Goal: Complete application form

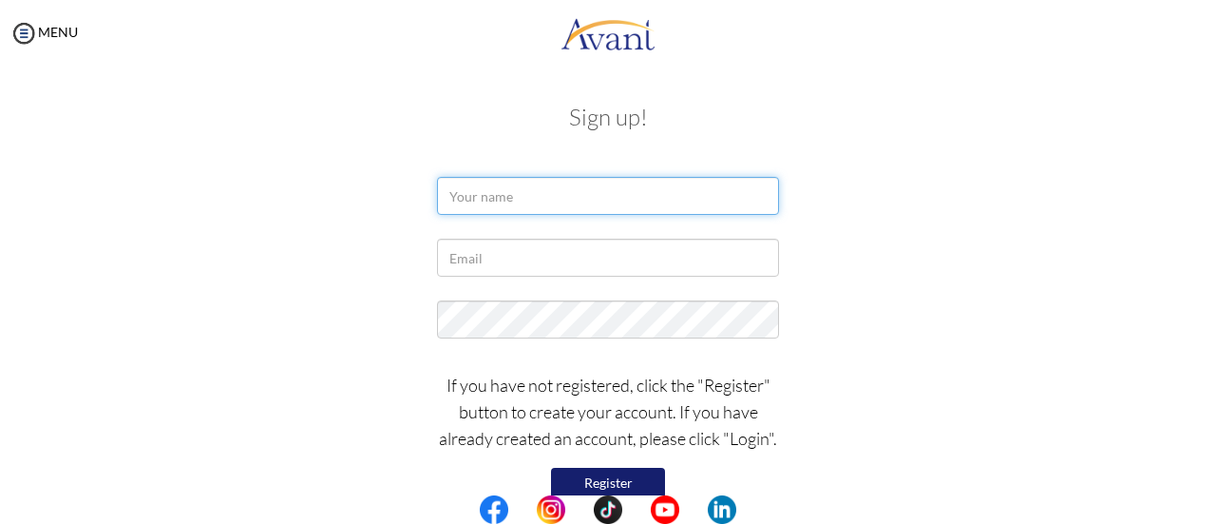
click at [587, 177] on input "text" at bounding box center [608, 196] width 342 height 38
click at [585, 195] on input "text" at bounding box center [608, 196] width 342 height 38
type input "j"
type input "James Kiarie"
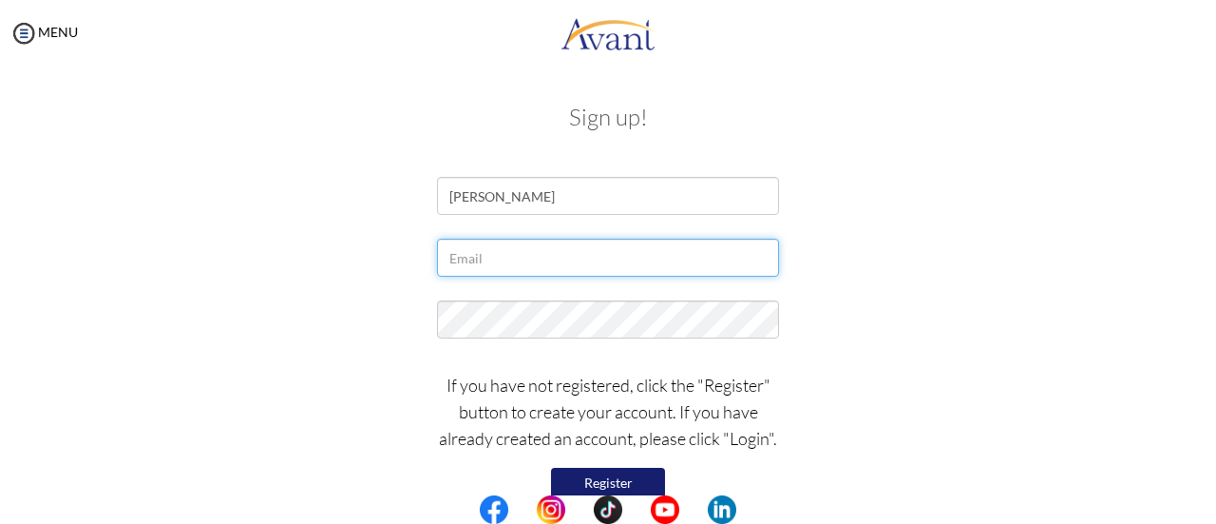
click at [470, 253] on input "text" at bounding box center [608, 257] width 342 height 38
type input "[EMAIL_ADDRESS][DOMAIN_NAME]"
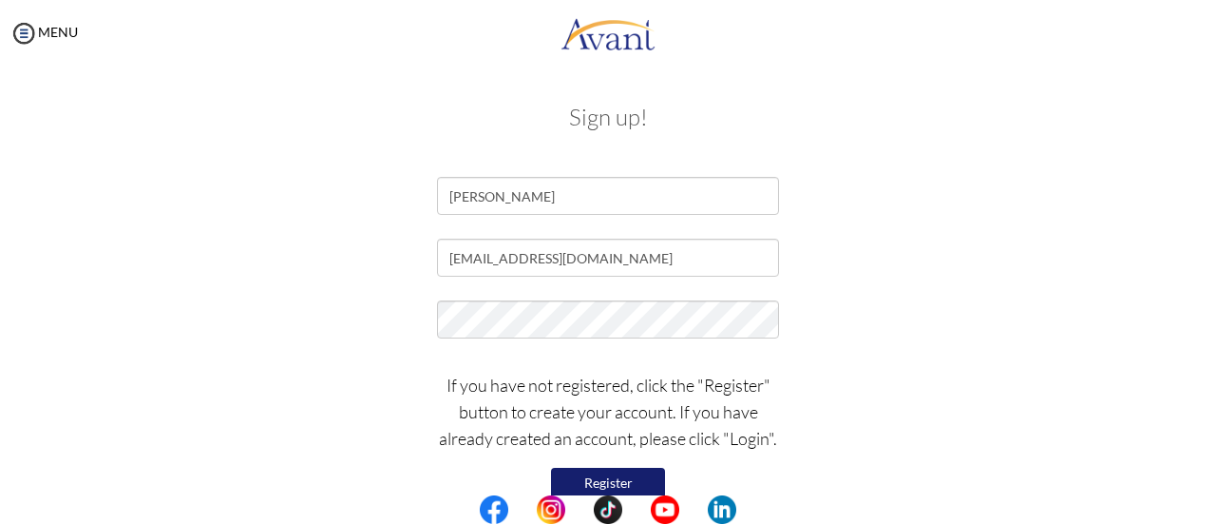
click at [587, 478] on button "Register" at bounding box center [608, 482] width 114 height 30
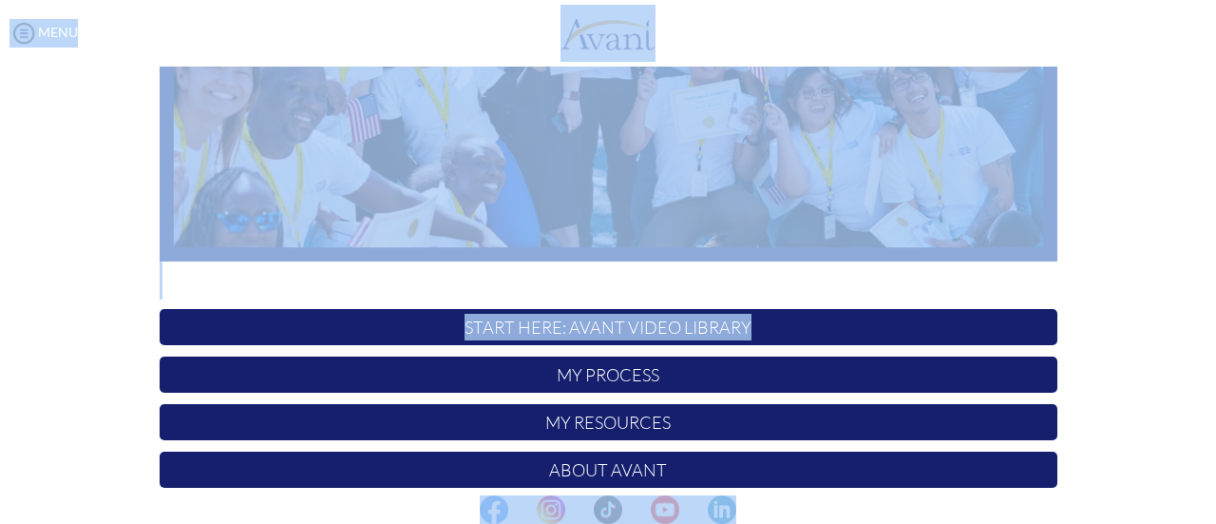
scroll to position [433, 0]
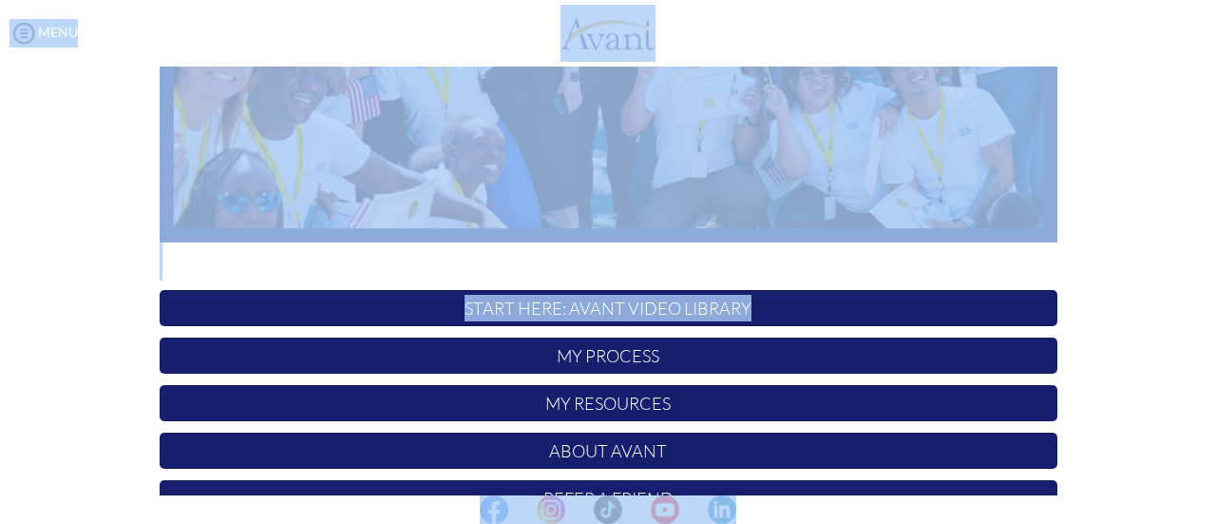
drag, startPoint x: 1209, startPoint y: 117, endPoint x: 1215, endPoint y: 318, distance: 201.5
click at [1215, 318] on body "Maintenance break. Please come back in 2 hours. MENU My Status What is the next…" at bounding box center [608, 262] width 1216 height 524
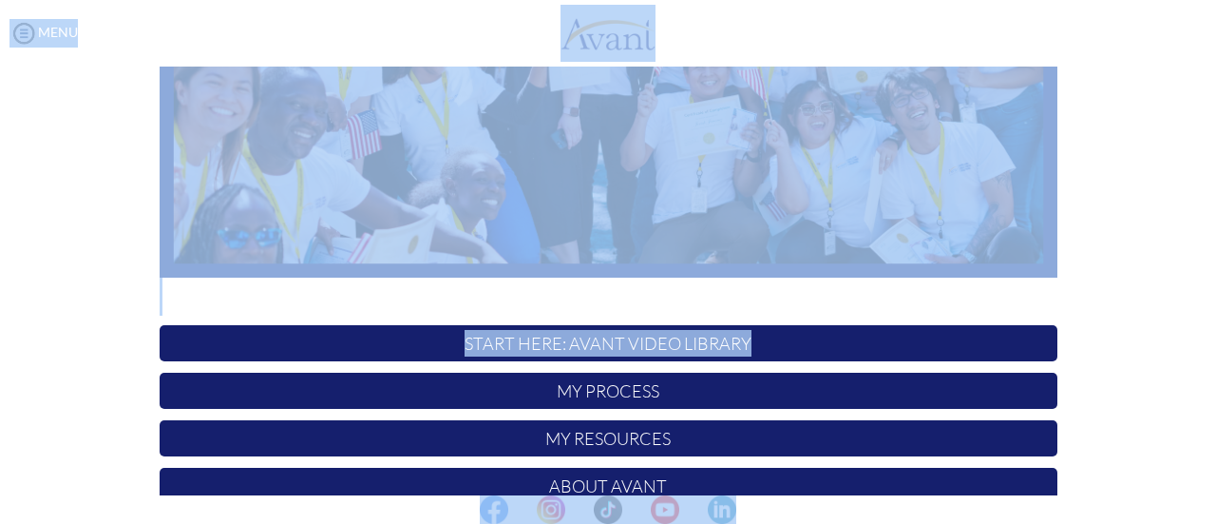
scroll to position [439, 0]
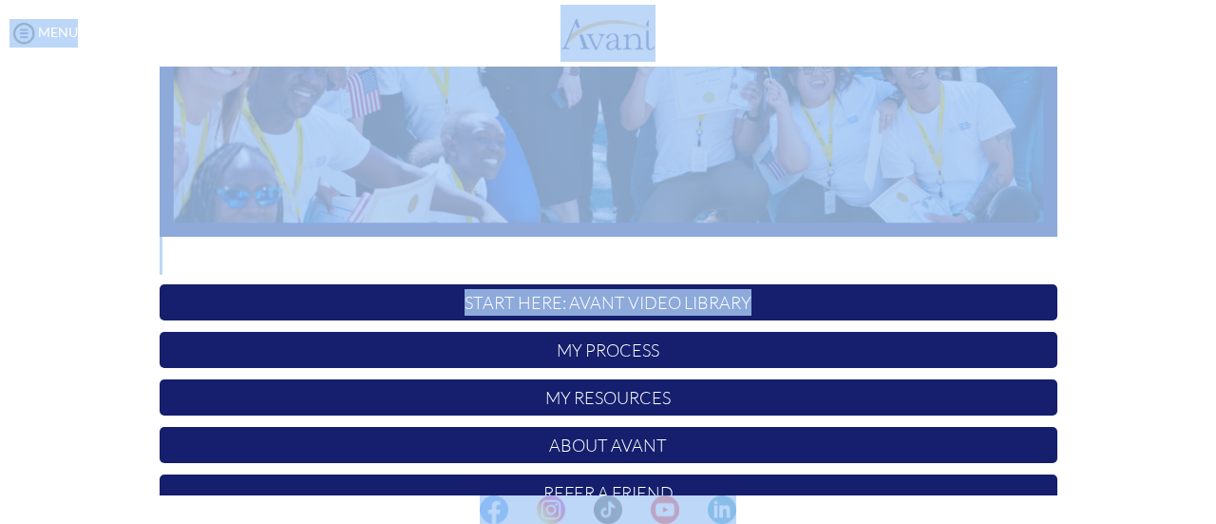
click at [857, 312] on p "START HERE: Avant Video Library" at bounding box center [609, 302] width 898 height 36
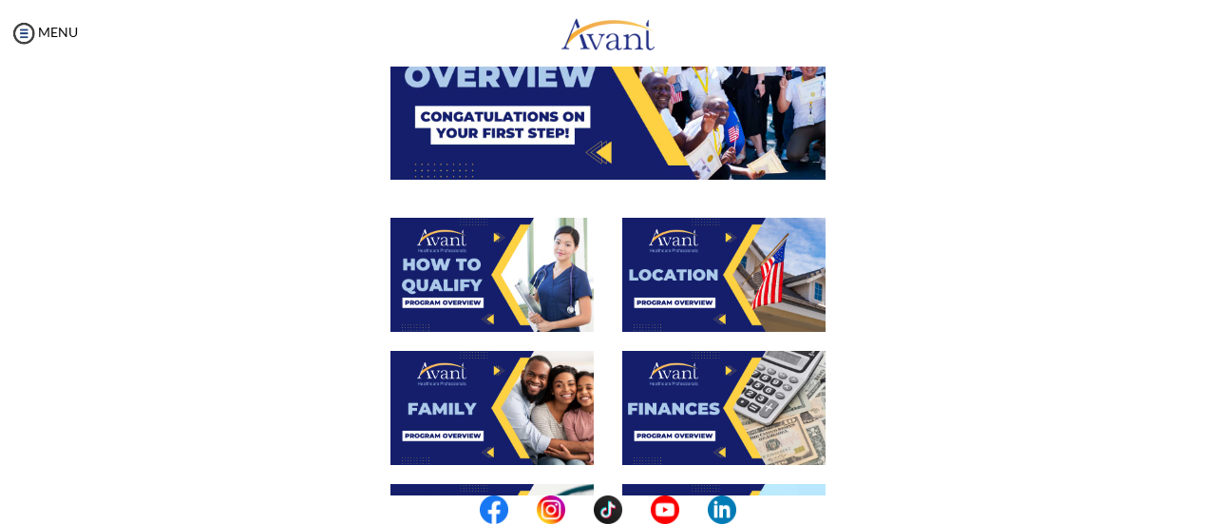
scroll to position [0, 0]
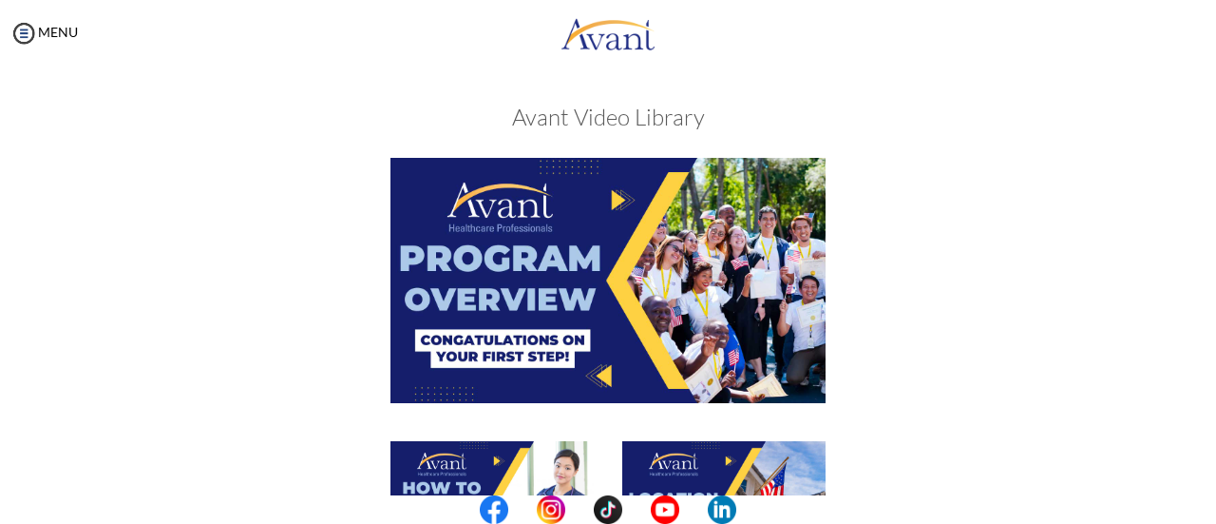
click at [545, 260] on img at bounding box center [608, 280] width 435 height 244
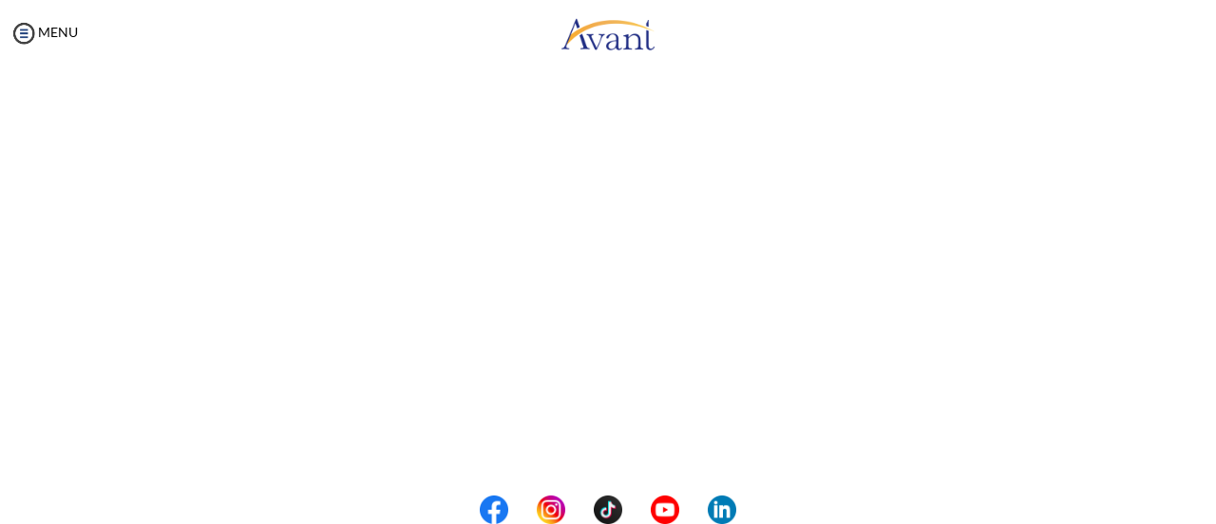
scroll to position [410, 0]
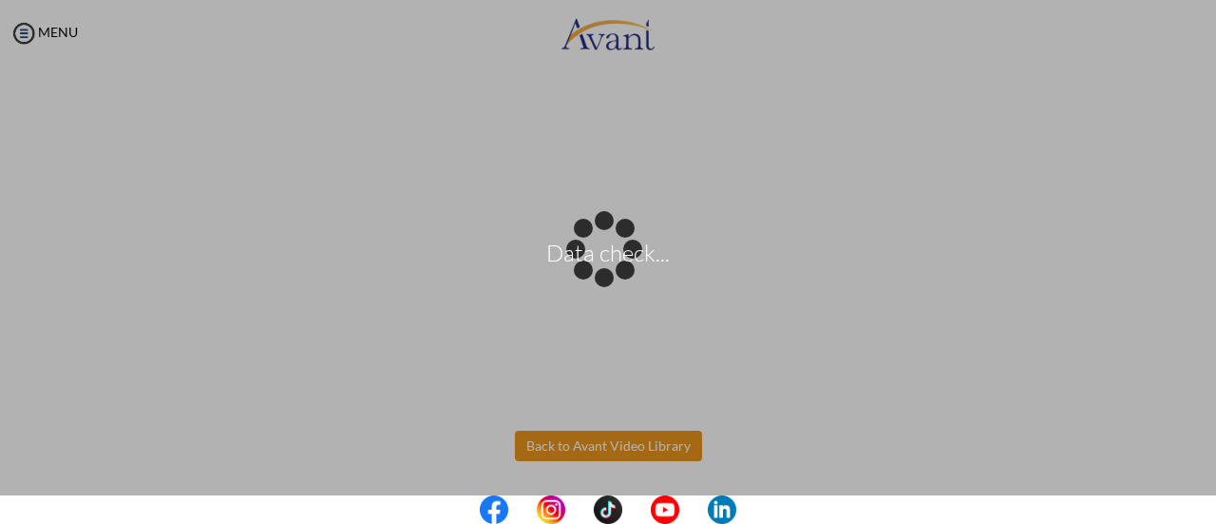
click at [546, 452] on body "Data check... Maintenance break. Please come back in 2 hours. MENU My Status Wh…" at bounding box center [608, 262] width 1216 height 524
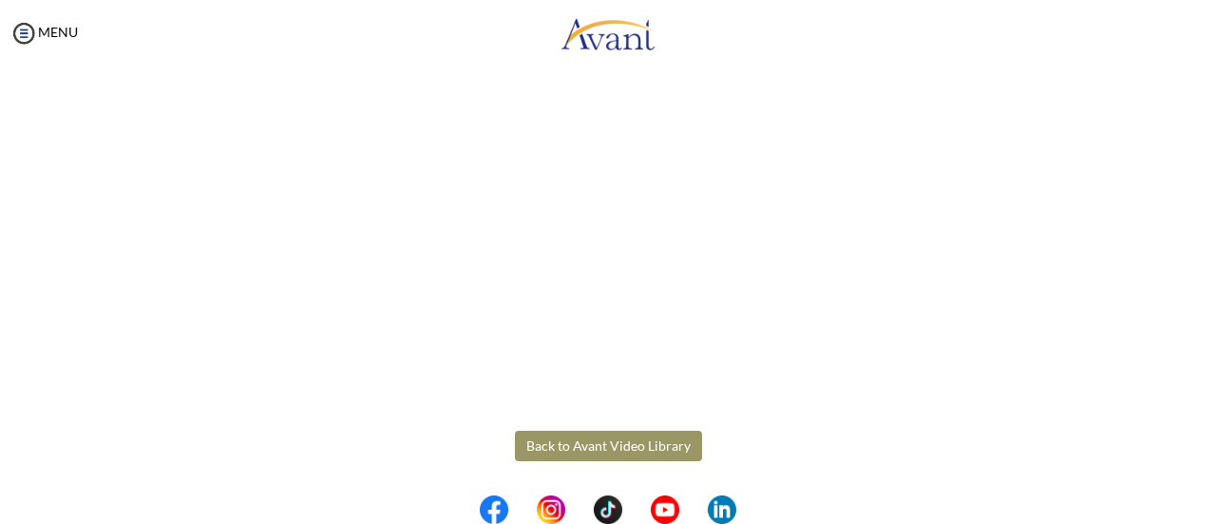
click at [553, 448] on button "Back to Avant Video Library" at bounding box center [608, 445] width 187 height 30
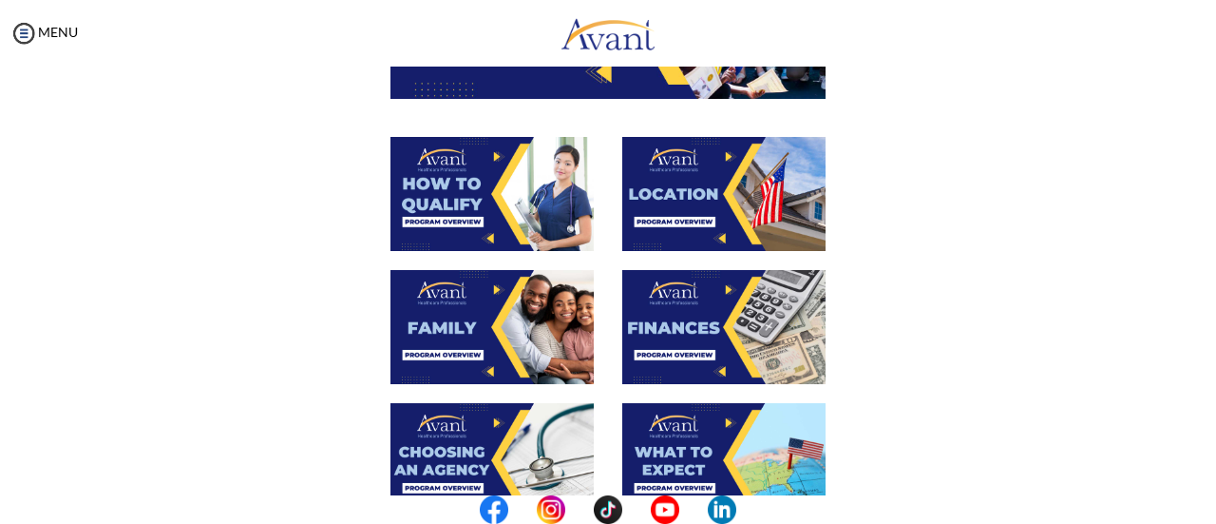
scroll to position [314, 0]
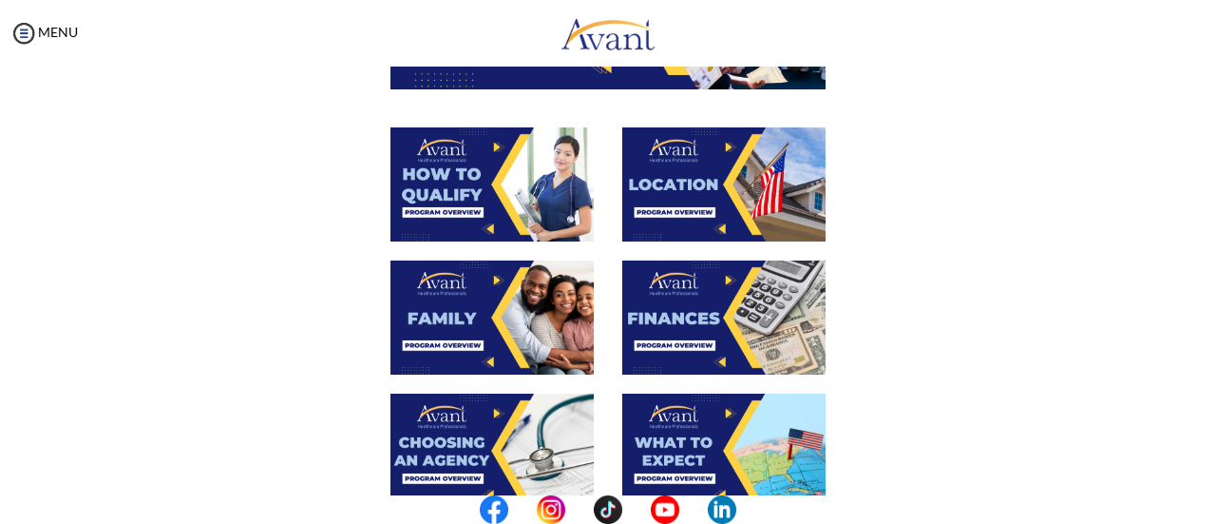
click at [496, 194] on img at bounding box center [492, 184] width 203 height 114
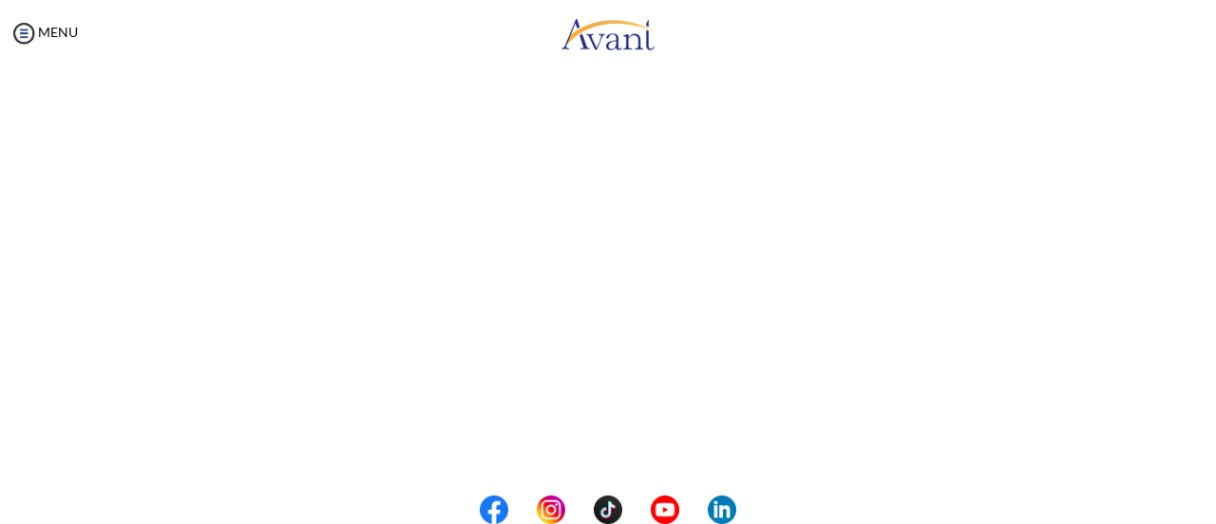
scroll to position [410, 0]
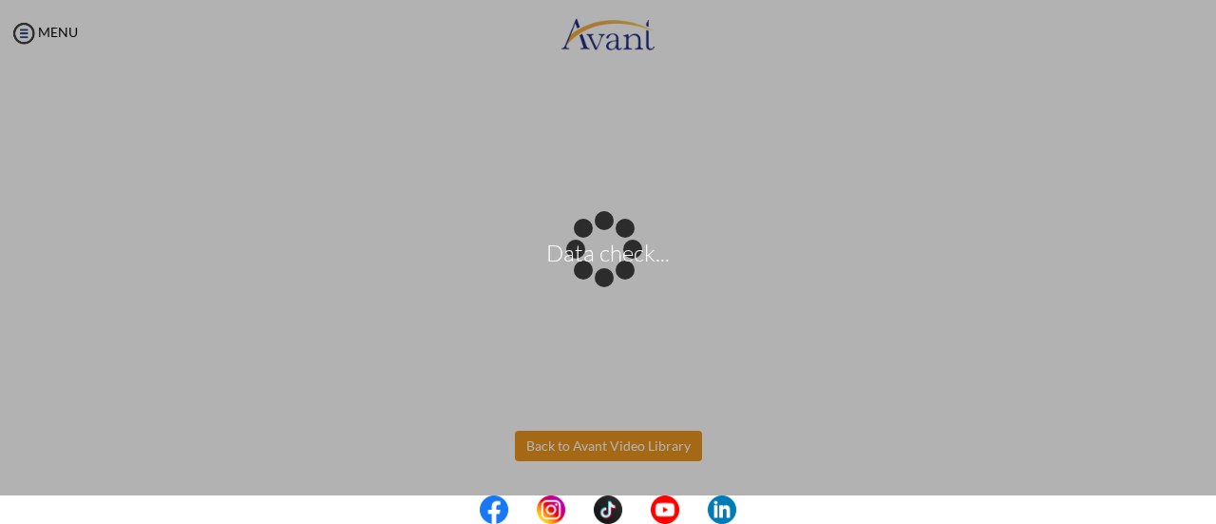
click at [587, 452] on body "Data check... Maintenance break. Please come back in 2 hours. MENU My Status Wh…" at bounding box center [608, 262] width 1216 height 524
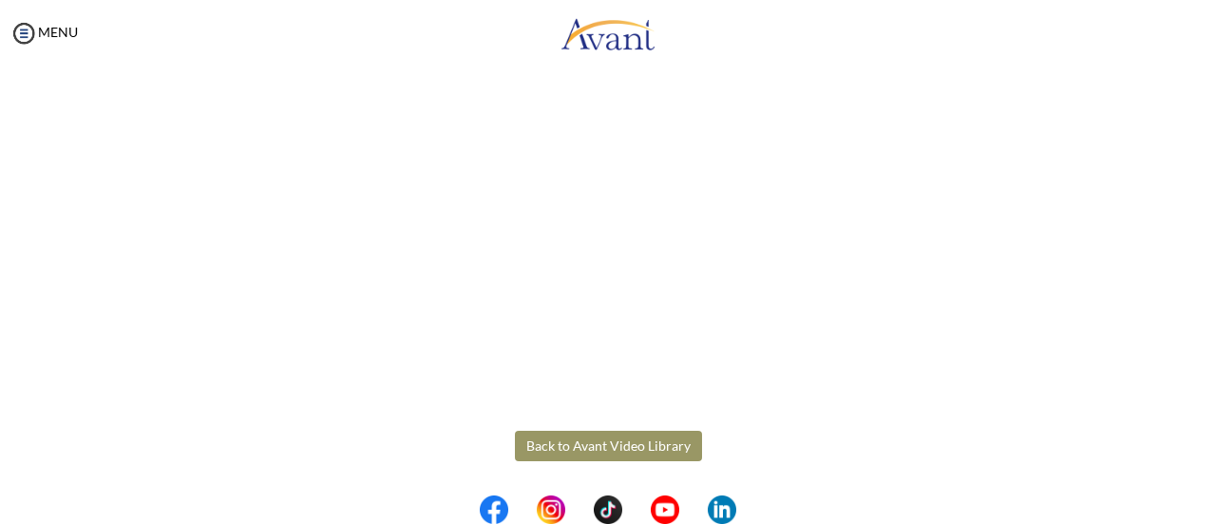
click at [566, 444] on button "Back to Avant Video Library" at bounding box center [608, 445] width 187 height 30
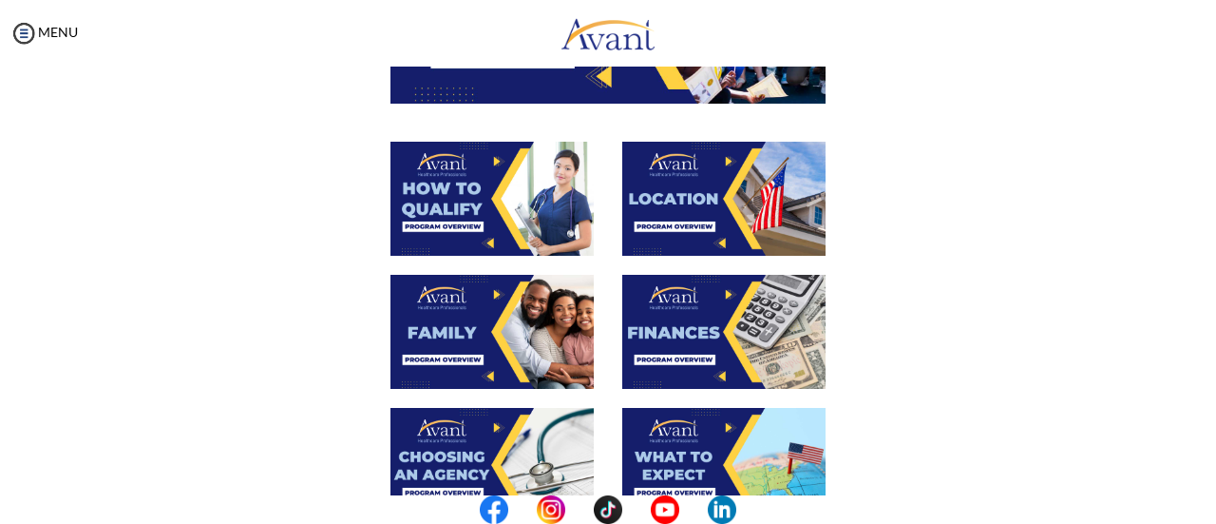
scroll to position [314, 0]
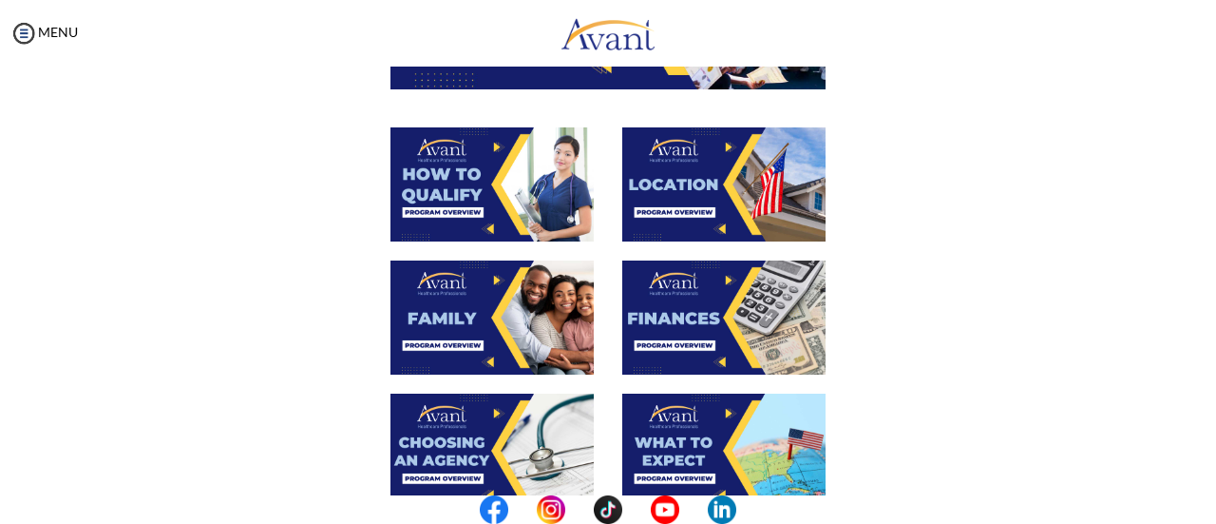
click at [730, 193] on img at bounding box center [723, 184] width 203 height 114
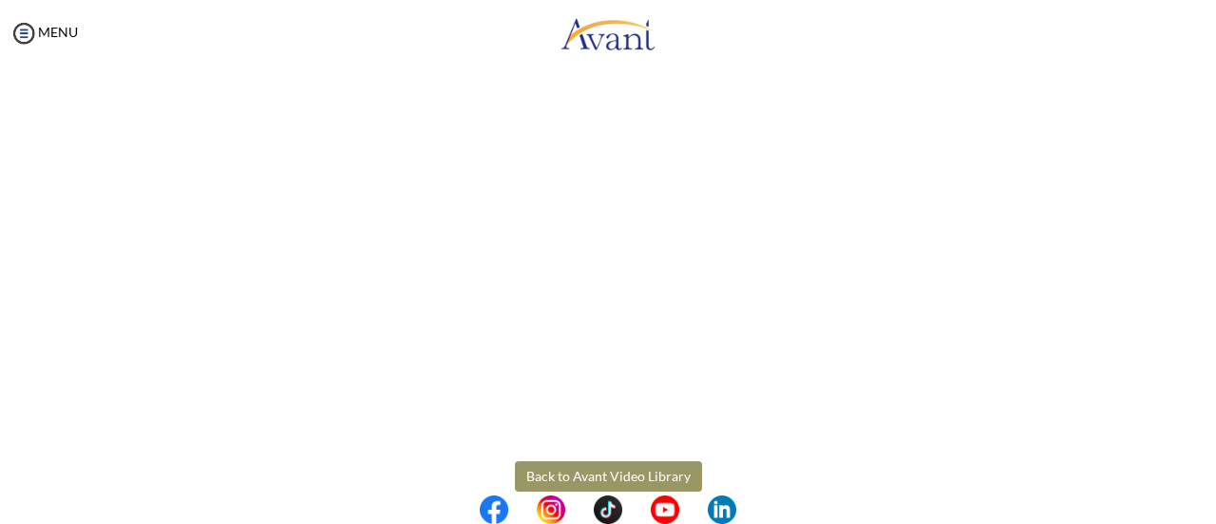
scroll to position [410, 0]
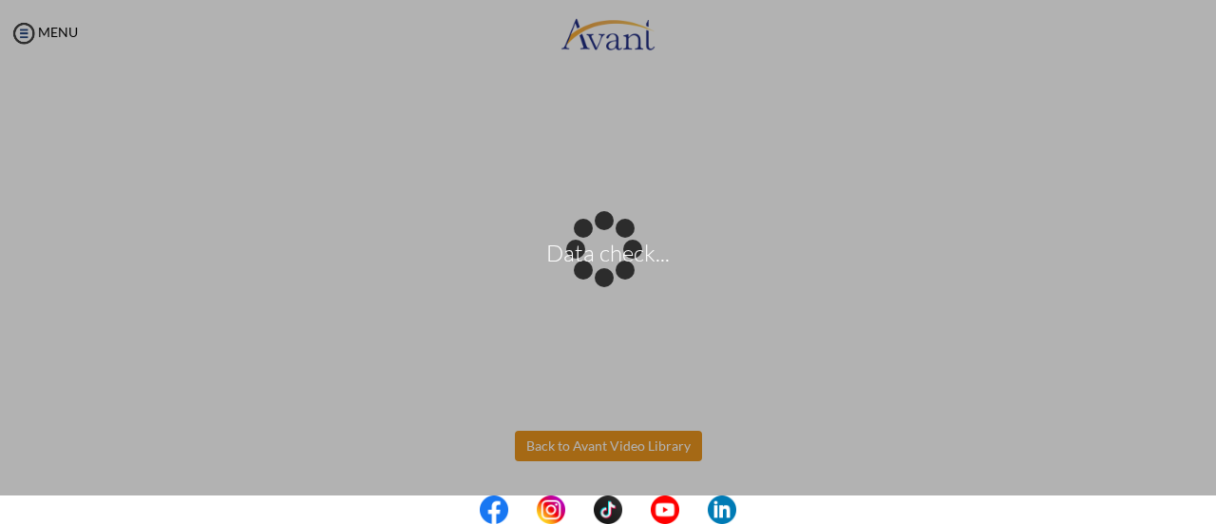
click at [616, 456] on body "Data check... Maintenance break. Please come back in 2 hours. MENU My Status Wh…" at bounding box center [608, 262] width 1216 height 524
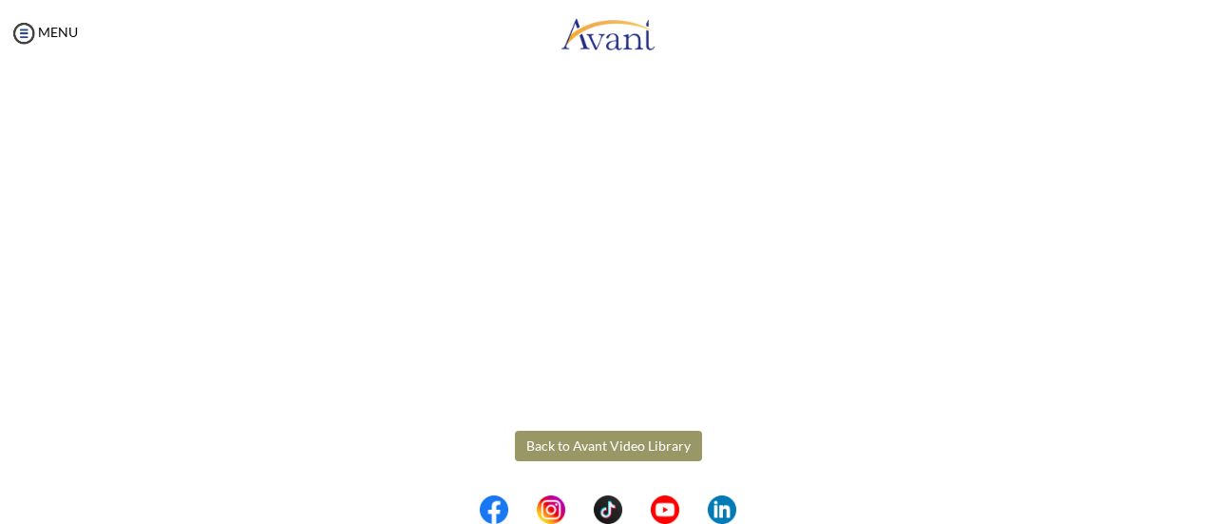
click at [581, 451] on button "Back to Avant Video Library" at bounding box center [608, 445] width 187 height 30
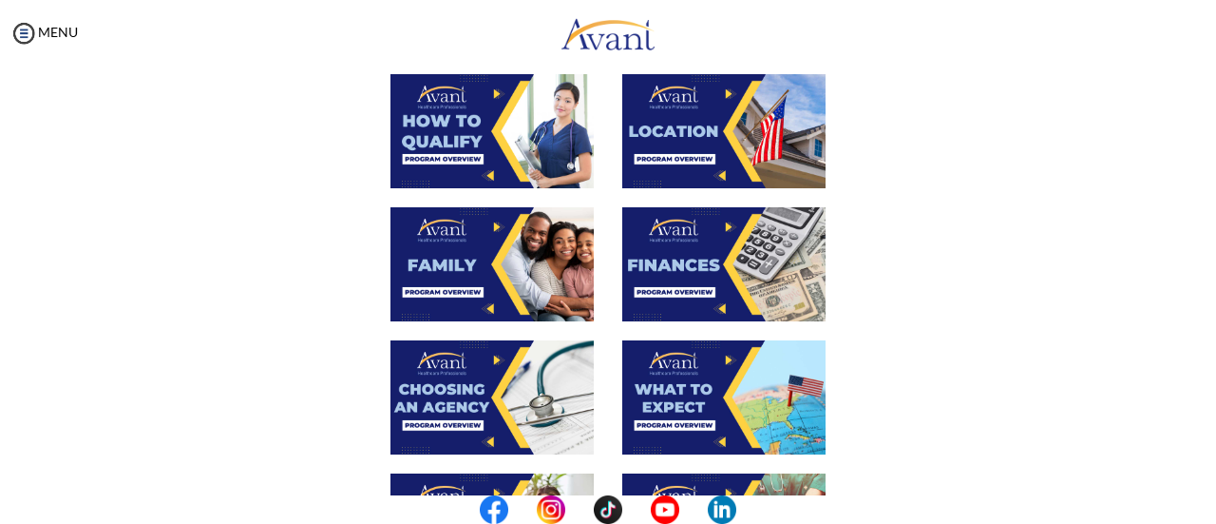
scroll to position [365, 0]
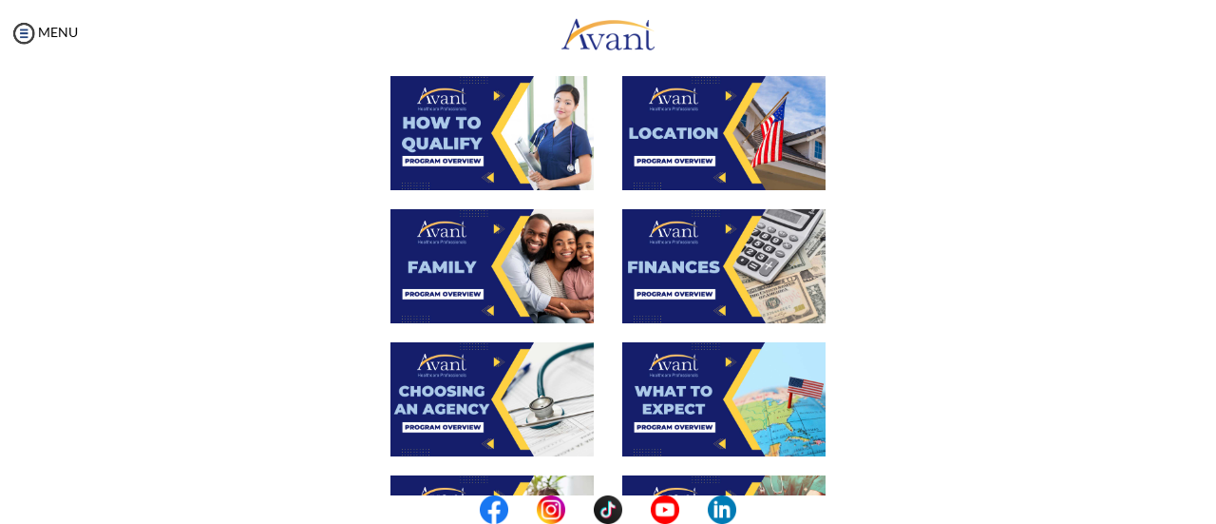
click at [475, 280] on img at bounding box center [492, 266] width 203 height 114
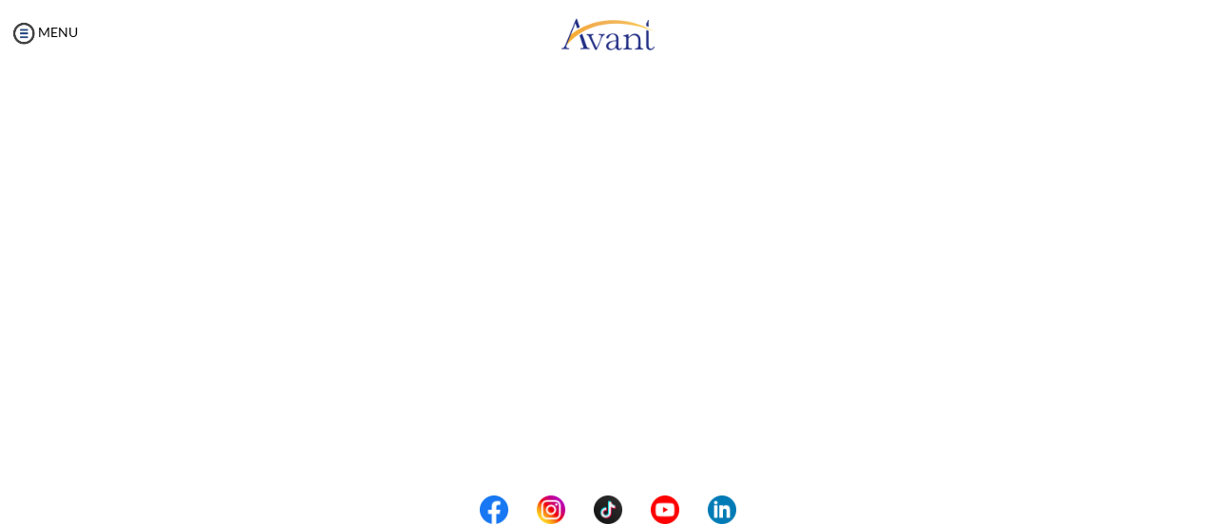
scroll to position [614, 0]
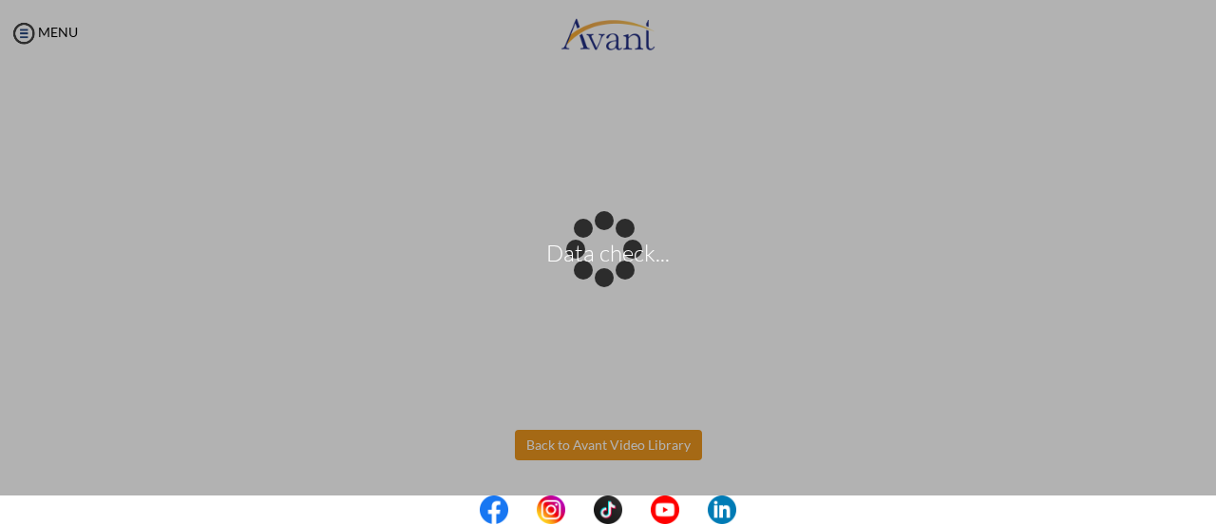
click at [614, 432] on body "Data check... Maintenance break. Please come back in 2 hours. MENU My Status Wh…" at bounding box center [608, 262] width 1216 height 524
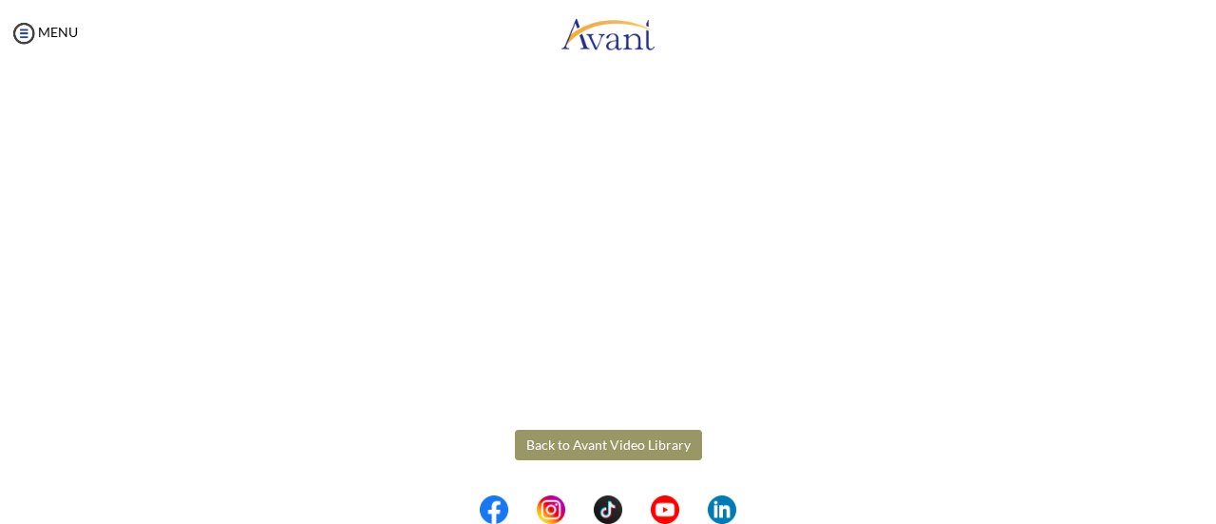
click at [637, 442] on button "Back to Avant Video Library" at bounding box center [608, 444] width 187 height 30
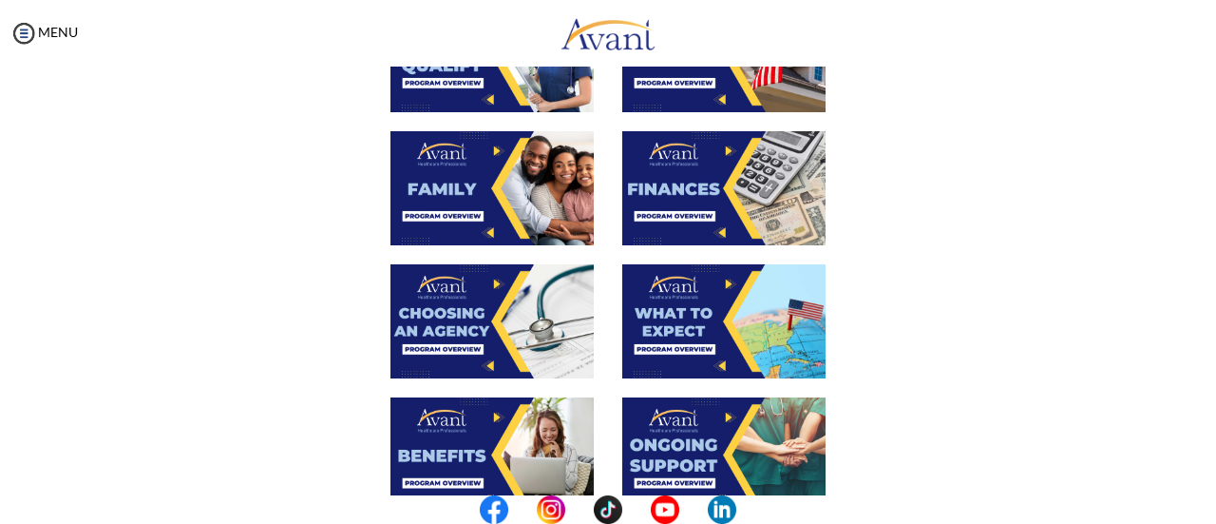
scroll to position [448, 0]
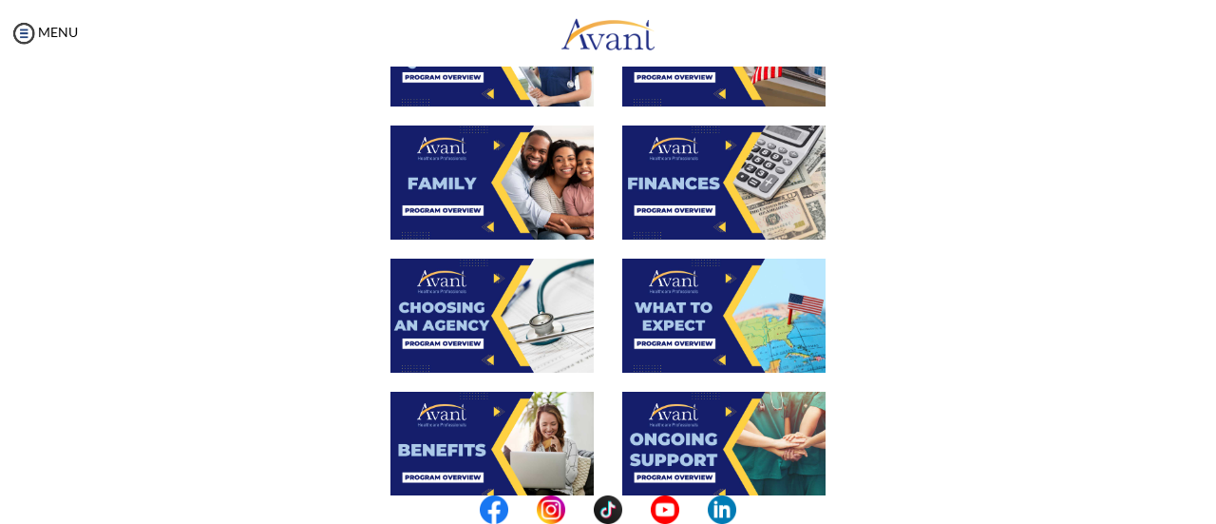
click at [697, 224] on img at bounding box center [723, 182] width 203 height 114
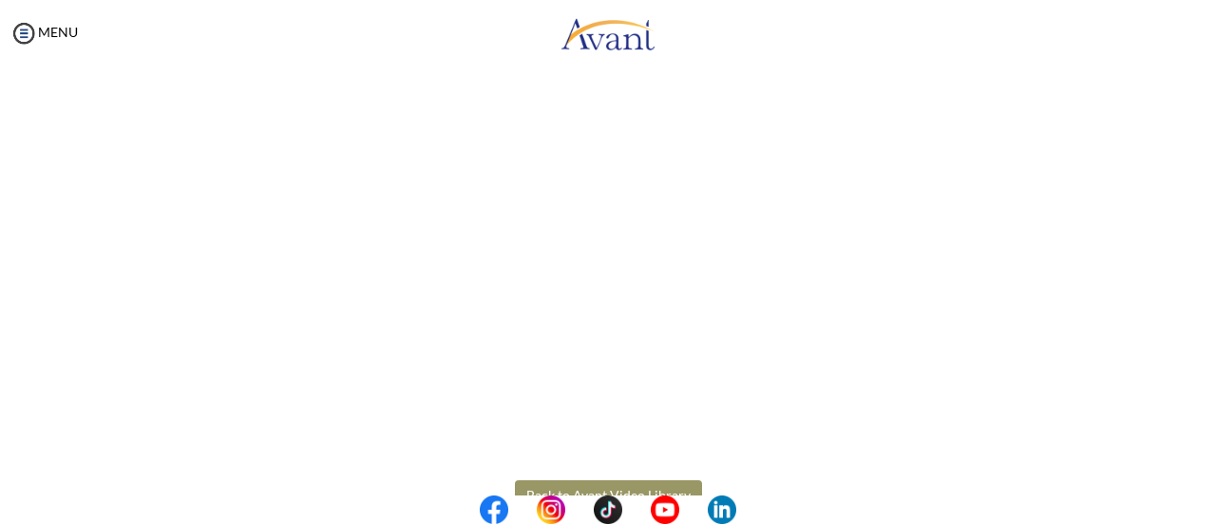
scroll to position [410, 0]
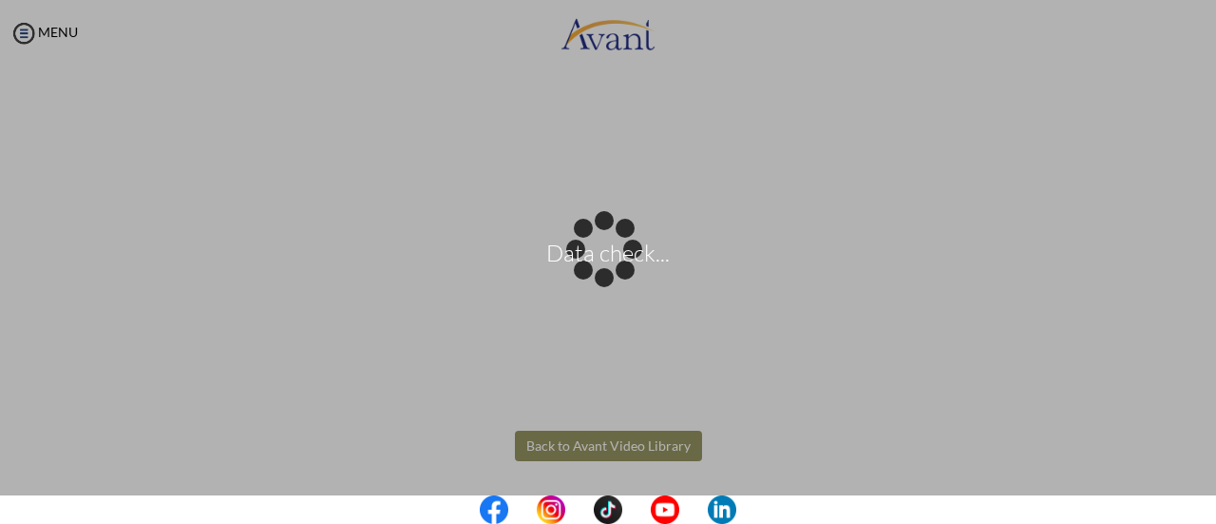
click at [620, 445] on body "Data check... Maintenance break. Please come back in 2 hours. MENU My Status Wh…" at bounding box center [608, 262] width 1216 height 524
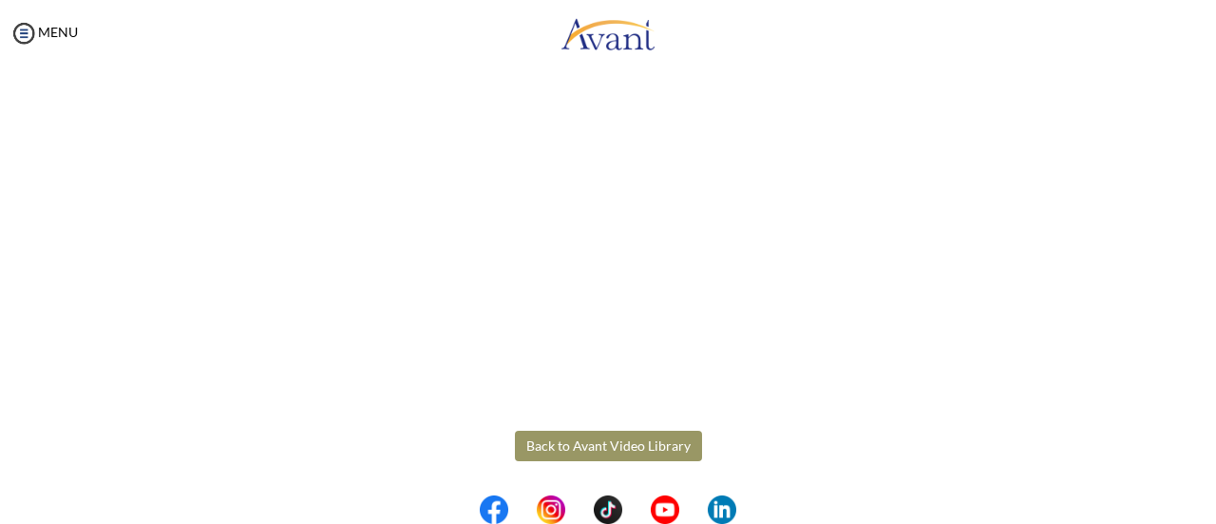
click at [620, 445] on button "Back to Avant Video Library" at bounding box center [608, 445] width 187 height 30
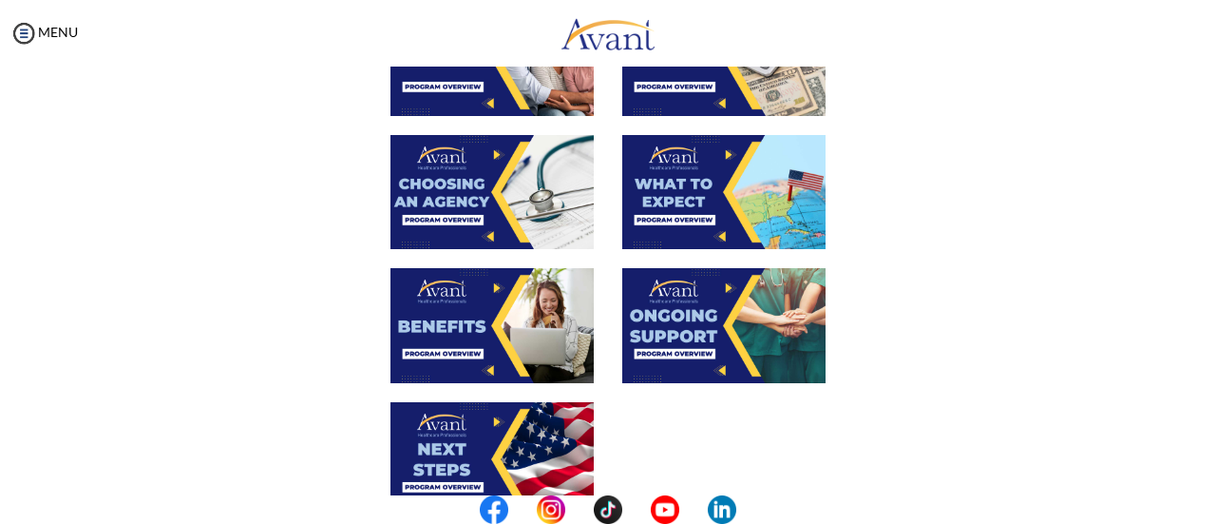
scroll to position [564, 0]
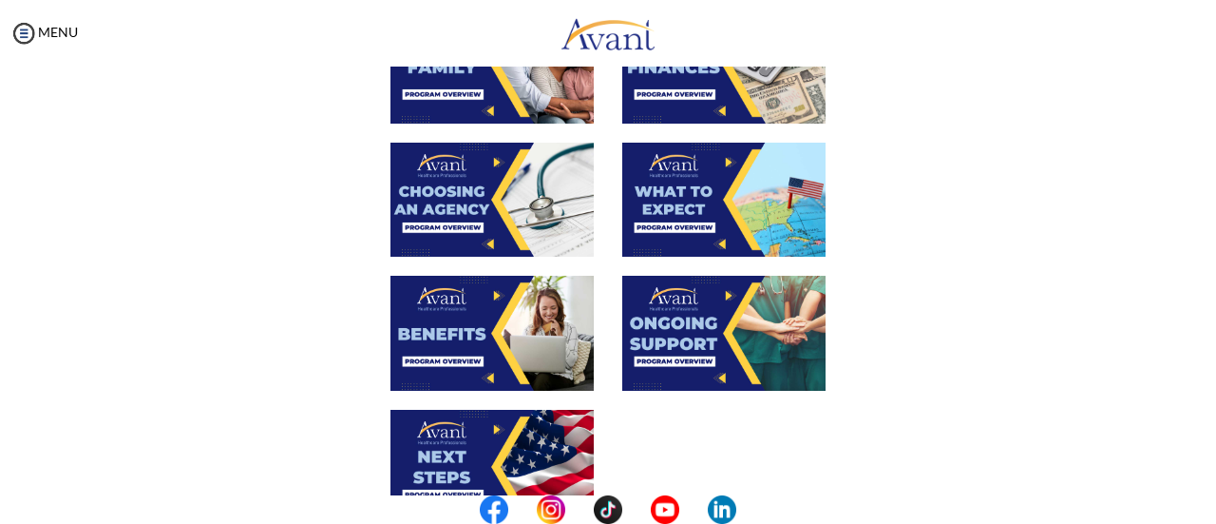
click at [495, 191] on img at bounding box center [492, 200] width 203 height 114
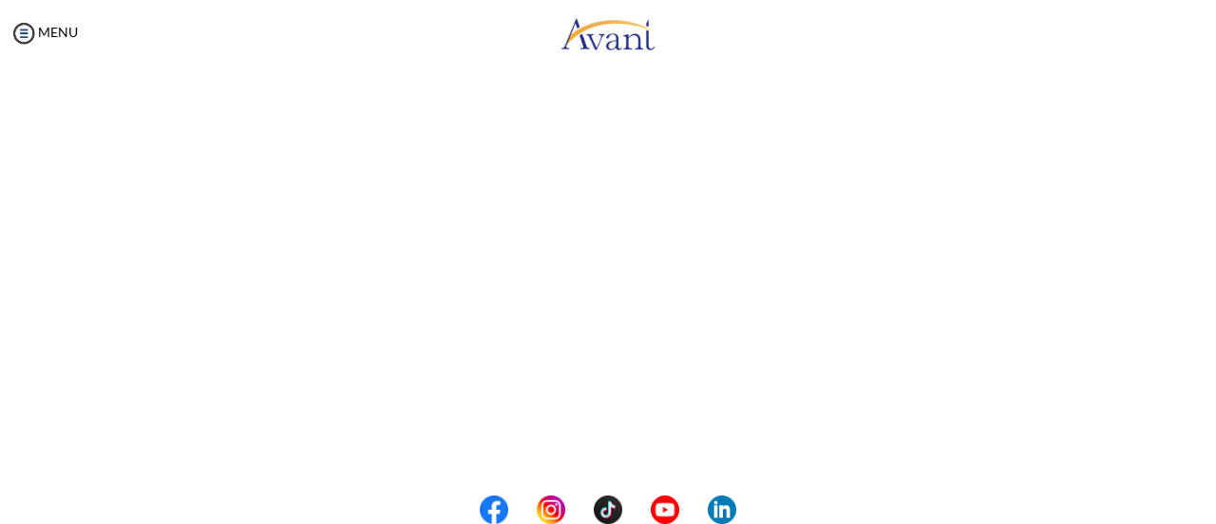
scroll to position [614, 0]
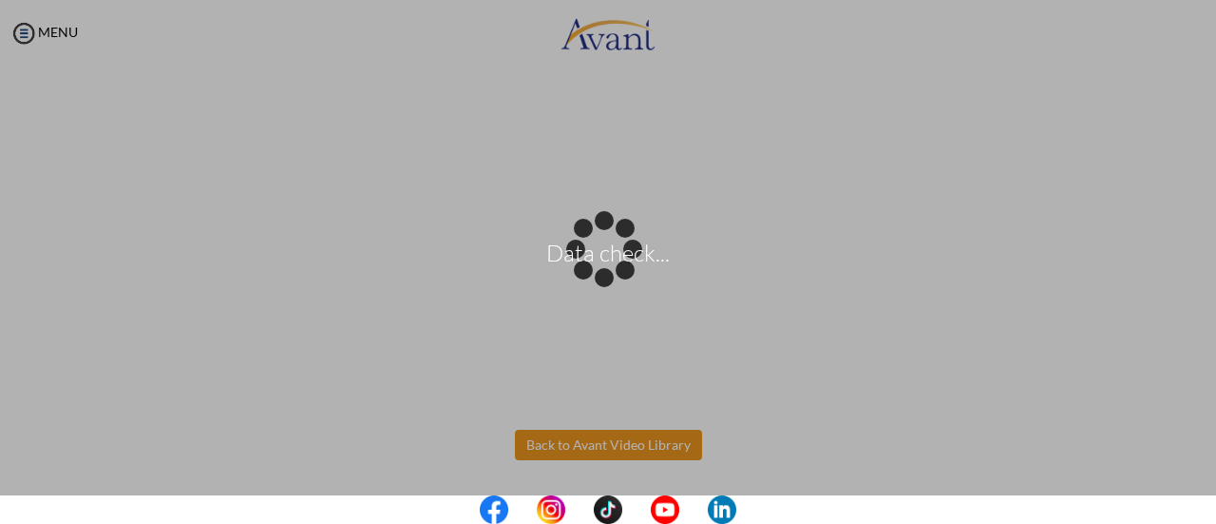
click at [626, 455] on body "Data check... Maintenance break. Please come back in 2 hours. MENU My Status Wh…" at bounding box center [608, 262] width 1216 height 524
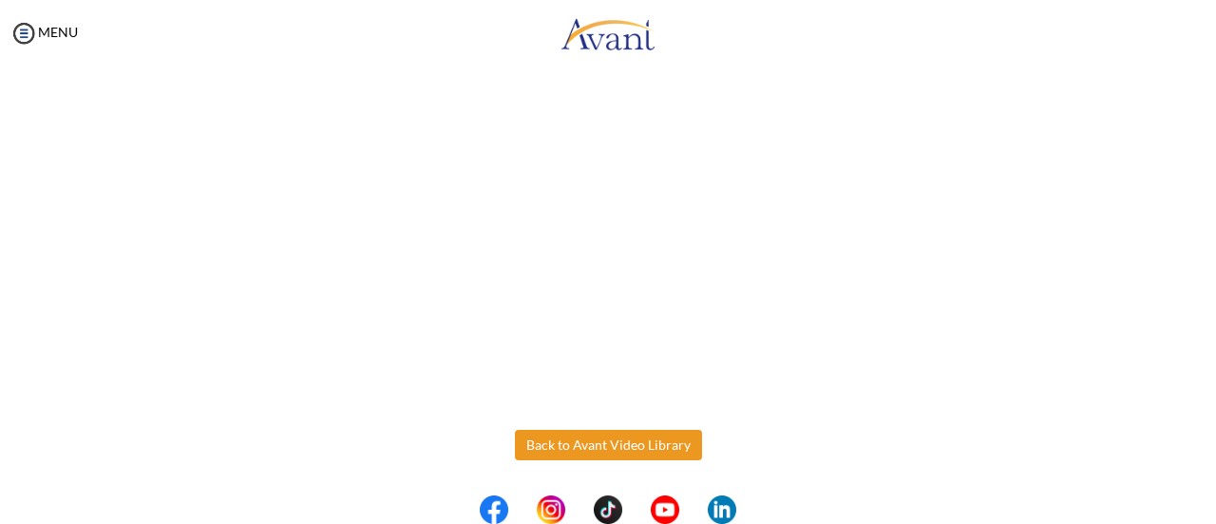
click at [626, 455] on button "Back to Avant Video Library" at bounding box center [608, 444] width 187 height 30
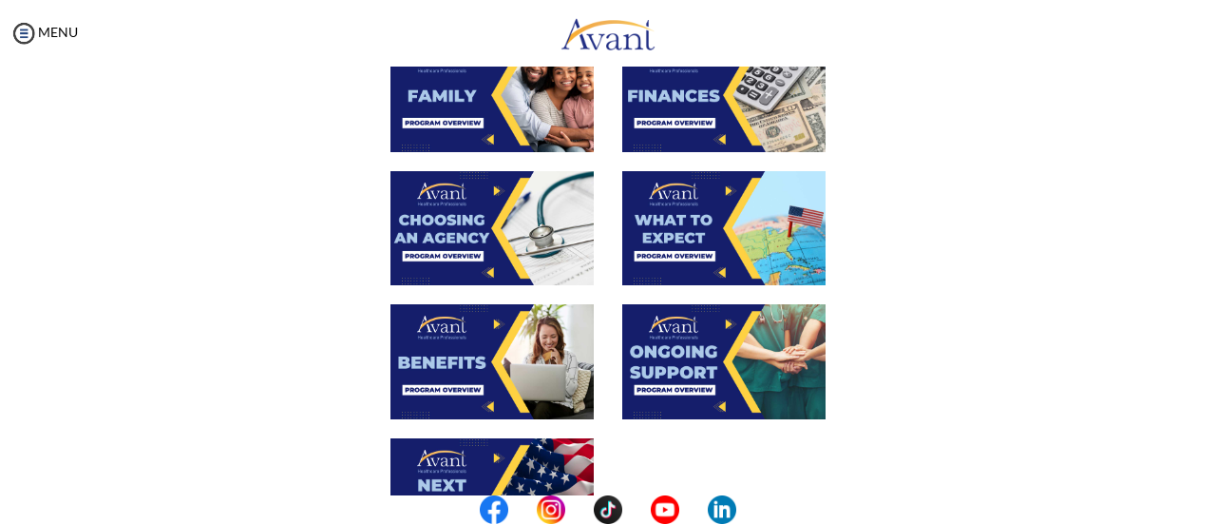
scroll to position [538, 0]
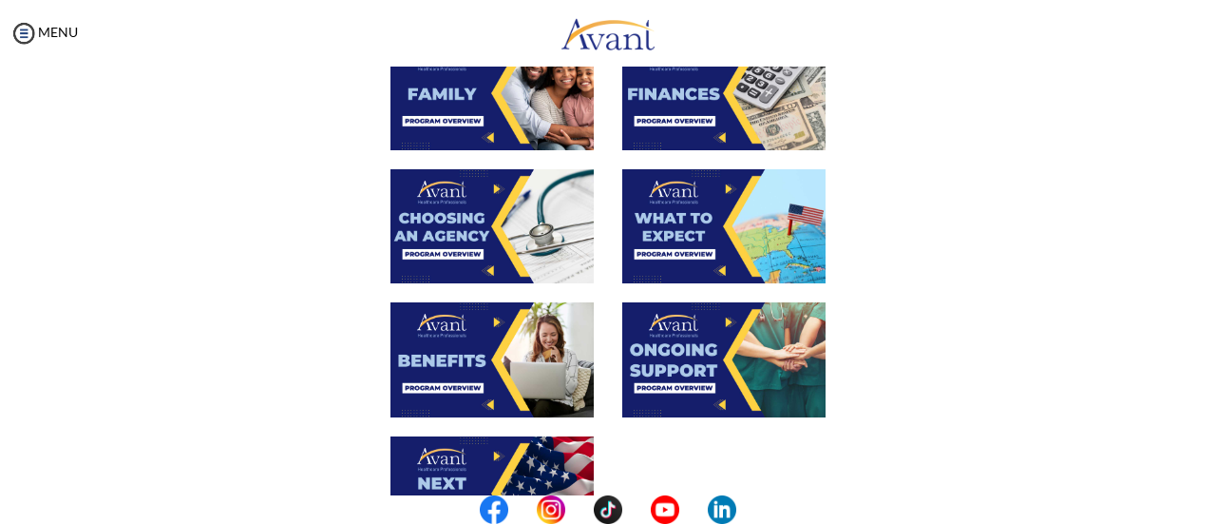
click at [753, 248] on img at bounding box center [723, 226] width 203 height 114
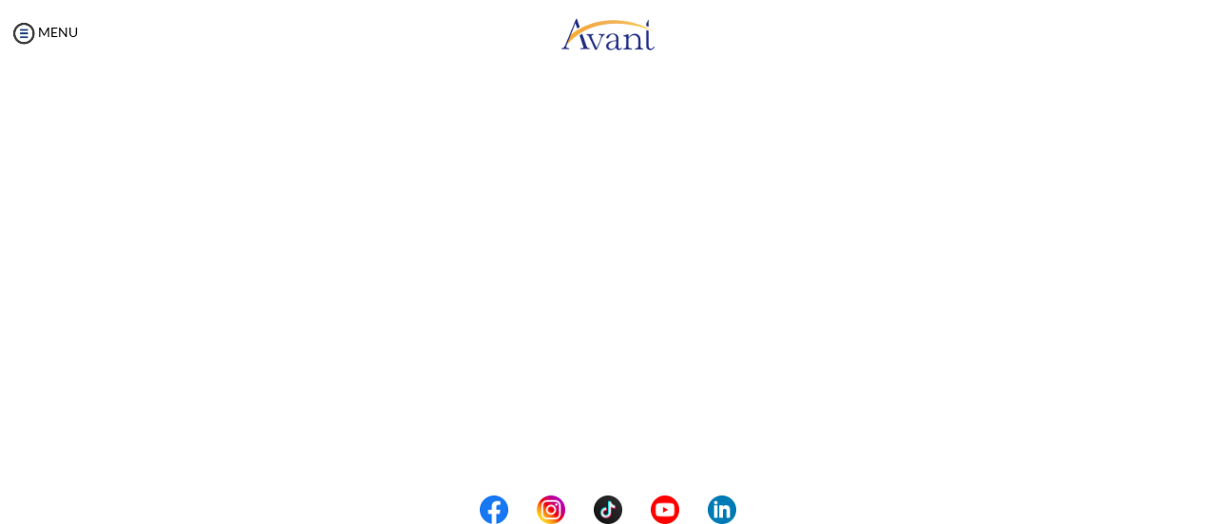
scroll to position [614, 0]
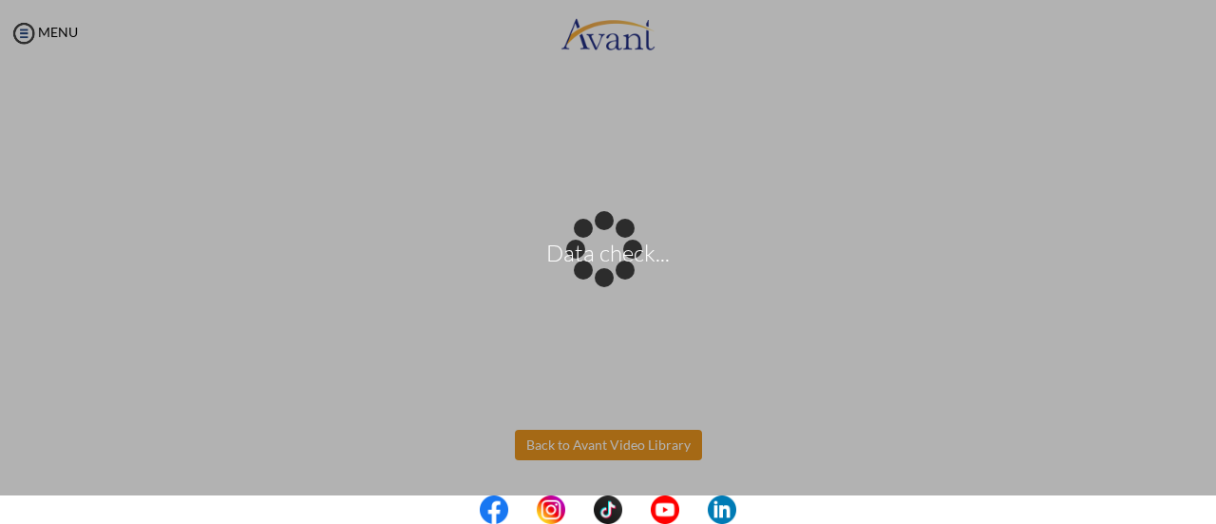
click at [595, 449] on body "Data check... Maintenance break. Please come back in 2 hours. MENU My Status Wh…" at bounding box center [608, 262] width 1216 height 524
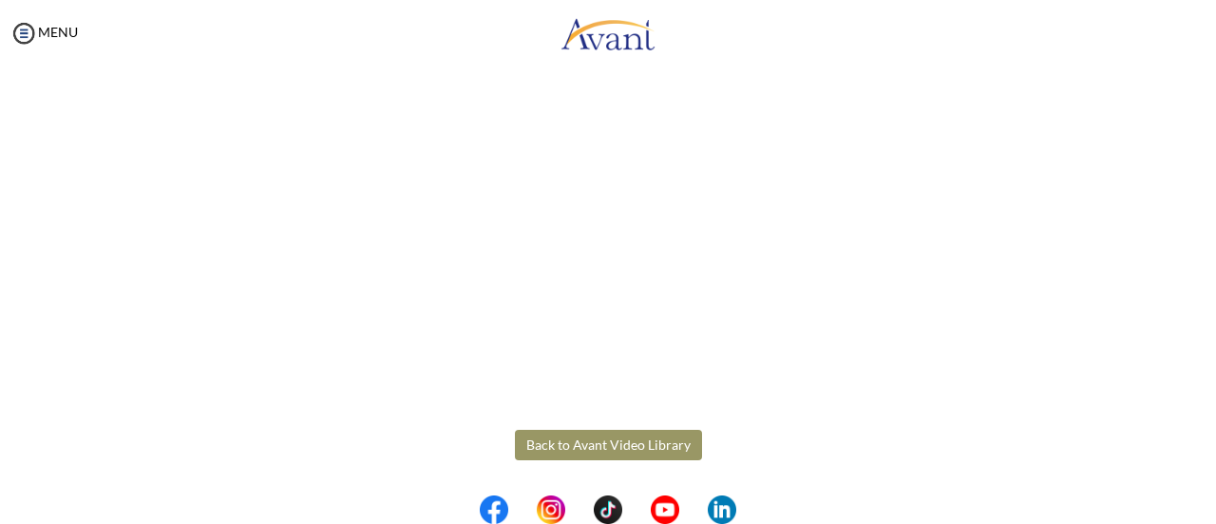
click at [634, 449] on button "Back to Avant Video Library" at bounding box center [608, 444] width 187 height 30
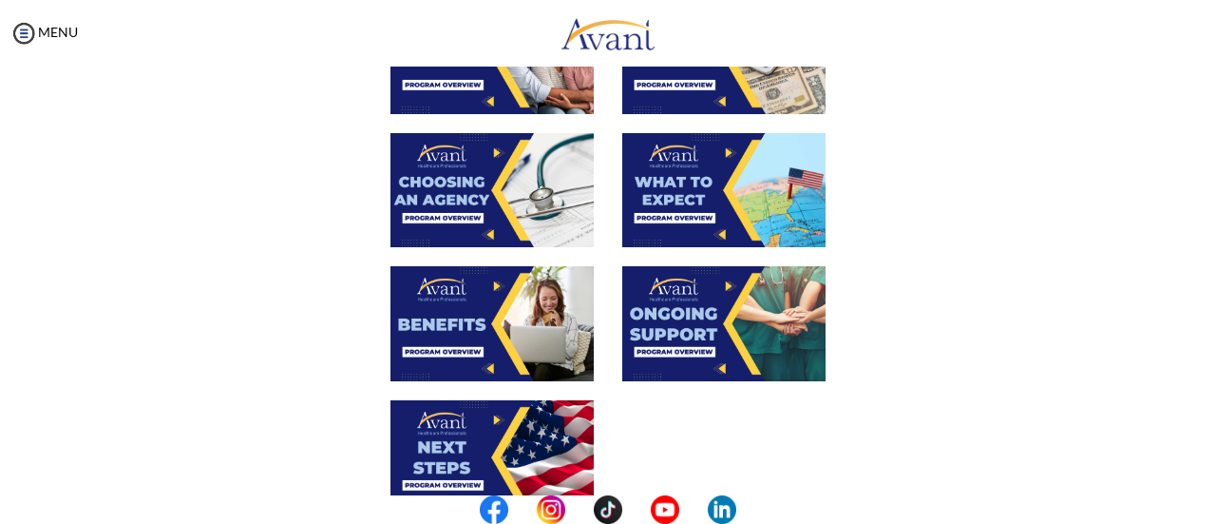
scroll to position [575, 0]
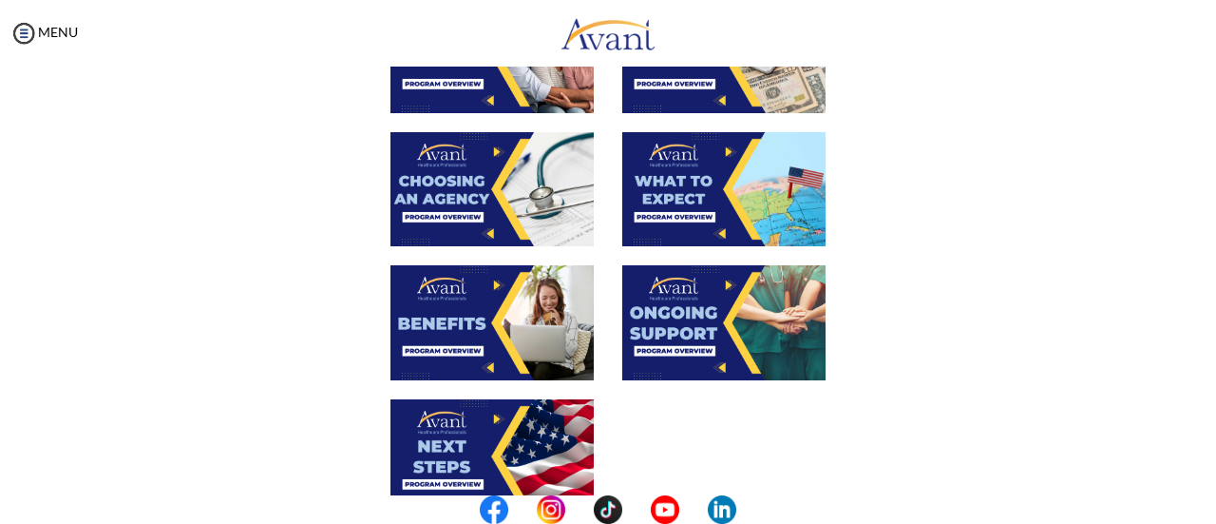
click at [479, 325] on img at bounding box center [492, 322] width 203 height 114
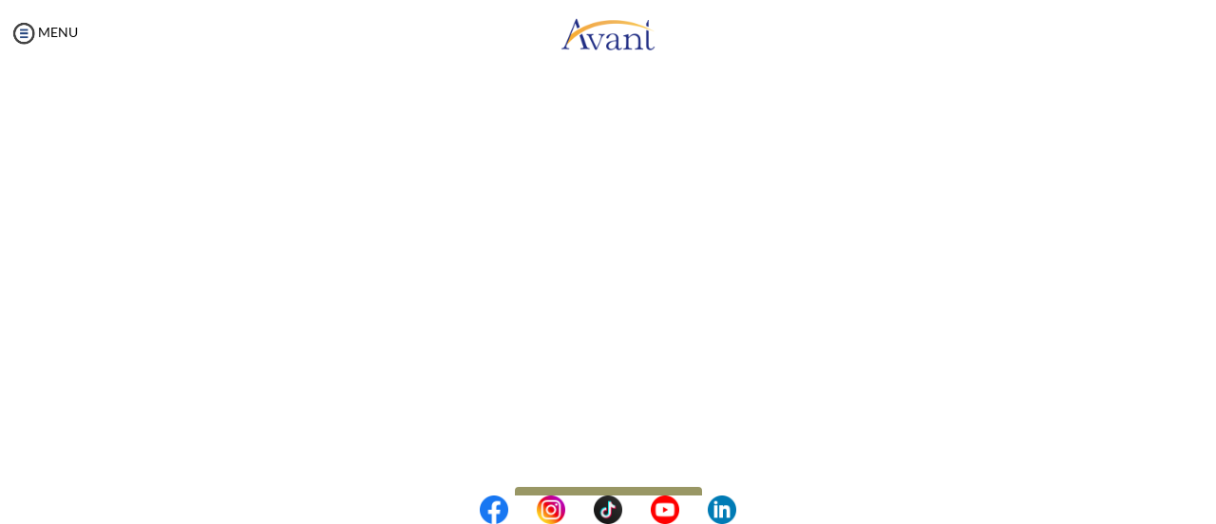
scroll to position [614, 0]
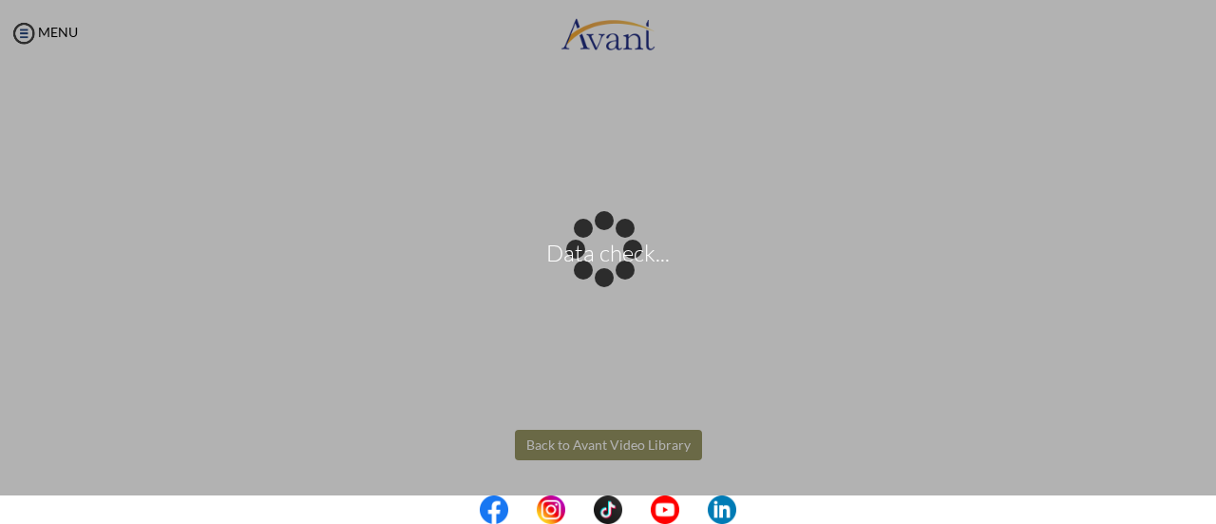
click at [641, 454] on body "Data check... Maintenance break. Please come back in 2 hours. MENU My Status Wh…" at bounding box center [608, 262] width 1216 height 524
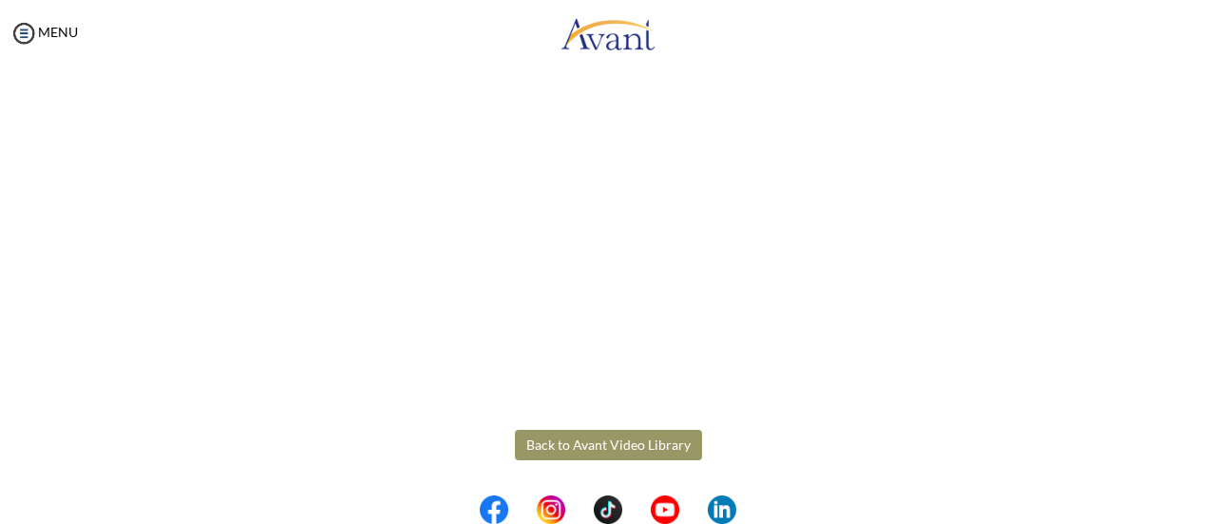
click at [641, 454] on button "Back to Avant Video Library" at bounding box center [608, 444] width 187 height 30
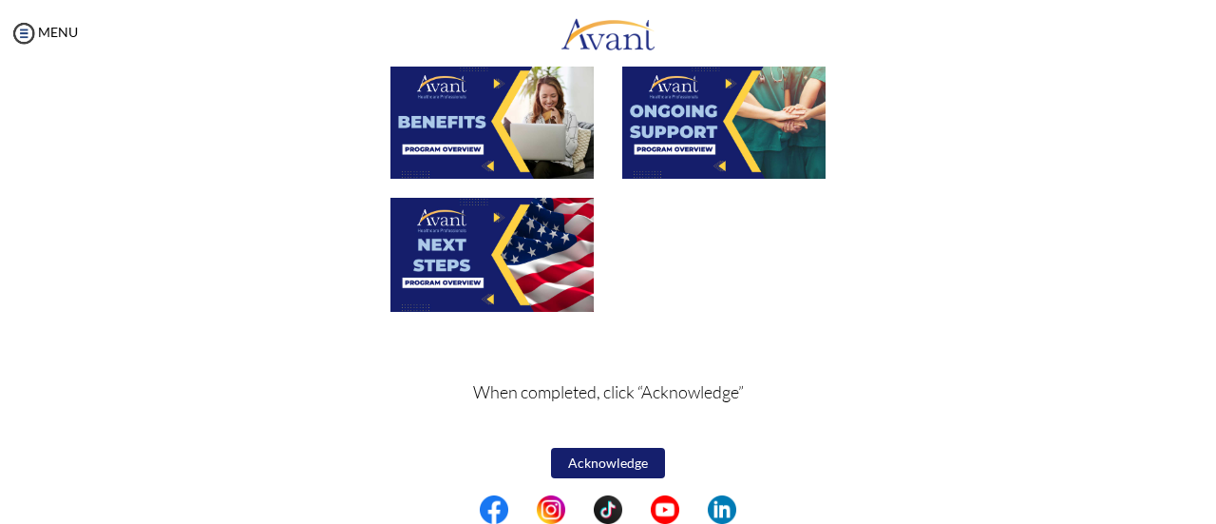
scroll to position [781, 0]
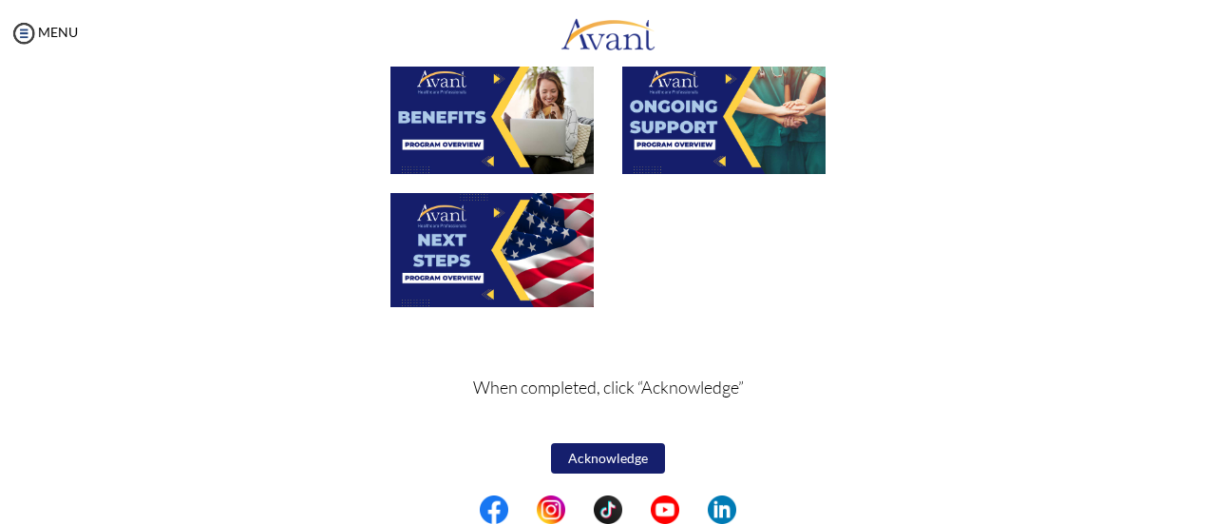
click at [720, 140] on img at bounding box center [723, 116] width 203 height 114
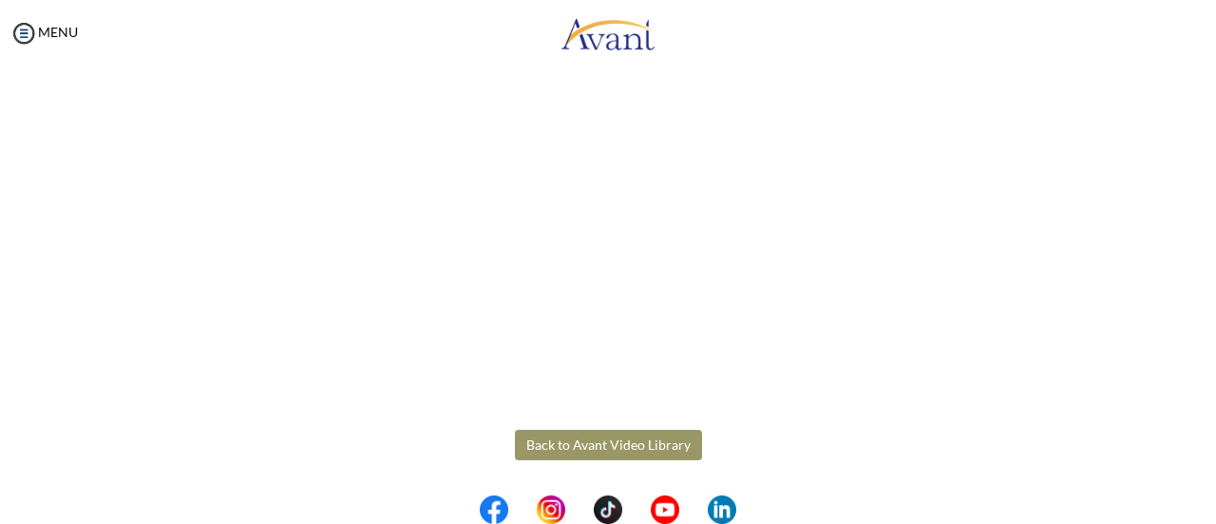
scroll to position [599, 0]
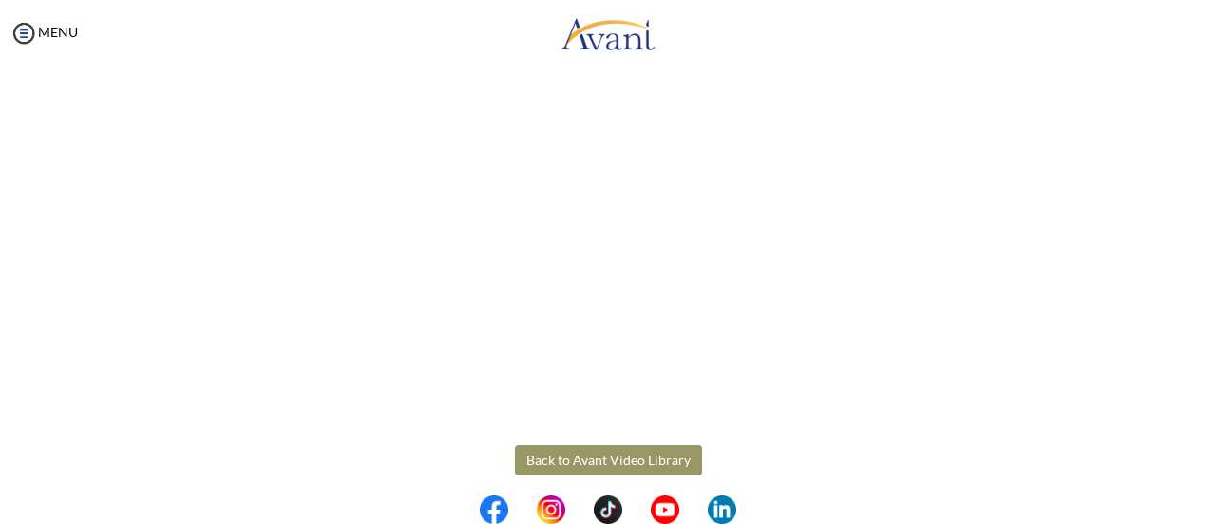
click at [610, 453] on button "Back to Avant Video Library" at bounding box center [608, 460] width 187 height 30
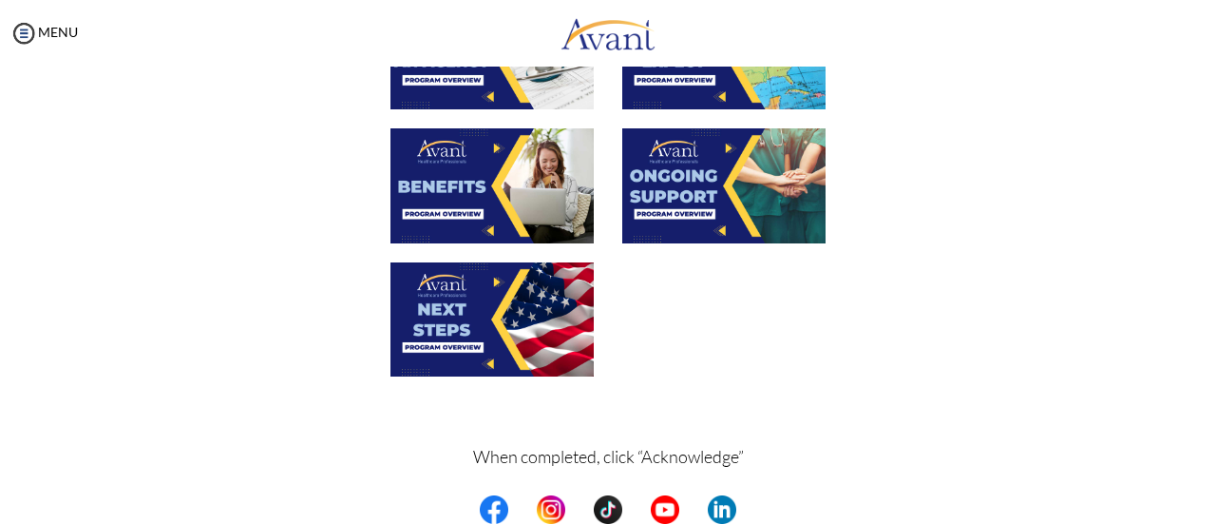
scroll to position [782, 0]
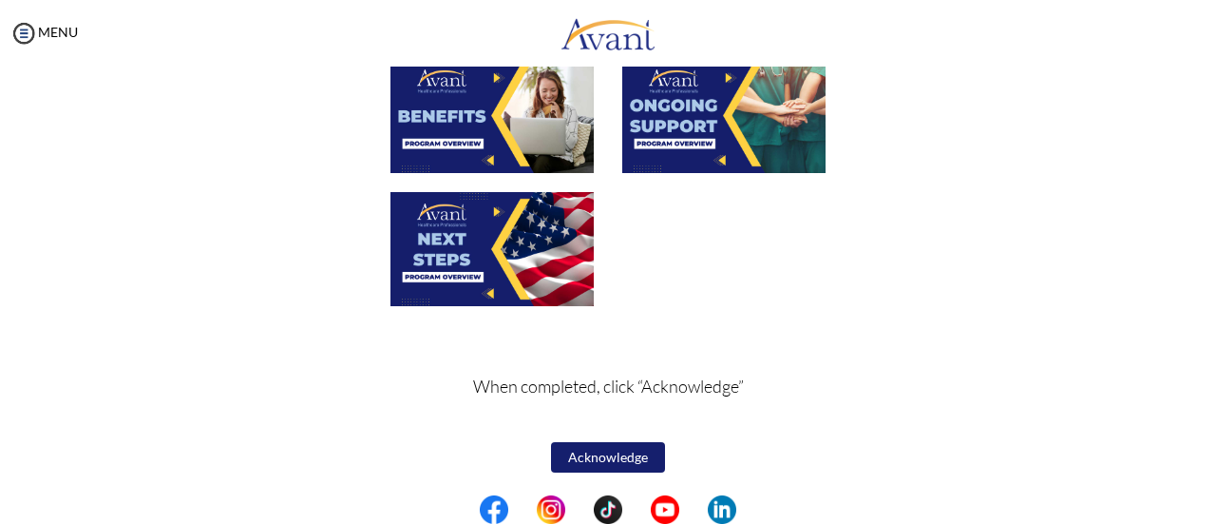
click at [453, 265] on img at bounding box center [492, 249] width 203 height 114
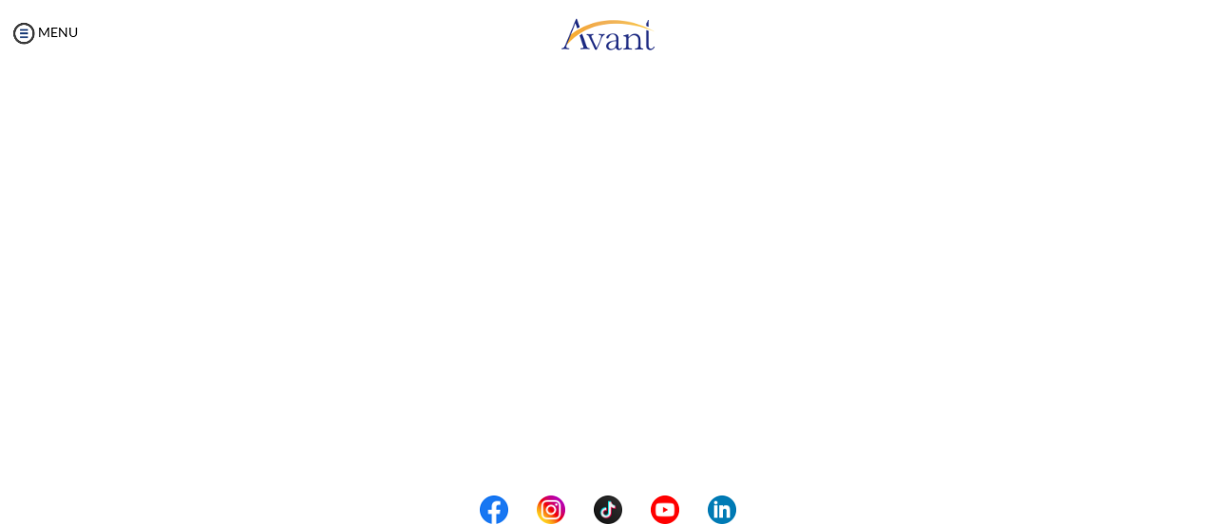
scroll to position [614, 0]
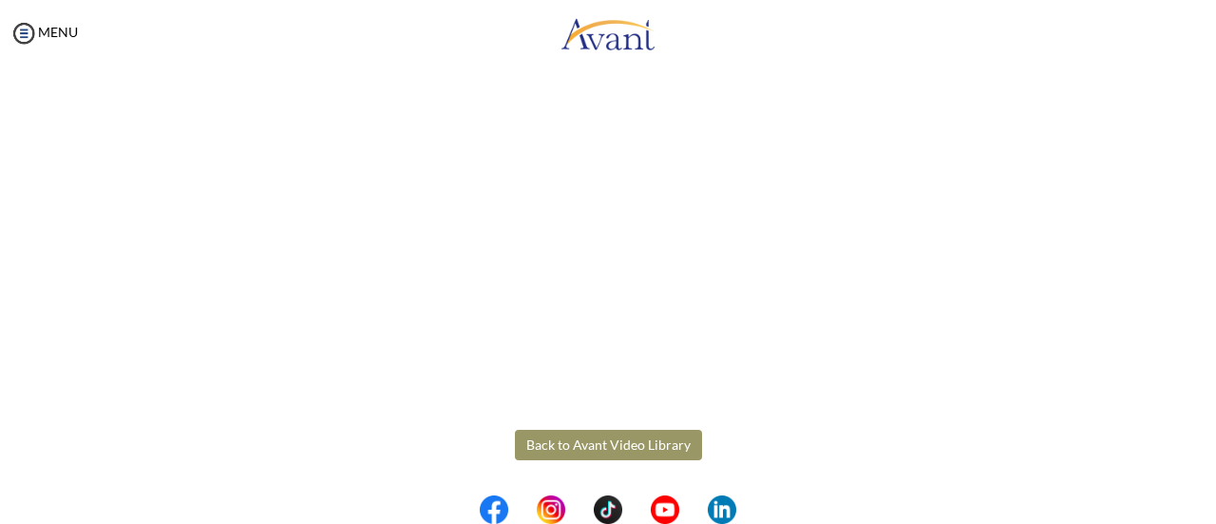
click at [640, 442] on body "Maintenance break. Please come back in 2 hours. MENU My Status What is the next…" at bounding box center [608, 262] width 1216 height 524
click at [677, 438] on button "Back to Avant Video Library" at bounding box center [608, 444] width 187 height 30
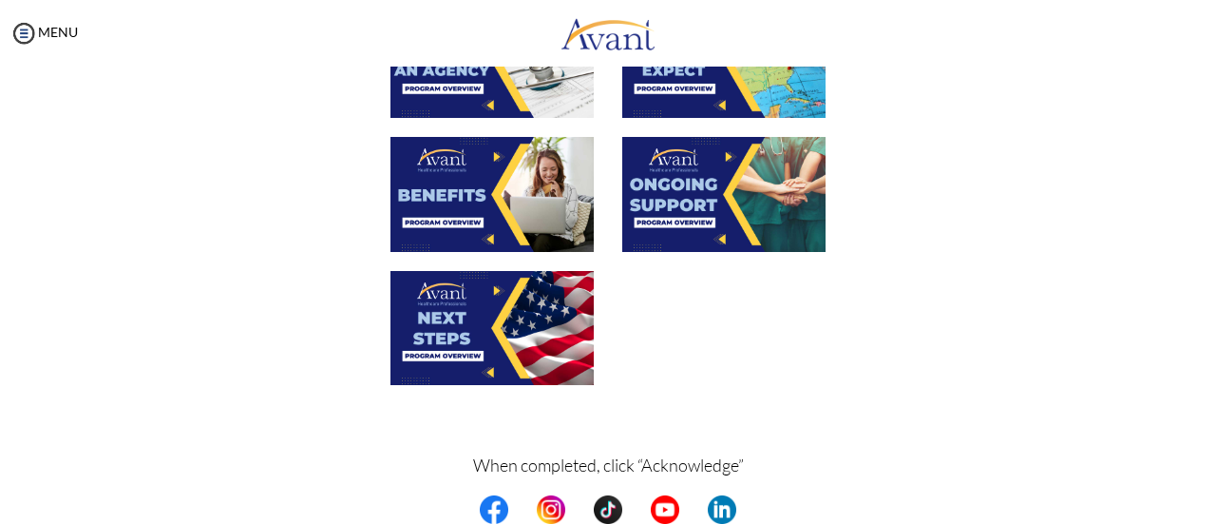
scroll to position [782, 0]
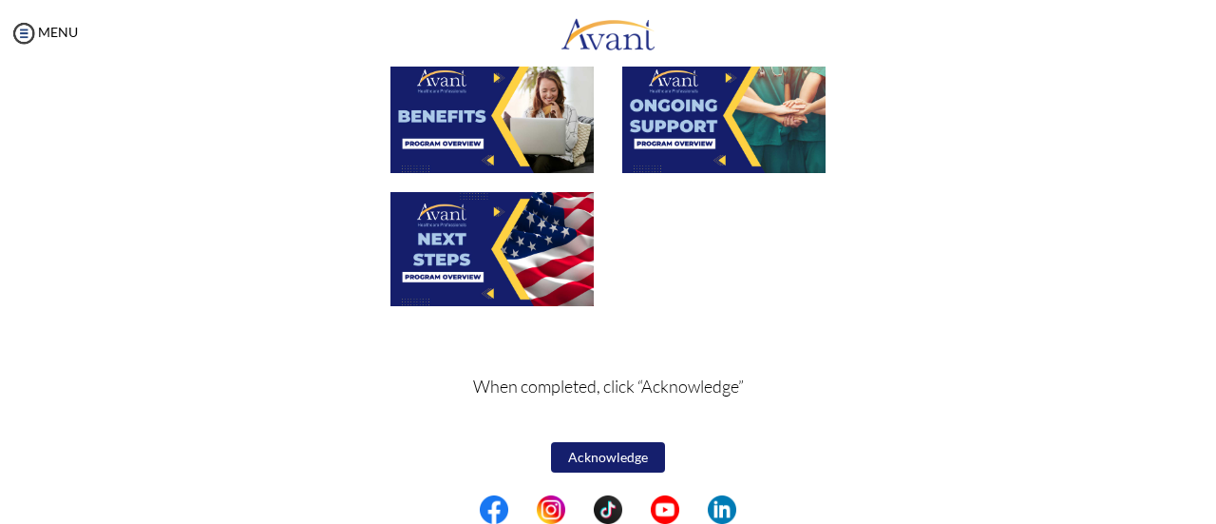
click at [627, 451] on button "Acknowledge" at bounding box center [608, 457] width 114 height 30
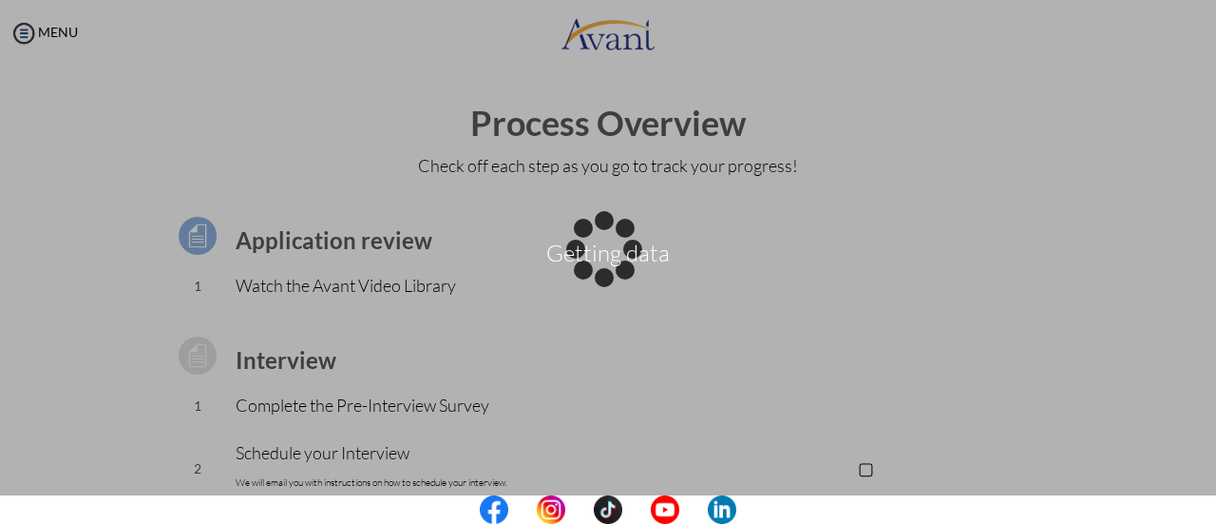
drag, startPoint x: 1215, startPoint y: 298, endPoint x: 1215, endPoint y: 451, distance: 153.0
click at [621, 276] on div "Getting data" at bounding box center [608, 262] width 27 height 27
drag, startPoint x: 1212, startPoint y: 275, endPoint x: 1178, endPoint y: 219, distance: 65.7
click at [621, 249] on div "Data check..." at bounding box center [608, 262] width 27 height 27
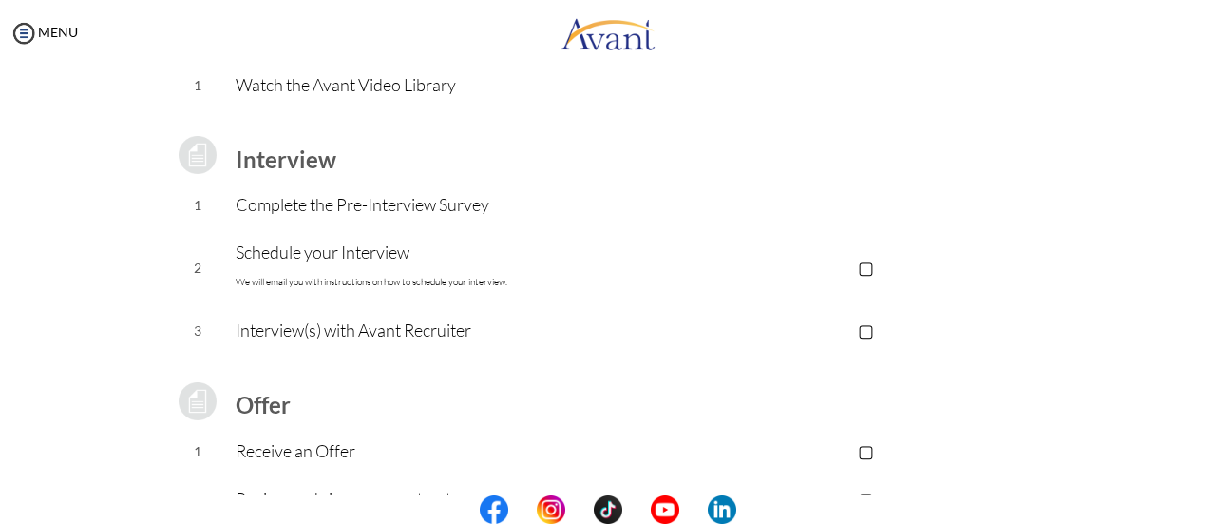
scroll to position [201, 0]
click at [866, 268] on p "▢" at bounding box center [866, 266] width 381 height 27
click at [866, 268] on p "▣" at bounding box center [866, 266] width 381 height 27
click at [401, 203] on p "Complete the Pre-Interview Survey" at bounding box center [456, 203] width 440 height 27
click at [865, 328] on p "▢" at bounding box center [866, 328] width 381 height 27
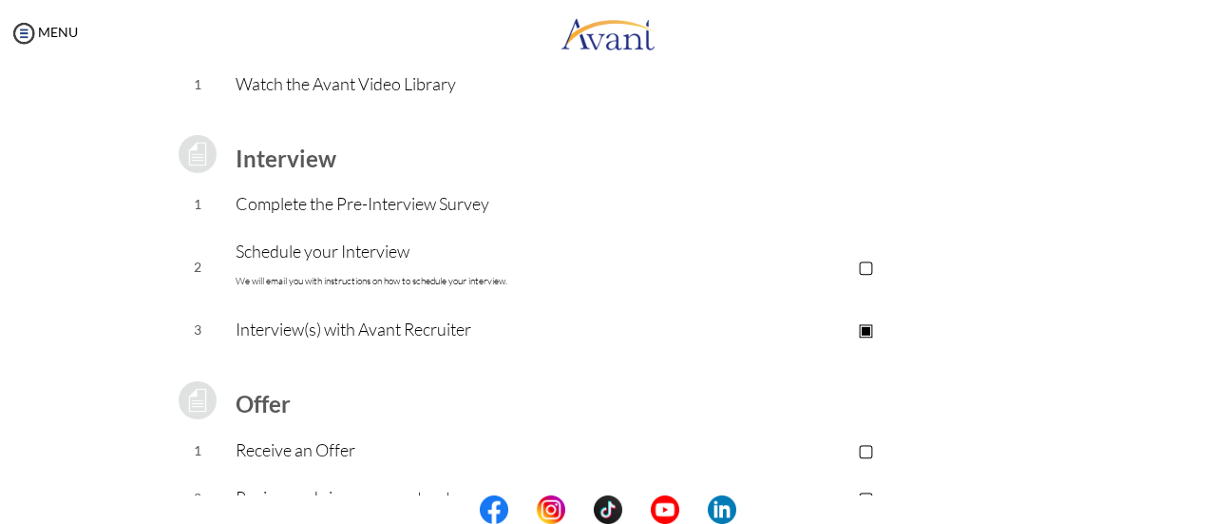
click at [866, 265] on p "▢" at bounding box center [866, 266] width 381 height 27
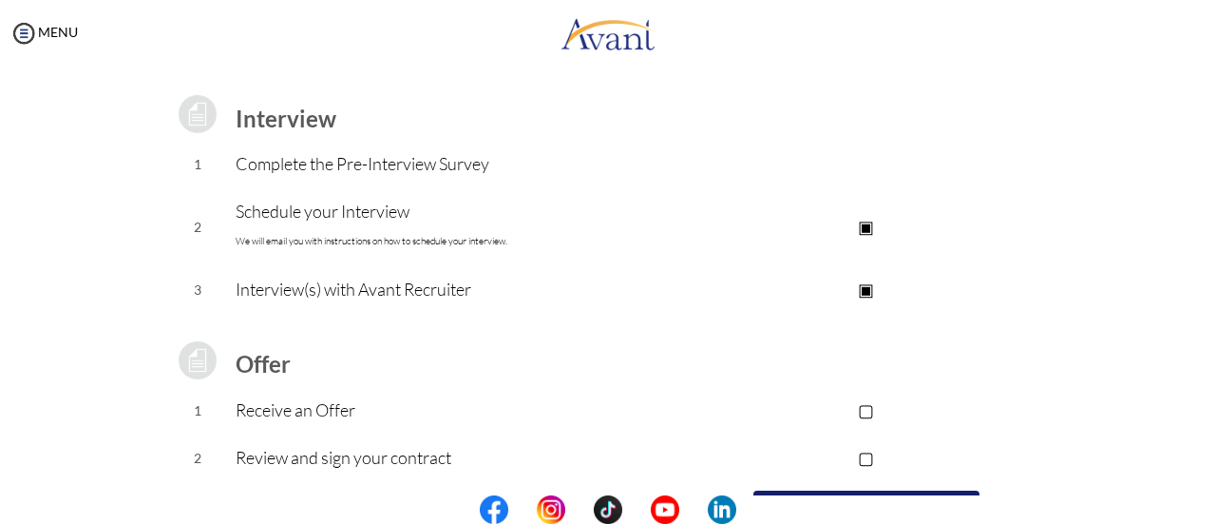
scroll to position [264, 0]
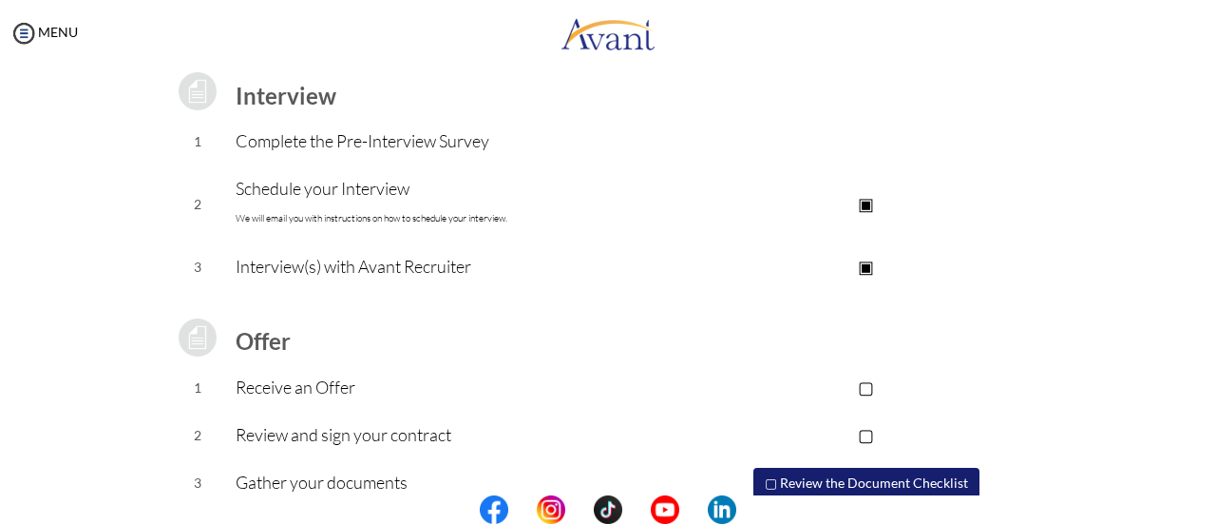
click at [861, 203] on p "▣" at bounding box center [866, 203] width 381 height 27
click at [859, 253] on p "▣" at bounding box center [866, 266] width 381 height 27
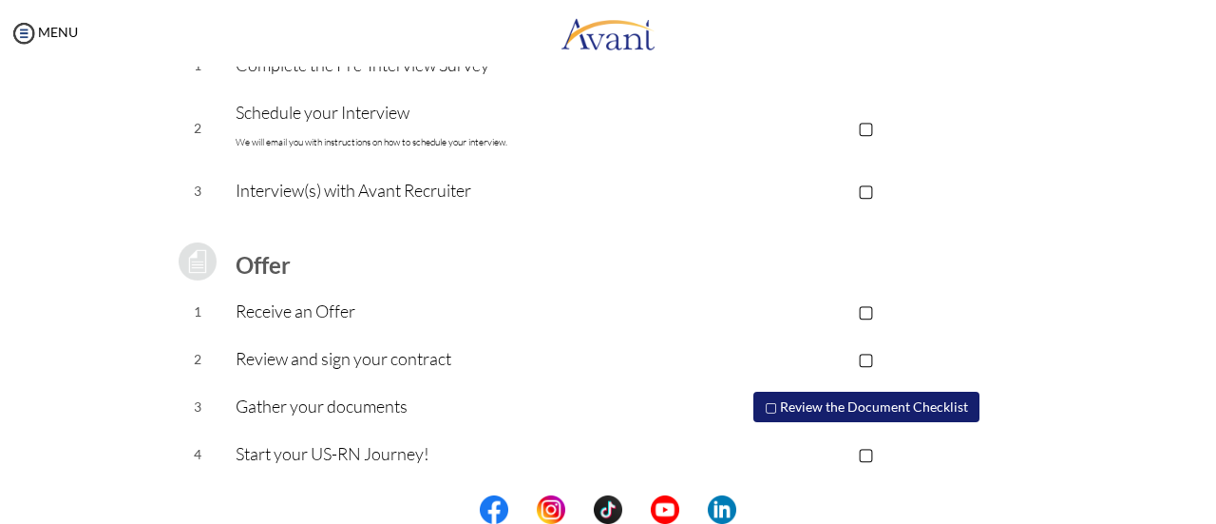
click at [897, 405] on button "▢ Review the Document Checklist" at bounding box center [866, 406] width 226 height 30
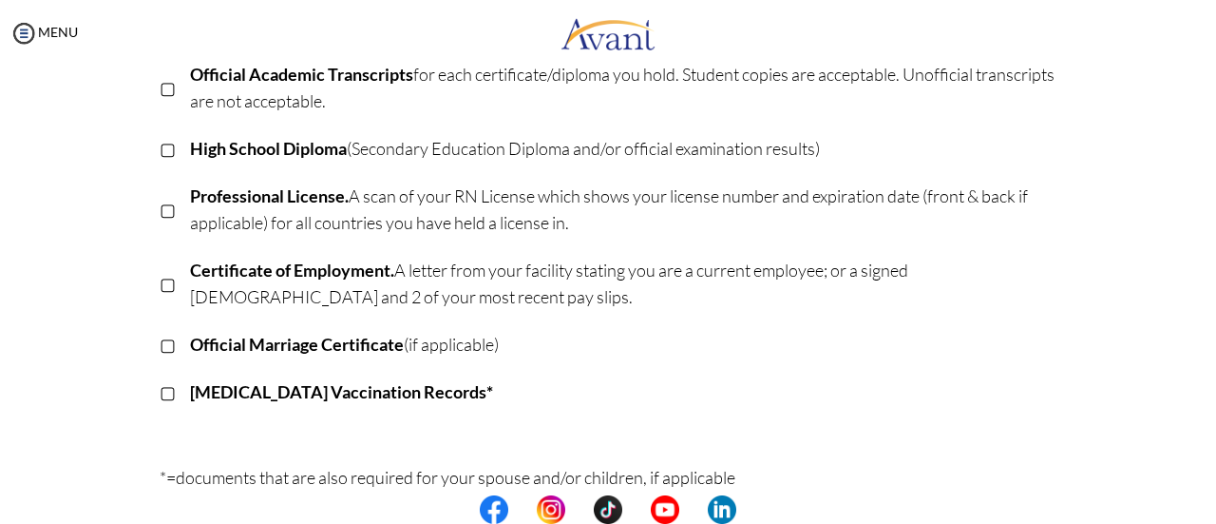
scroll to position [399, 0]
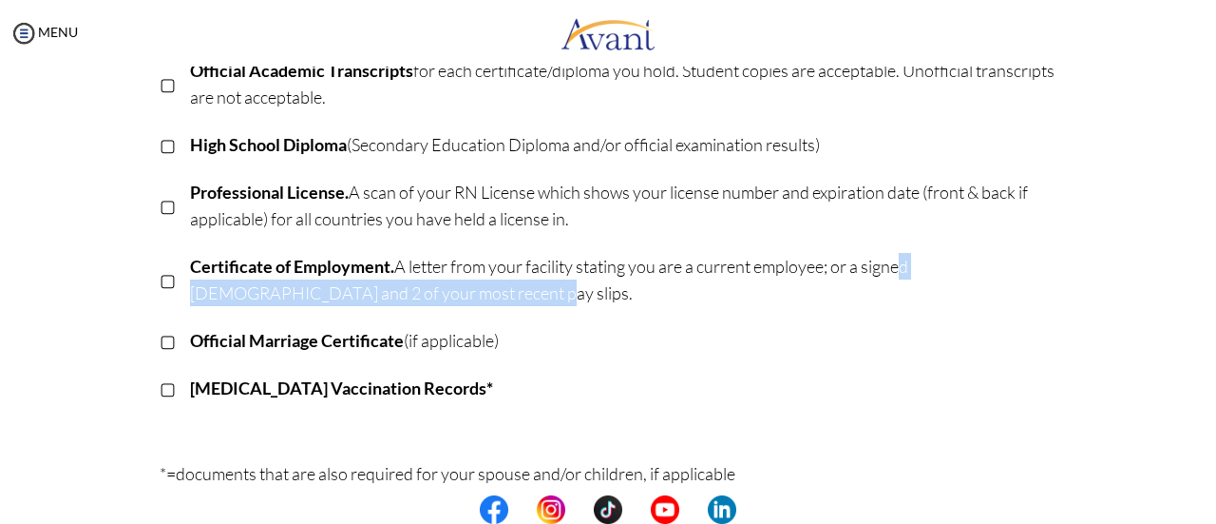
drag, startPoint x: 891, startPoint y: 269, endPoint x: 1015, endPoint y: 292, distance: 125.6
click at [1015, 292] on p "Certificate of Employment. A letter from your facility stating you are a curren…" at bounding box center [623, 279] width 867 height 53
click at [756, 315] on td "Certificate of Employment. A letter from your facility stating you are a curren…" at bounding box center [623, 280] width 867 height 74
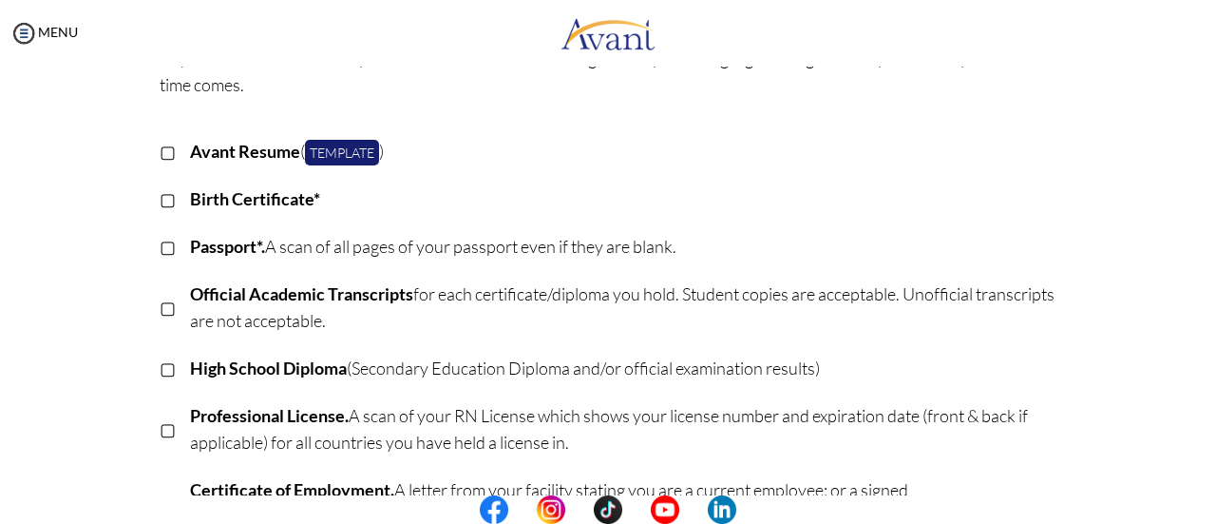
scroll to position [177, 0]
click at [324, 153] on link "Template" at bounding box center [342, 152] width 74 height 26
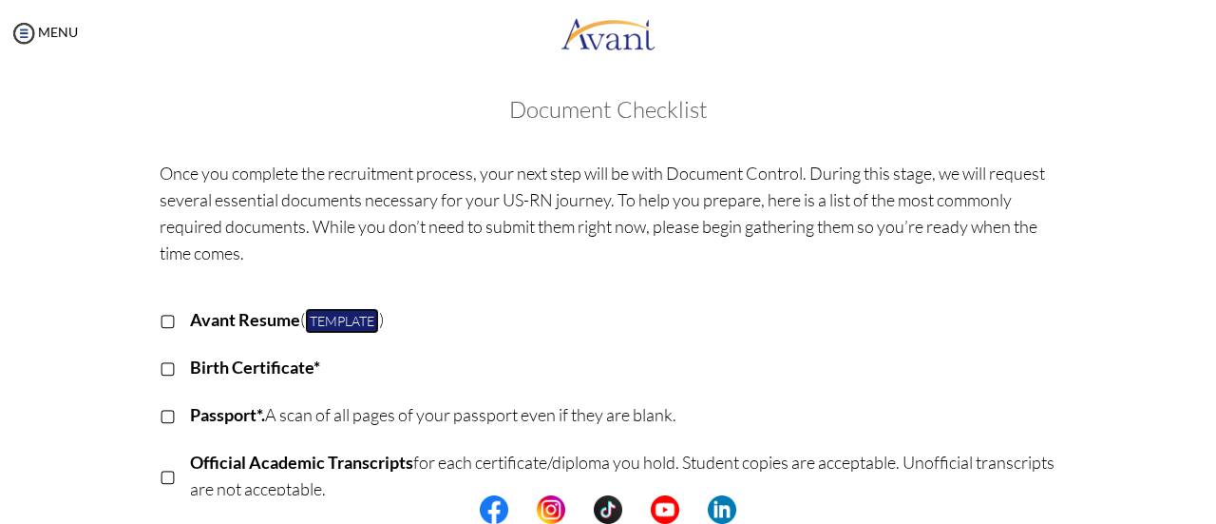
scroll to position [0, 0]
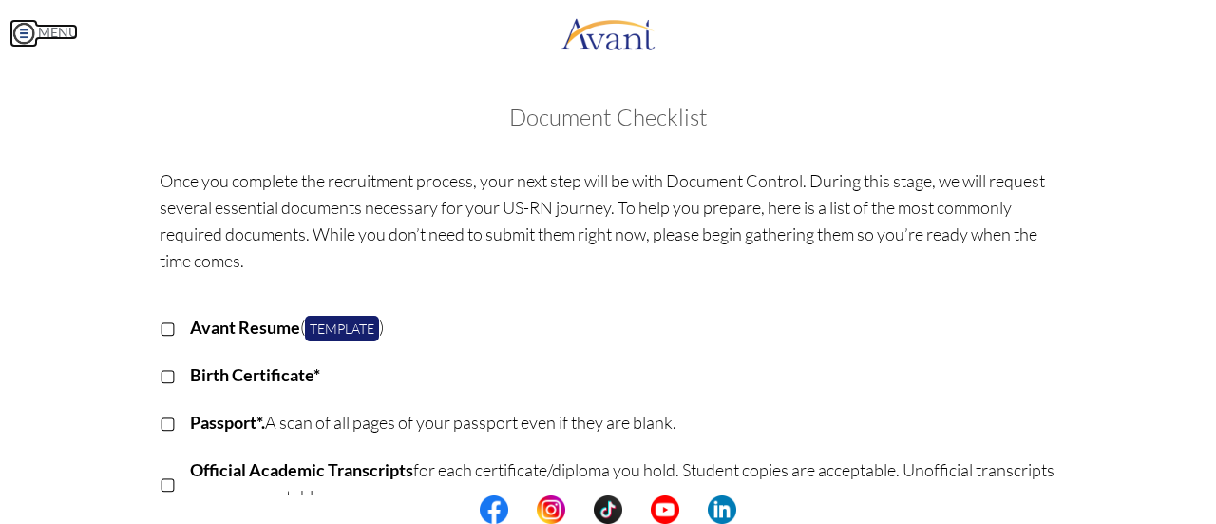
click at [30, 37] on img at bounding box center [24, 33] width 29 height 29
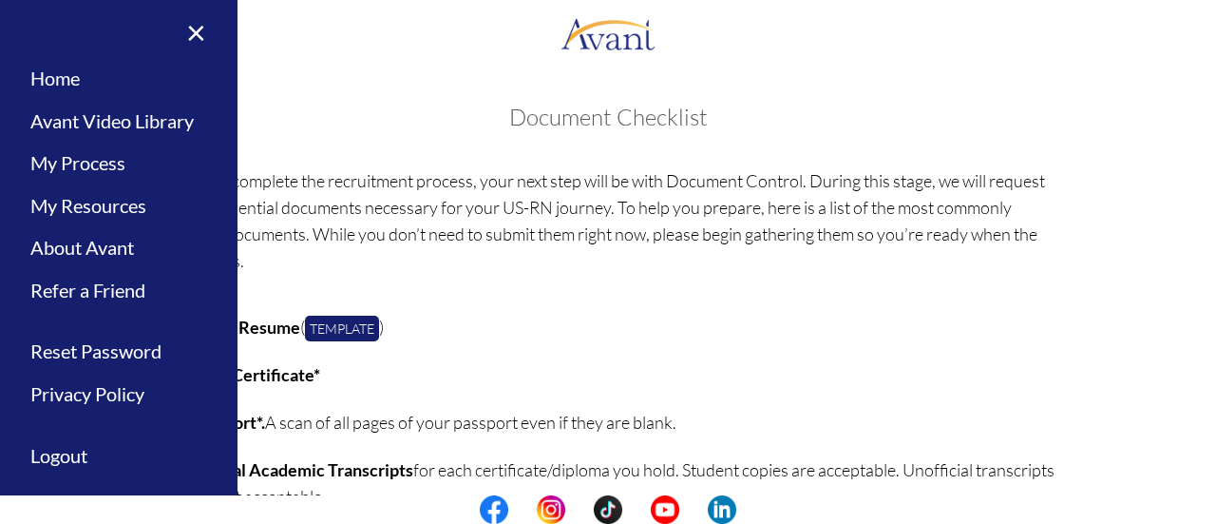
scroll to position [32, 0]
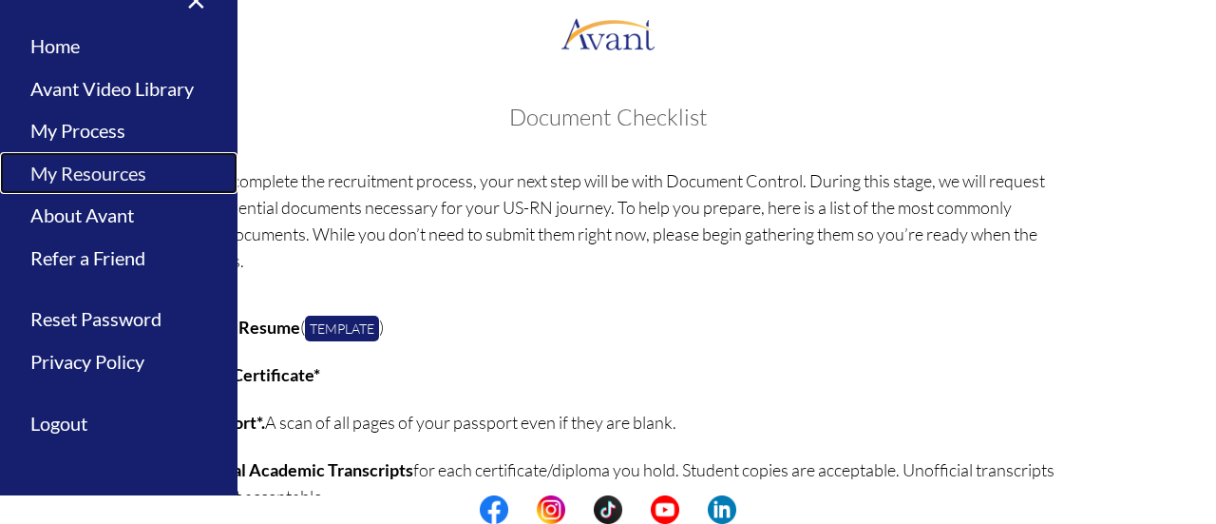
click at [117, 172] on link "My Resources" at bounding box center [119, 173] width 238 height 43
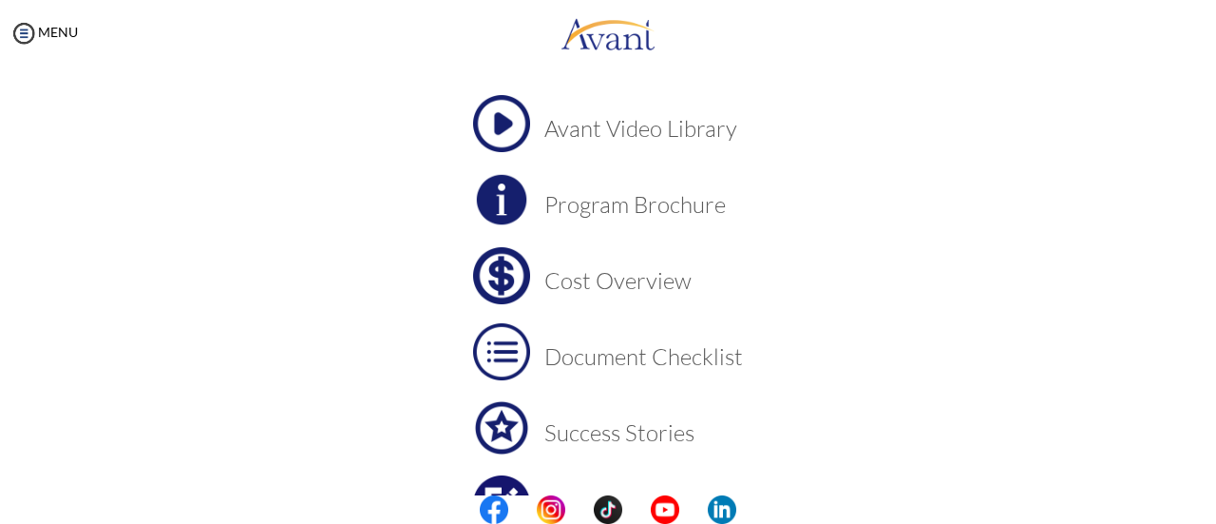
scroll to position [114, 0]
click at [500, 280] on img at bounding box center [501, 273] width 57 height 57
click at [521, 193] on img at bounding box center [501, 197] width 57 height 57
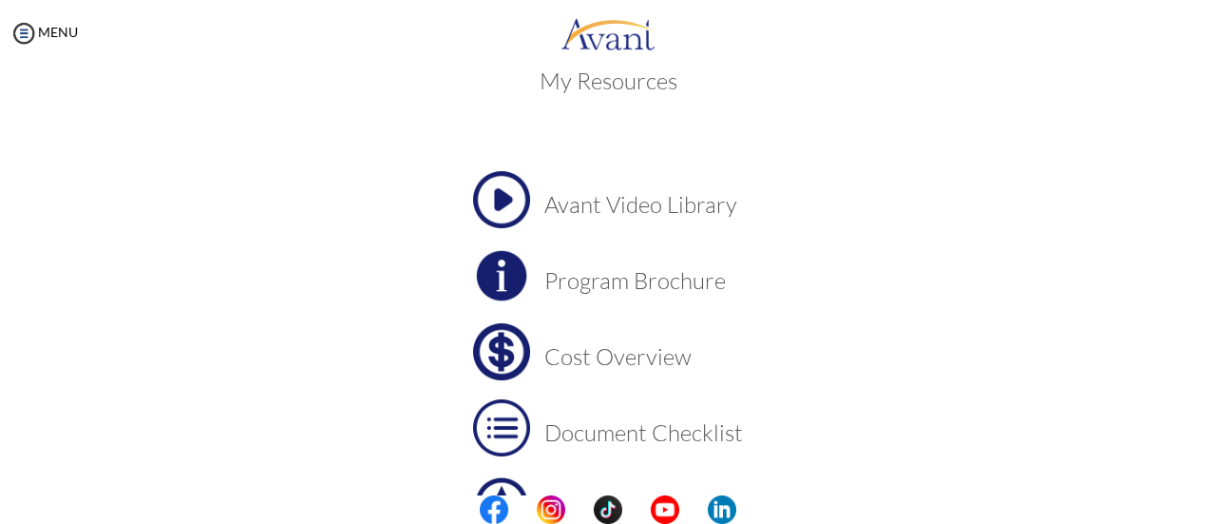
scroll to position [0, 0]
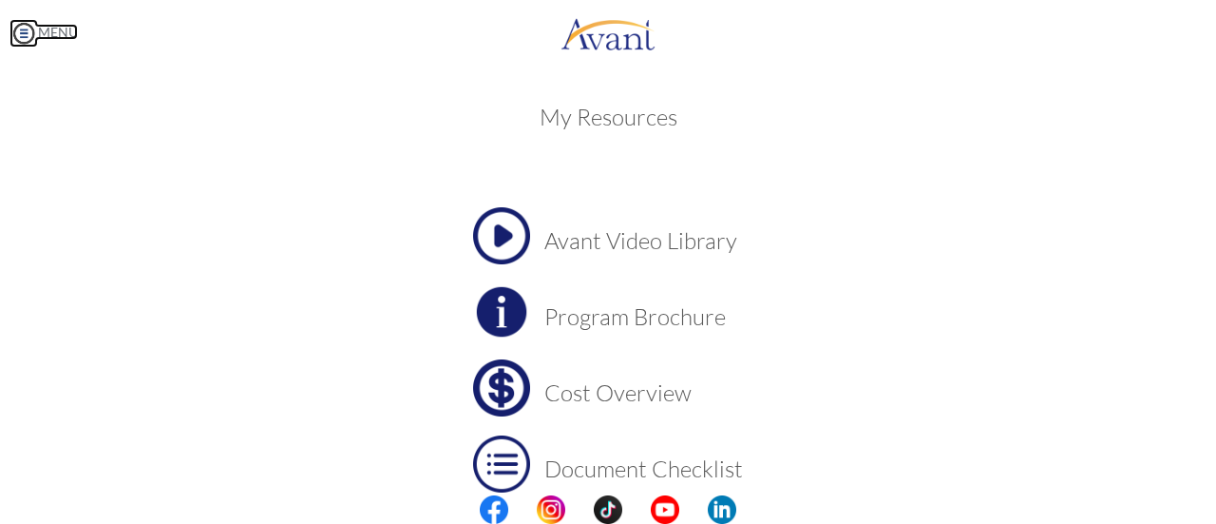
click at [30, 37] on img at bounding box center [24, 33] width 29 height 29
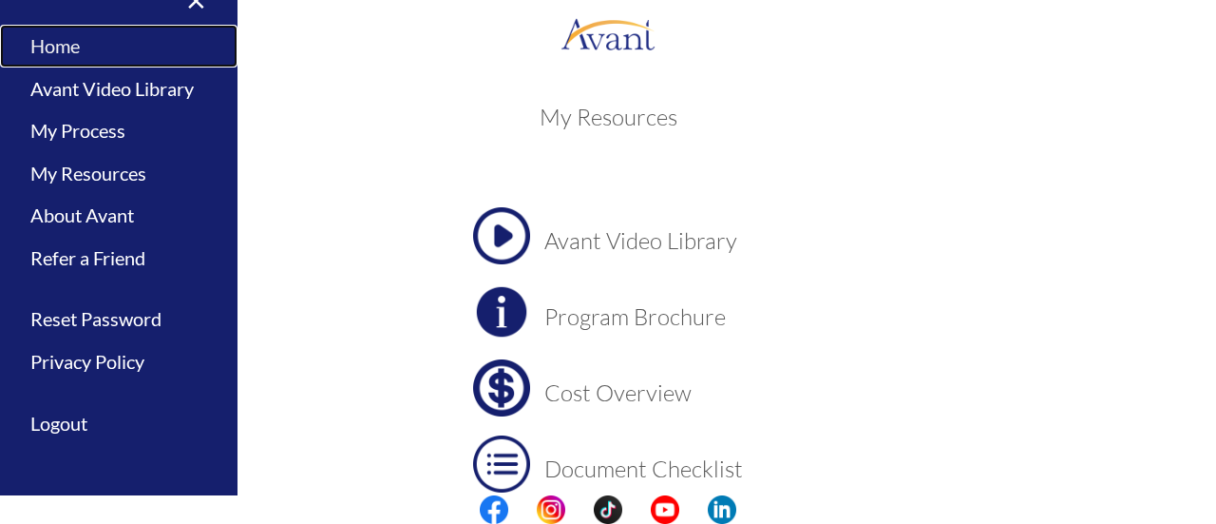
click at [67, 55] on link "Home" at bounding box center [119, 46] width 238 height 43
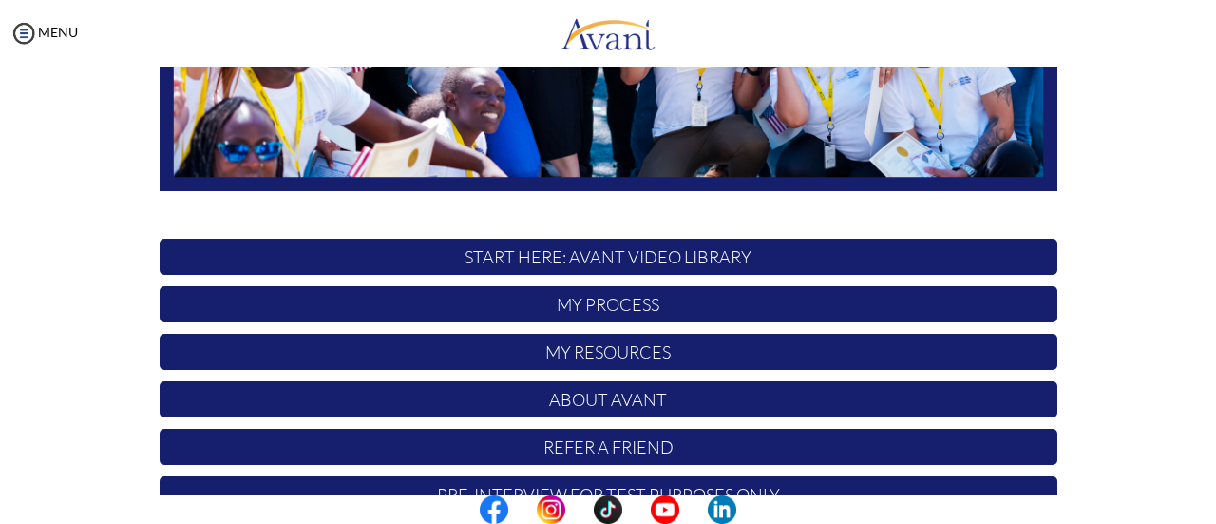
scroll to position [532, 0]
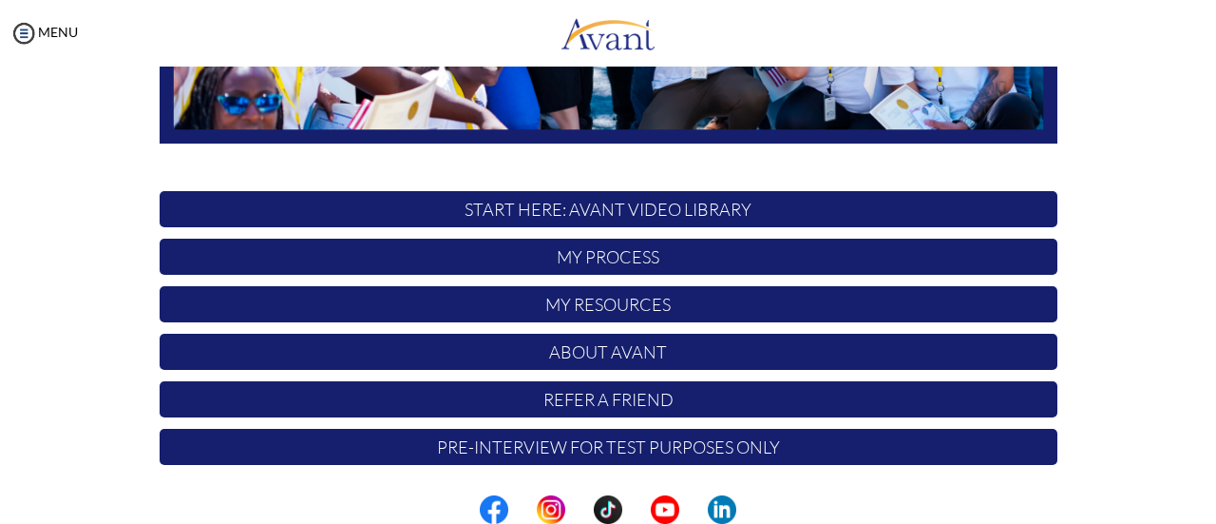
click at [598, 260] on p "My Process" at bounding box center [609, 256] width 898 height 36
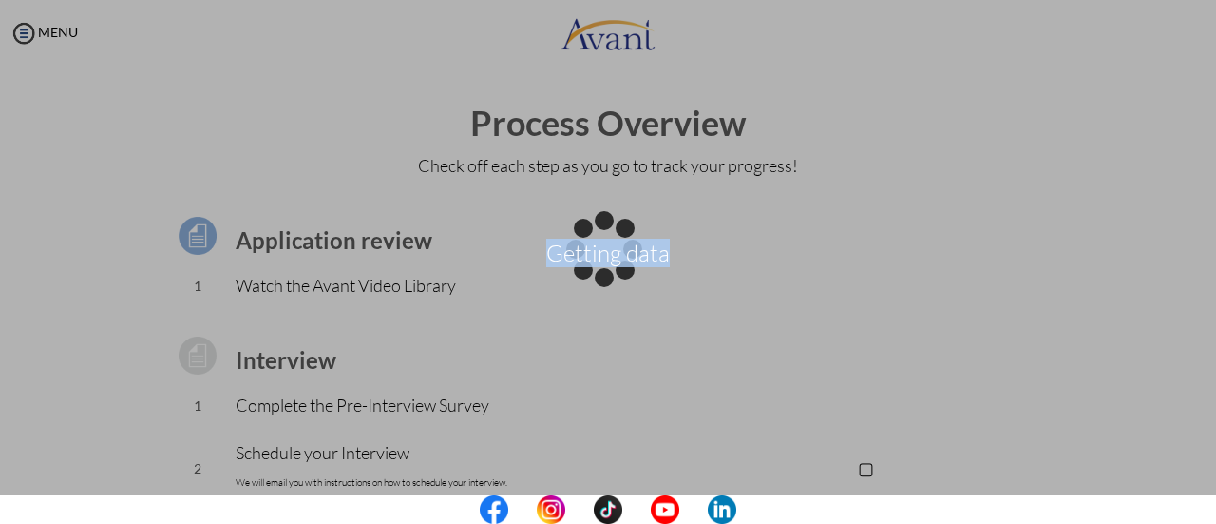
drag, startPoint x: 1212, startPoint y: 276, endPoint x: 1155, endPoint y: -115, distance: 395.6
click at [1155, 0] on html "Getting data Maintenance break. Please come back in 2 hours. MENU My Status Wha…" at bounding box center [608, 262] width 1216 height 524
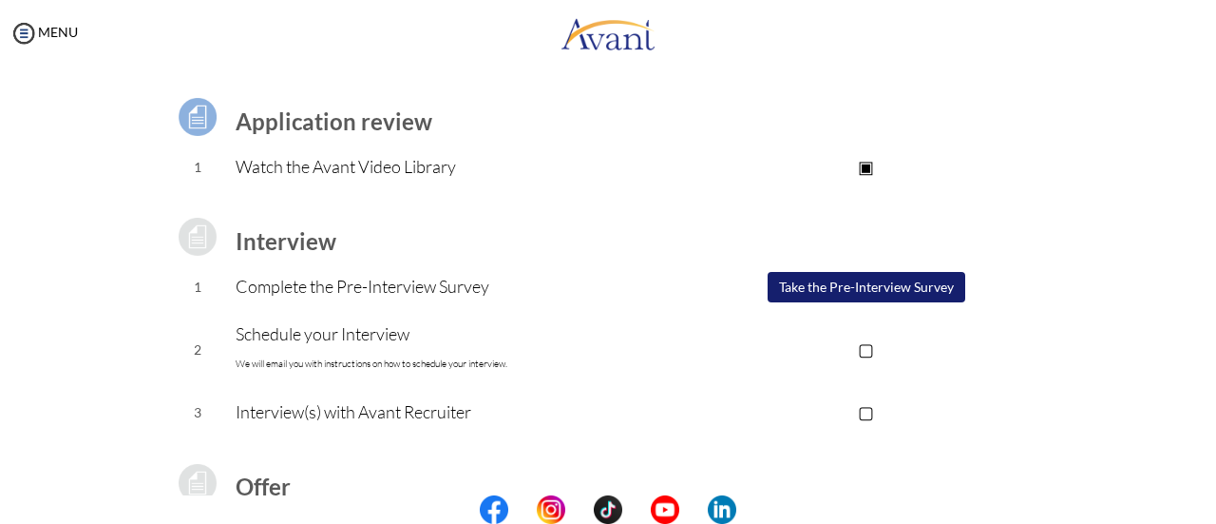
scroll to position [0, 0]
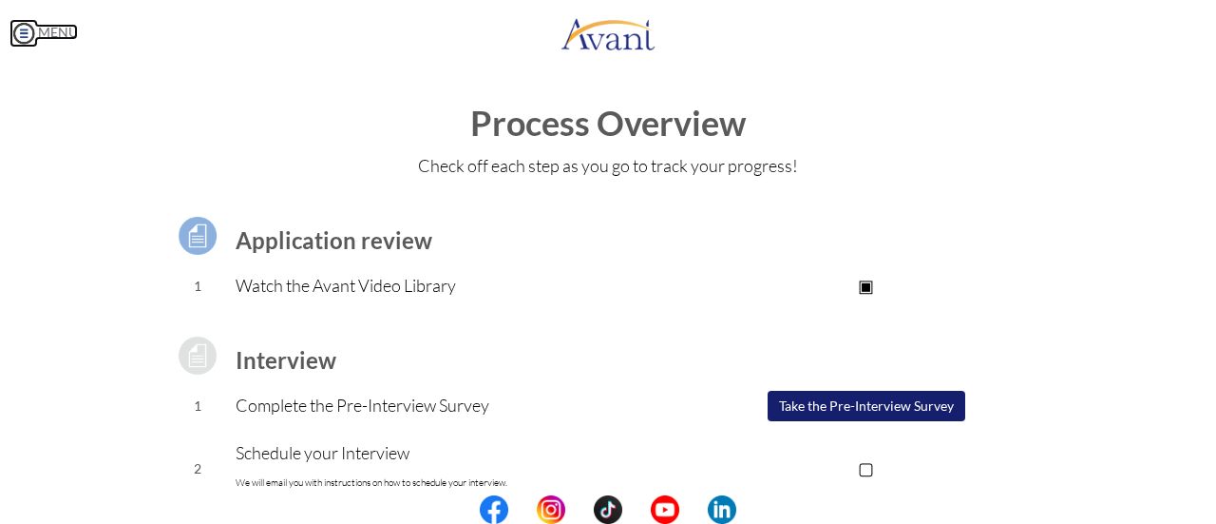
click at [21, 27] on img at bounding box center [24, 33] width 29 height 29
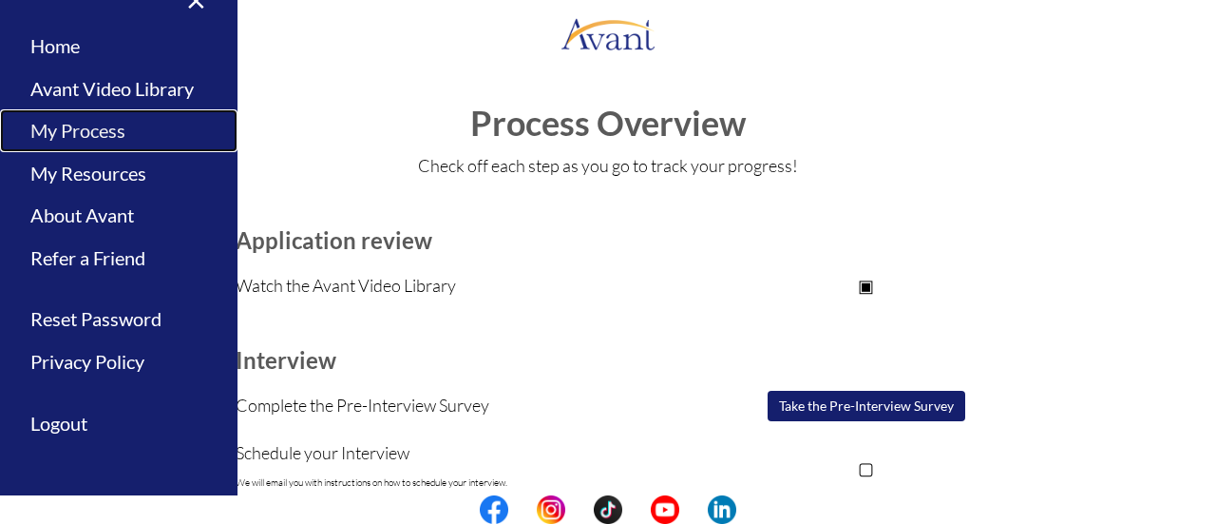
click at [67, 131] on link "My Process" at bounding box center [119, 130] width 238 height 43
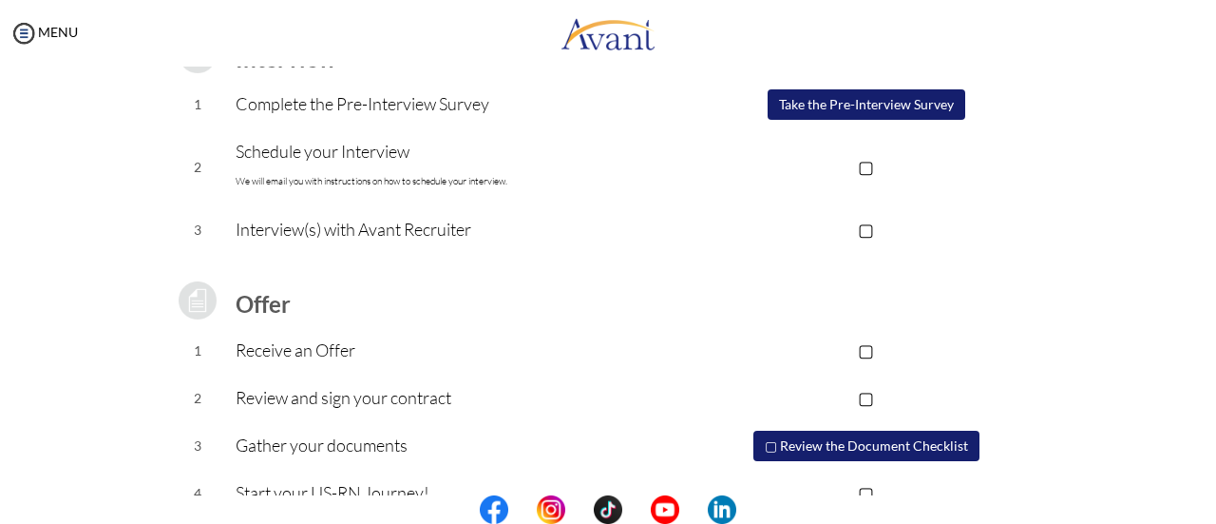
scroll to position [340, 0]
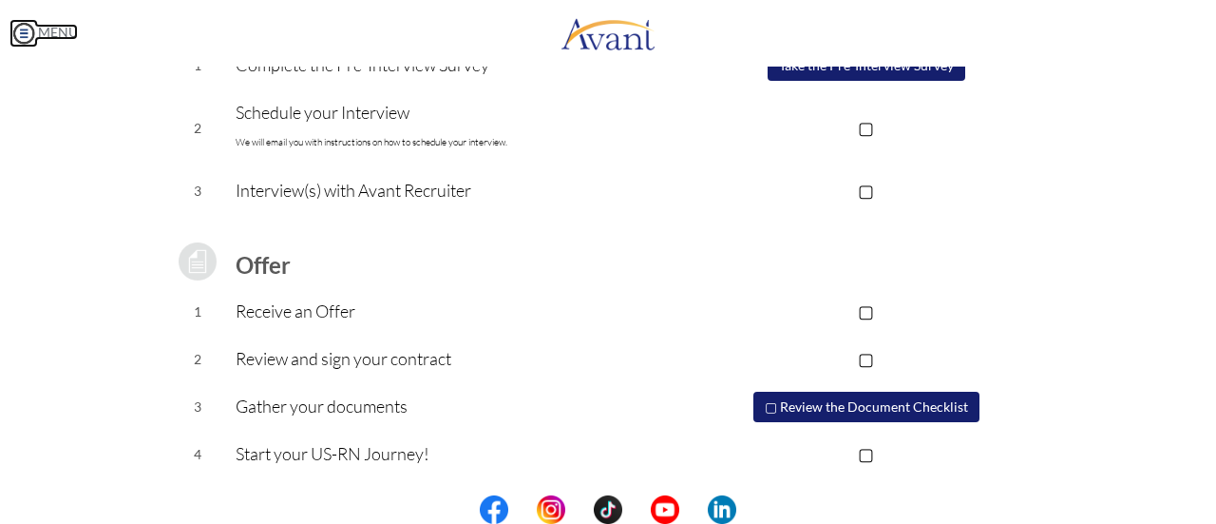
click at [21, 25] on img at bounding box center [24, 33] width 29 height 29
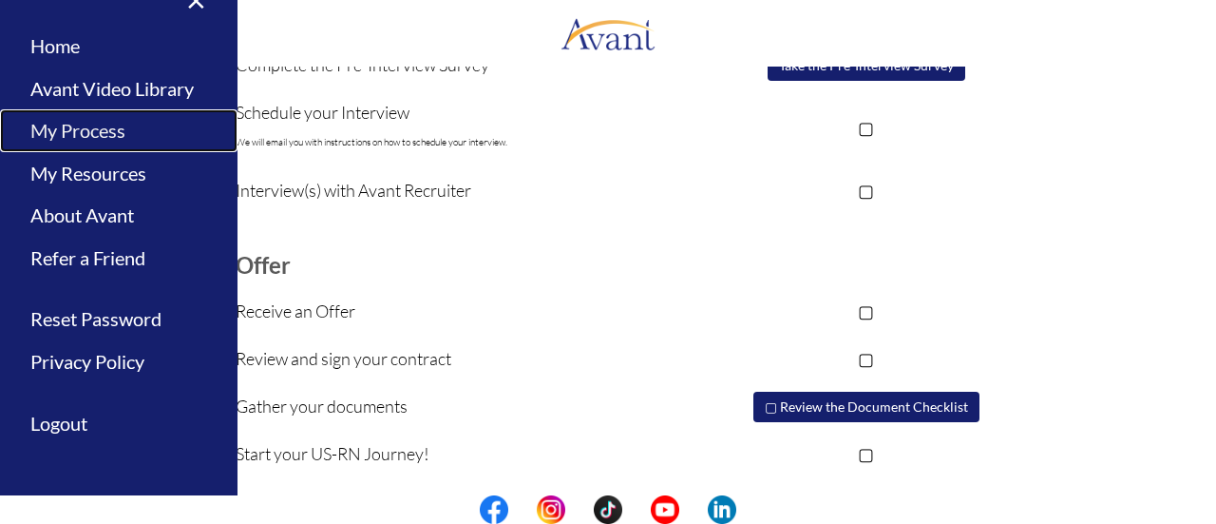
click at [90, 121] on link "My Process" at bounding box center [119, 130] width 238 height 43
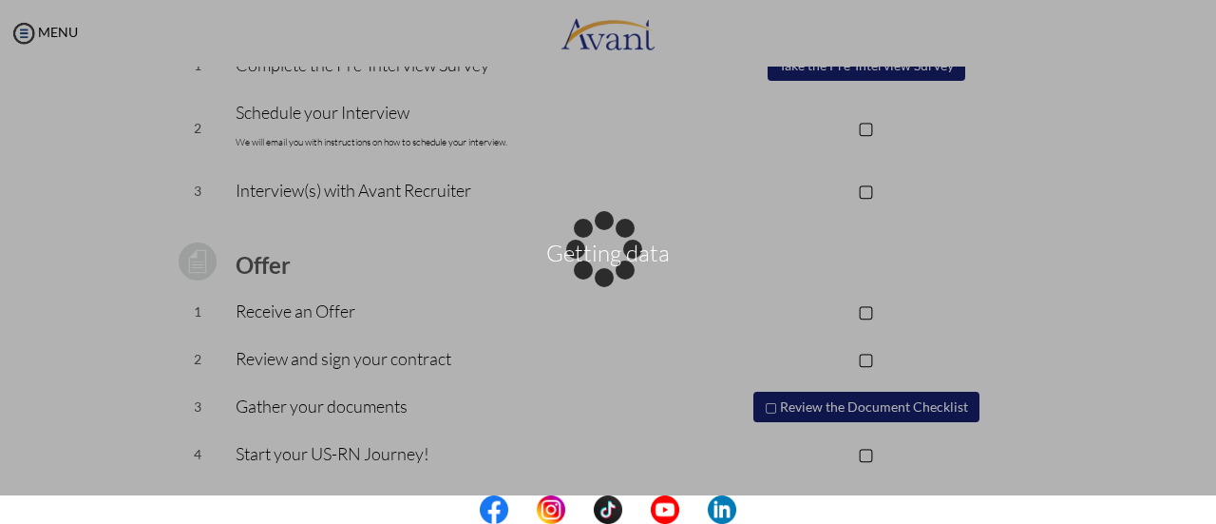
drag, startPoint x: 15, startPoint y: 0, endPoint x: 51, endPoint y: 90, distance: 97.2
click at [595, 249] on div "Getting data" at bounding box center [608, 262] width 27 height 27
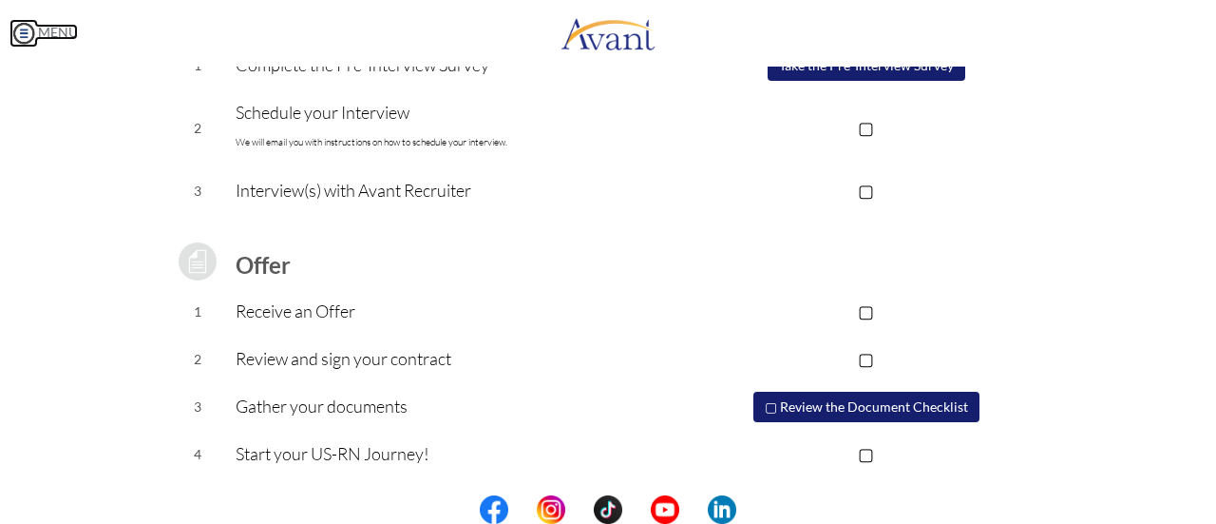
click at [26, 26] on img at bounding box center [24, 33] width 29 height 29
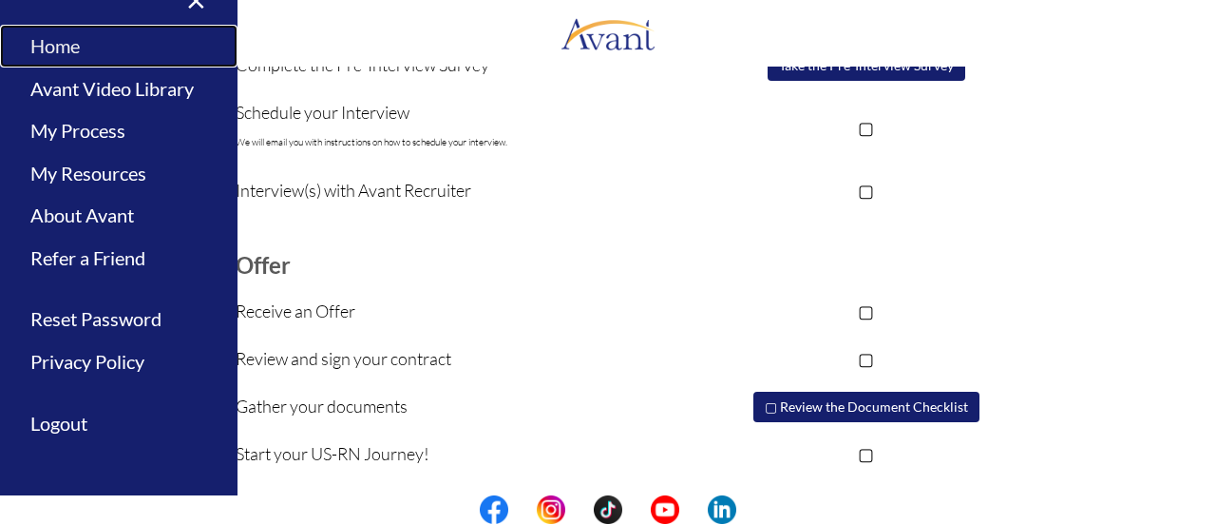
click at [67, 44] on link "Home" at bounding box center [119, 46] width 238 height 43
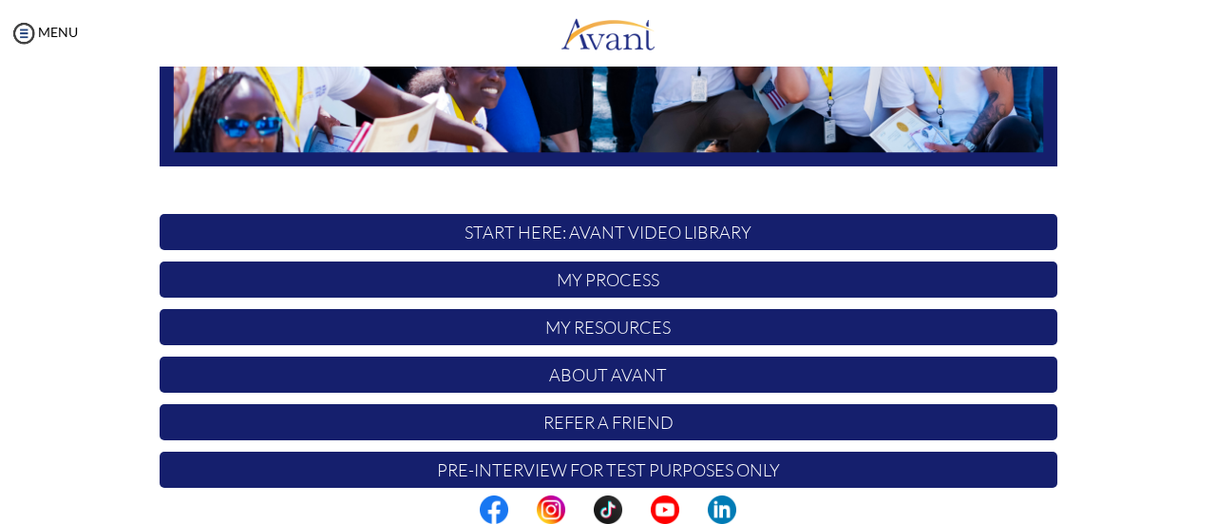
scroll to position [532, 0]
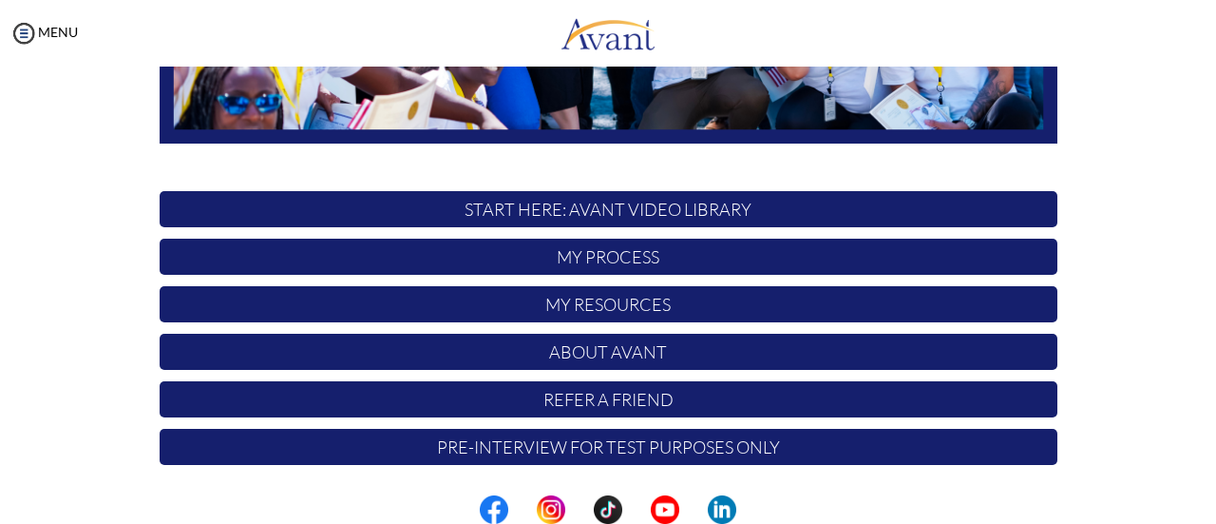
click at [691, 449] on p "Pre-Interview for test purposes only" at bounding box center [609, 447] width 898 height 36
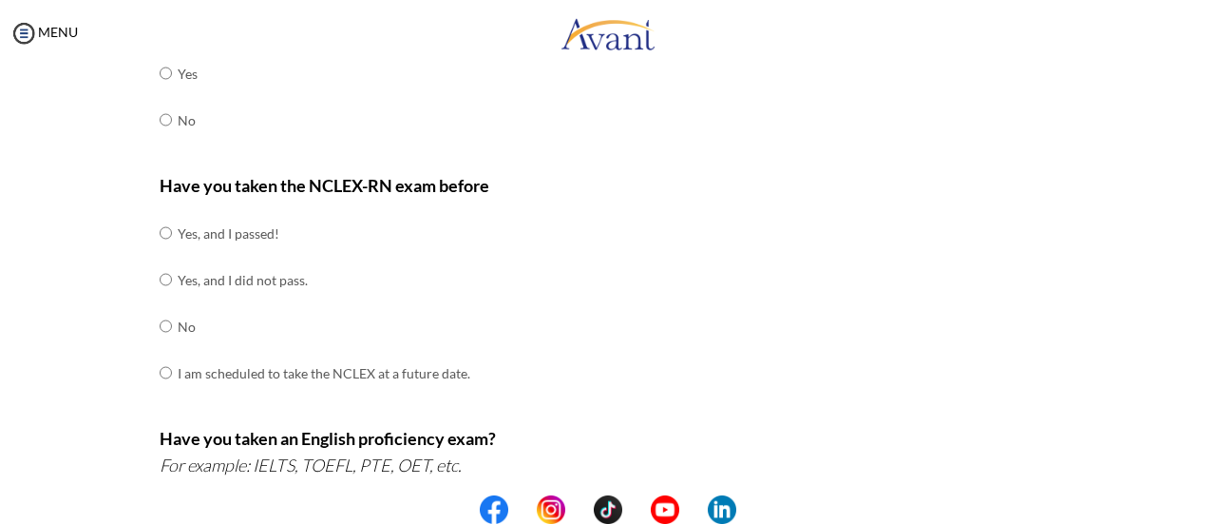
scroll to position [0, 0]
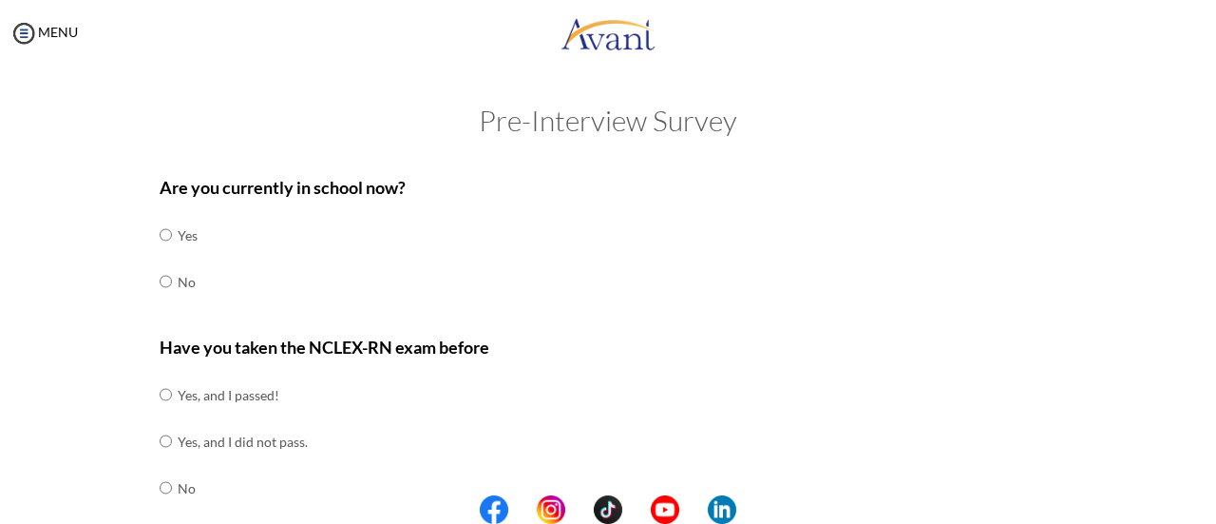
click at [162, 237] on input "radio" at bounding box center [166, 235] width 12 height 38
radio input "true"
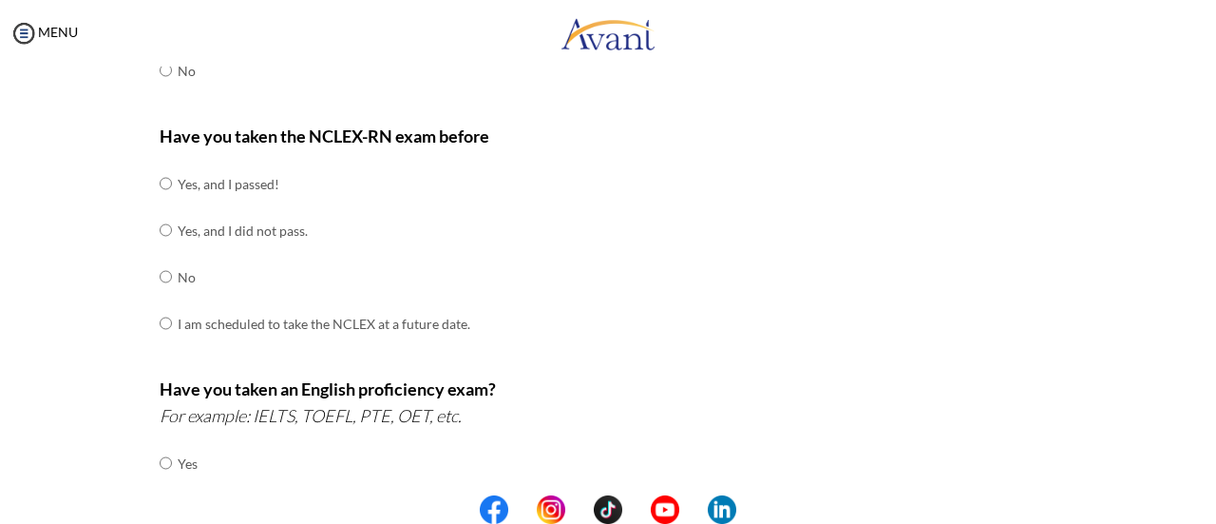
scroll to position [223, 0]
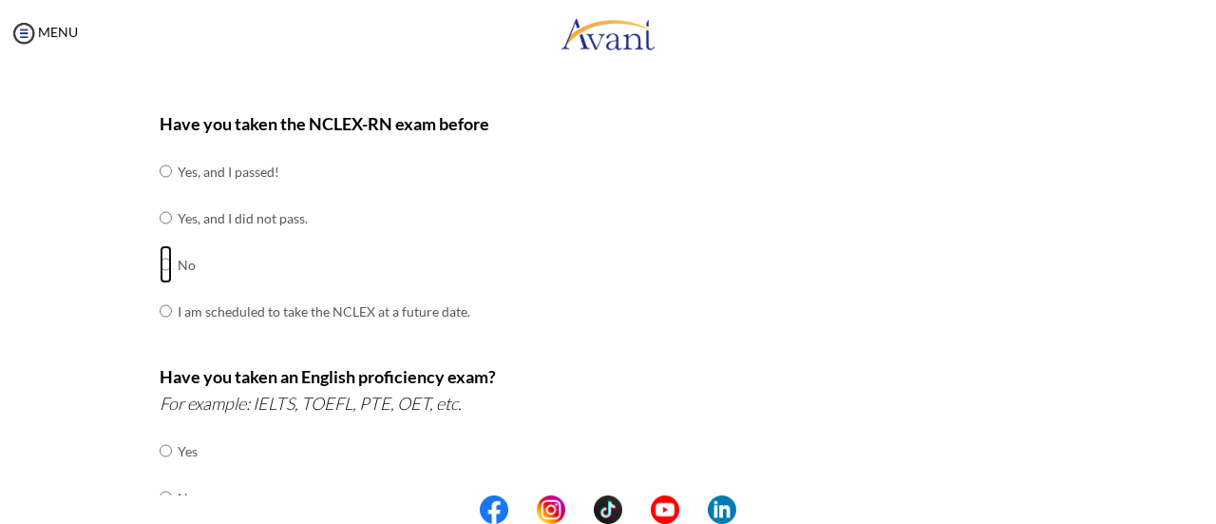
click at [160, 265] on input "radio" at bounding box center [166, 264] width 12 height 38
radio input "true"
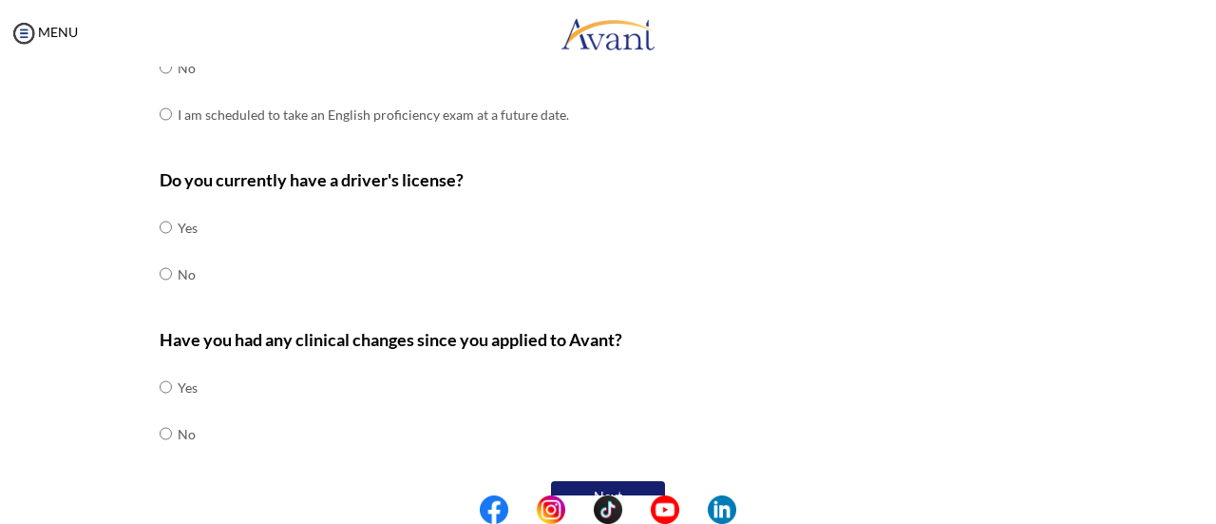
scroll to position [658, 0]
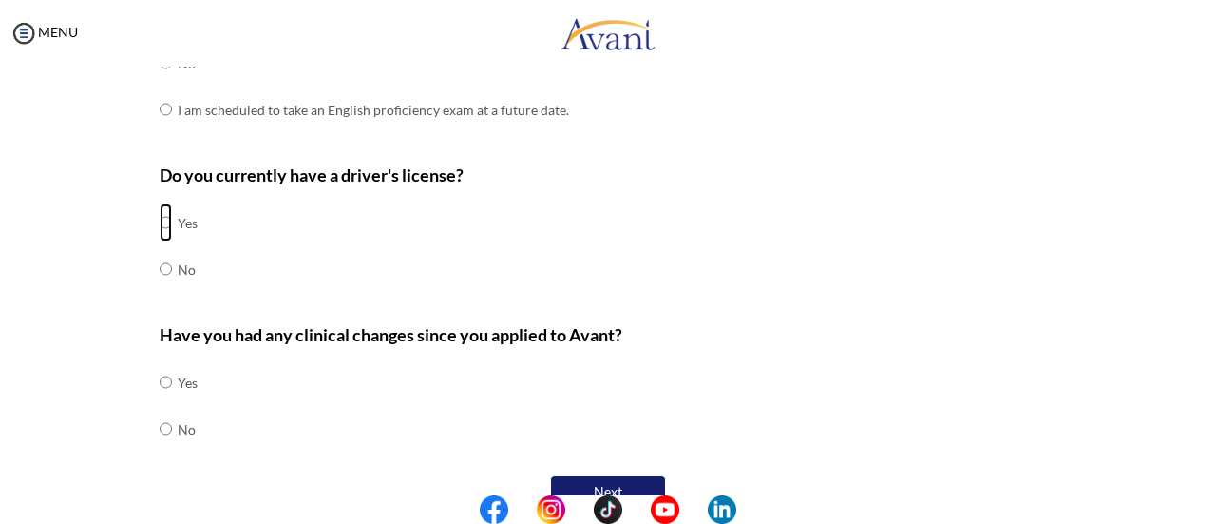
click at [160, 217] on input "radio" at bounding box center [166, 222] width 12 height 38
radio input "true"
click at [162, 427] on input "radio" at bounding box center [166, 429] width 12 height 38
radio input "true"
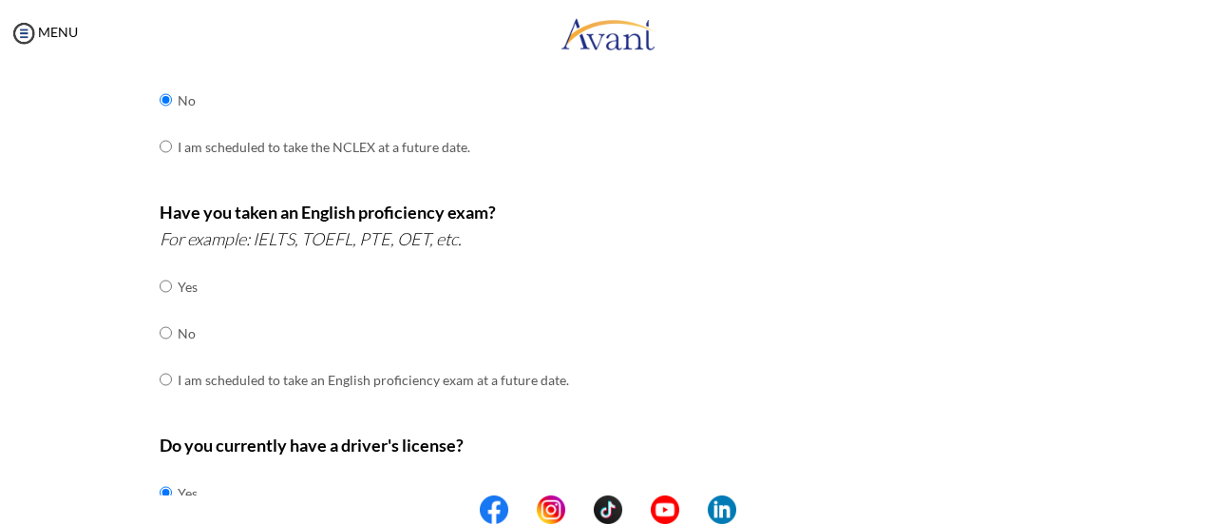
scroll to position [395, 0]
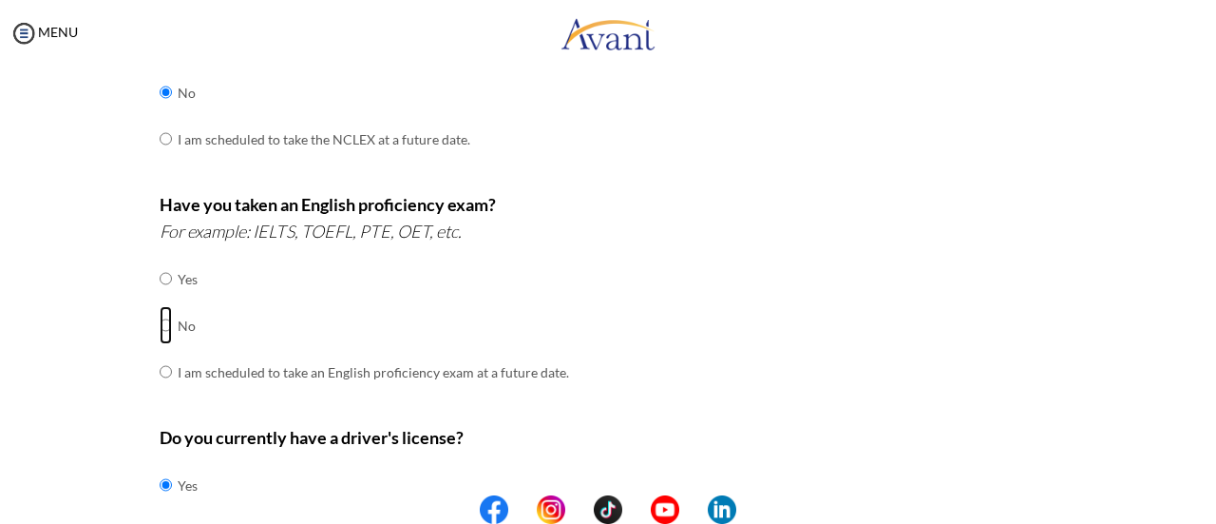
click at [160, 326] on input "radio" at bounding box center [166, 325] width 12 height 38
radio input "true"
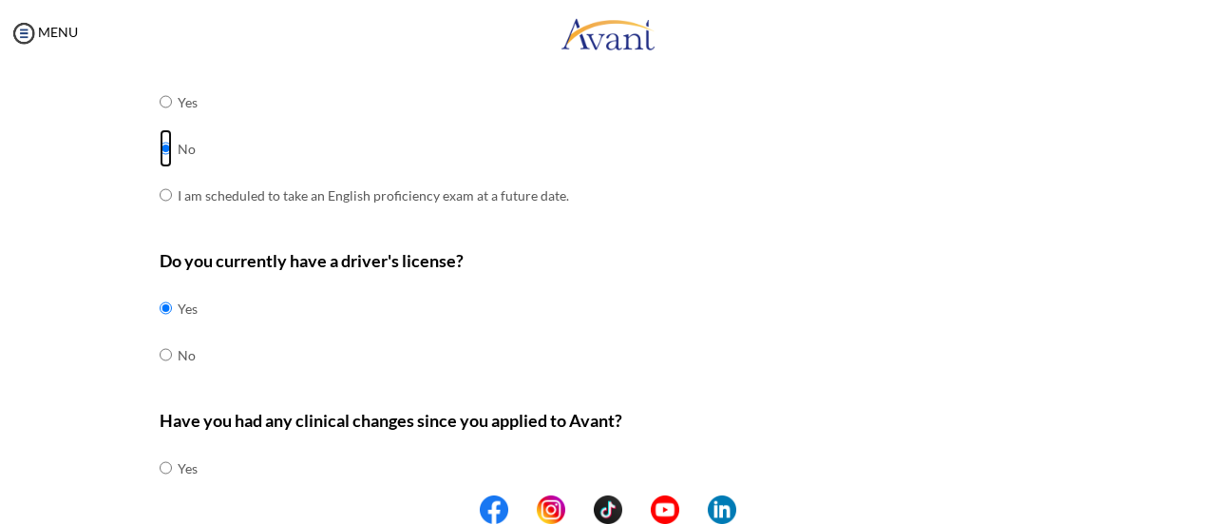
scroll to position [688, 0]
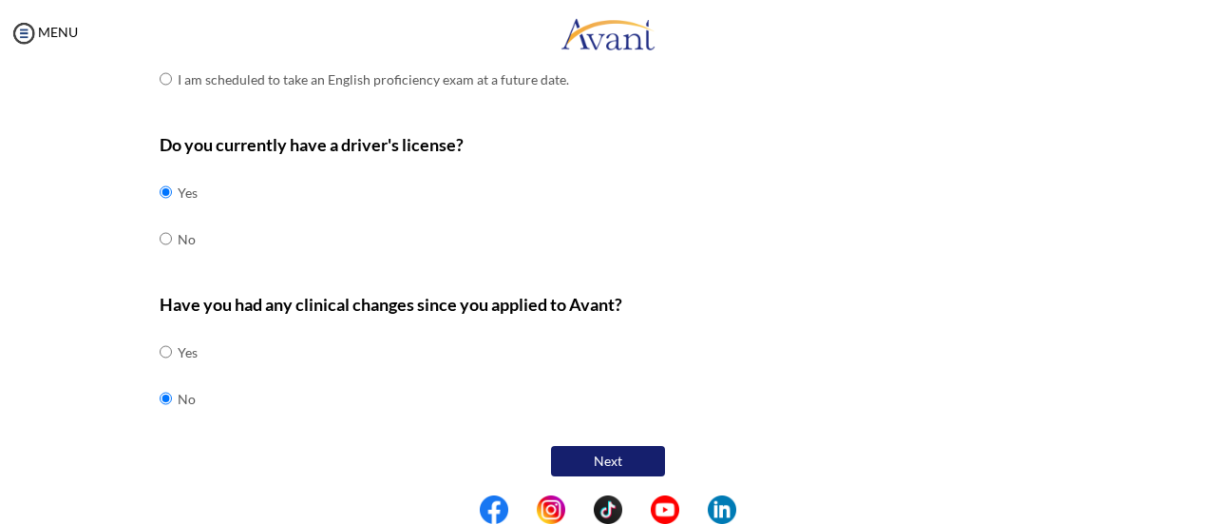
click at [616, 468] on button "Next" at bounding box center [608, 461] width 114 height 30
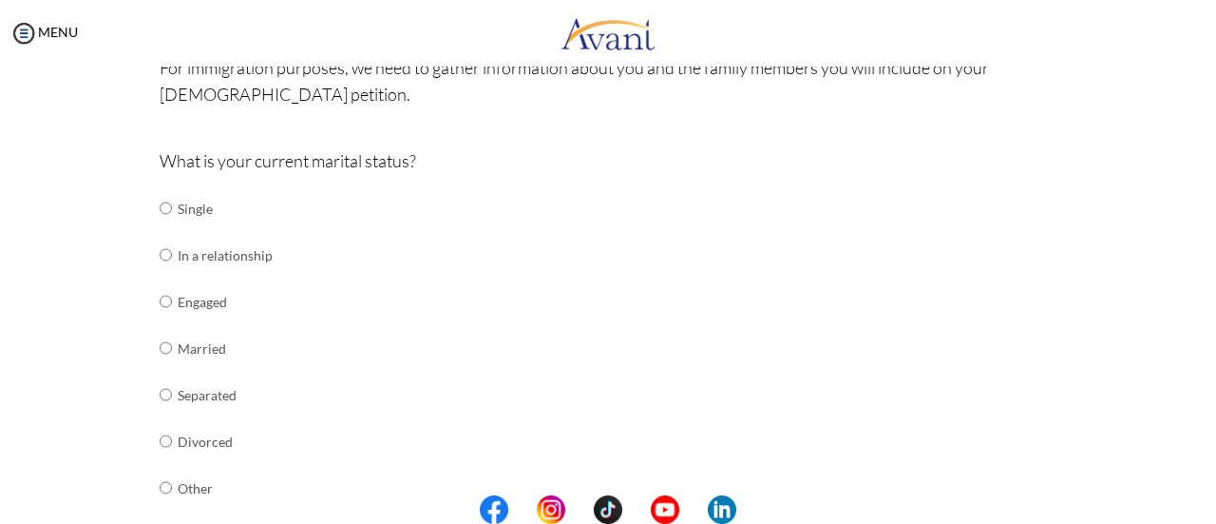
scroll to position [168, 0]
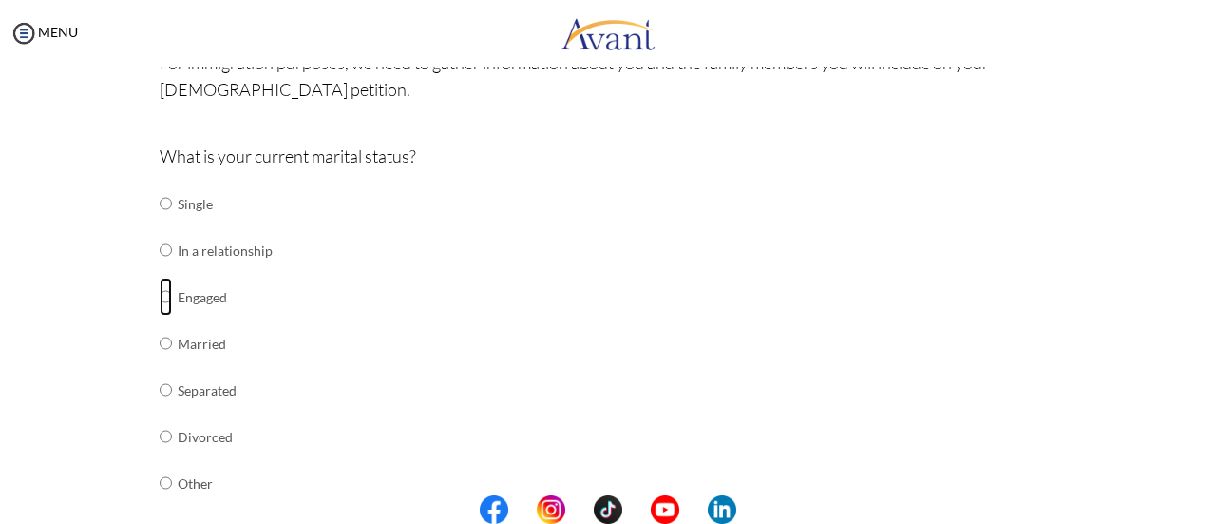
click at [160, 292] on input "radio" at bounding box center [166, 296] width 12 height 38
radio input "true"
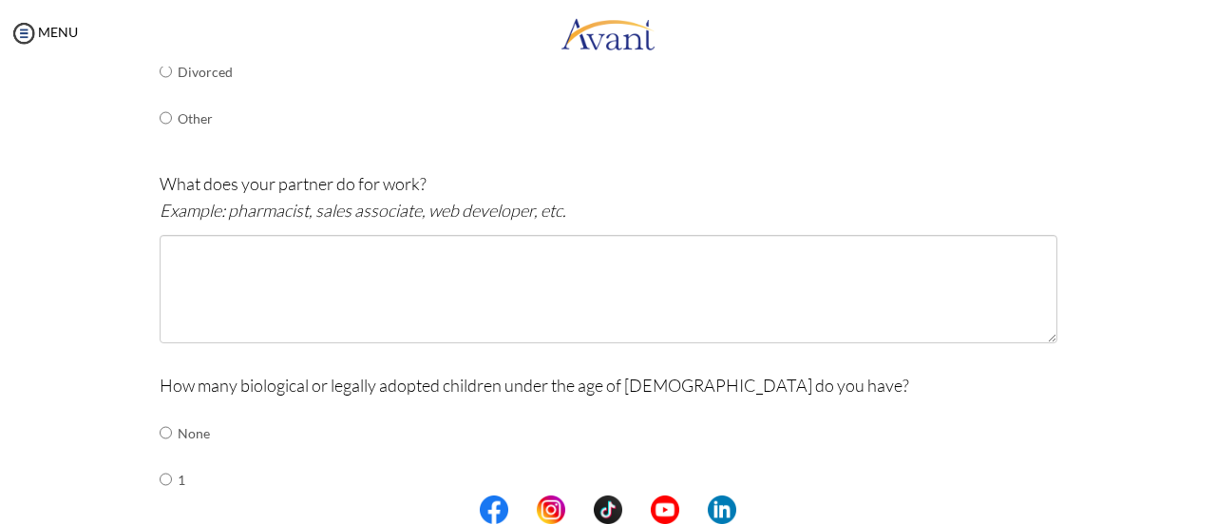
scroll to position [540, 0]
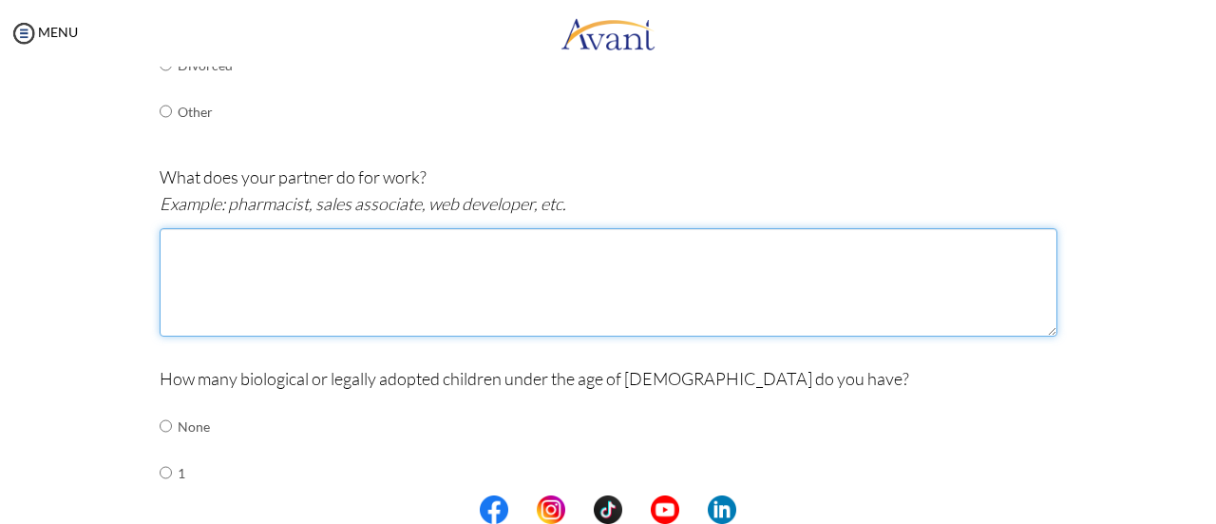
click at [350, 269] on textarea at bounding box center [609, 282] width 898 height 108
type textarea "h"
click at [381, 276] on textarea "Health care asssitant" at bounding box center [609, 282] width 898 height 108
click at [261, 242] on textarea "Health care asssitant" at bounding box center [609, 282] width 898 height 108
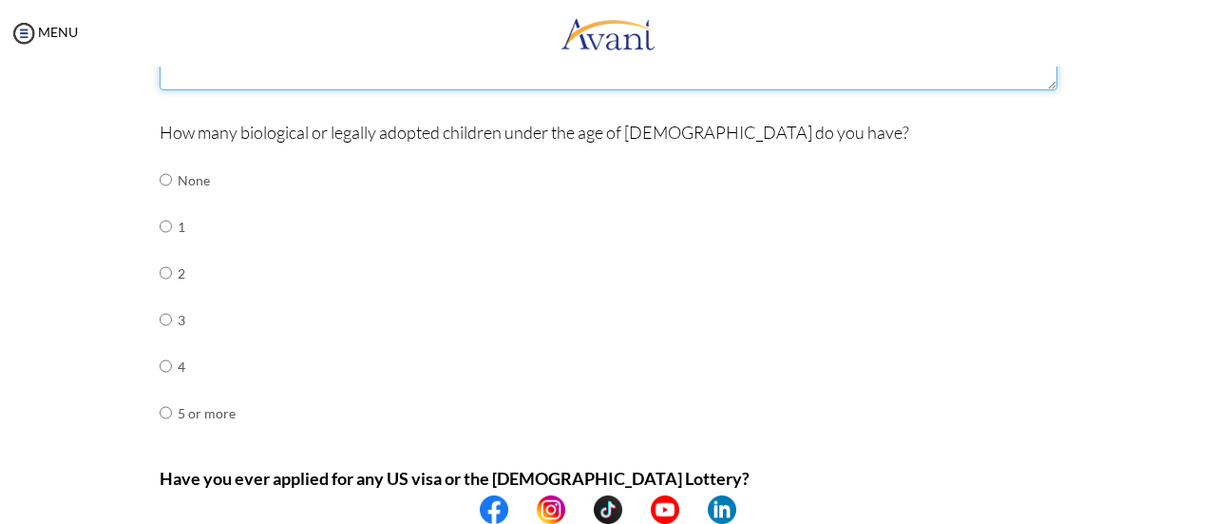
scroll to position [791, 0]
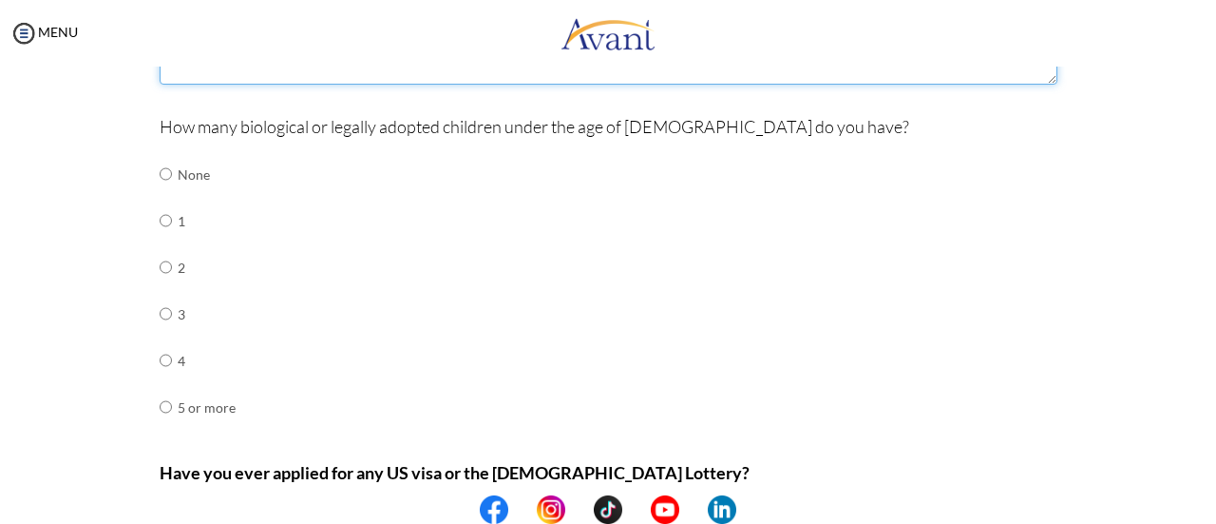
type textarea "Health care assistant"
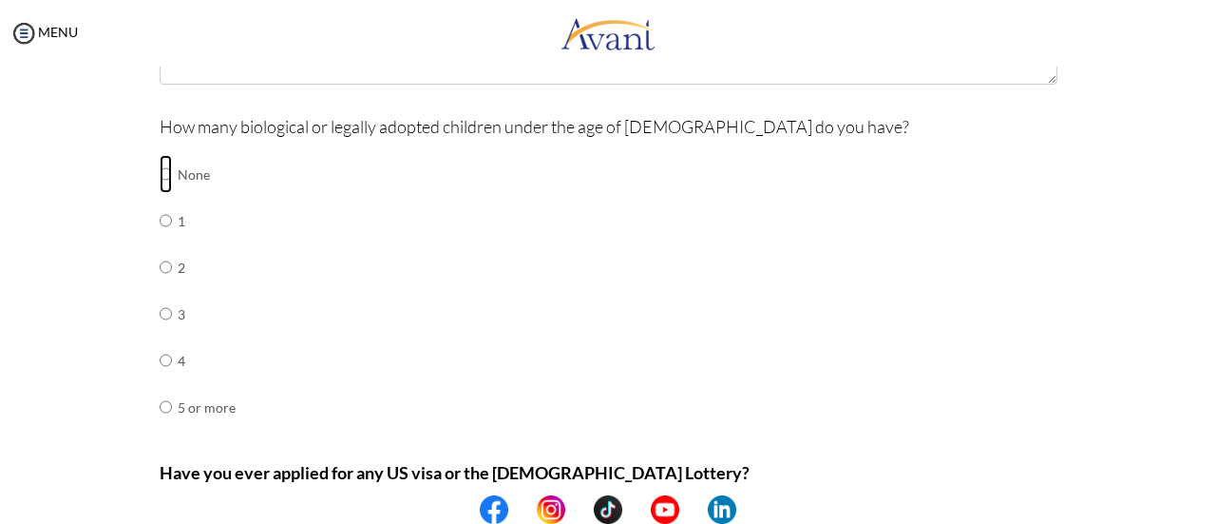
click at [160, 170] on input "radio" at bounding box center [166, 174] width 12 height 38
radio input "true"
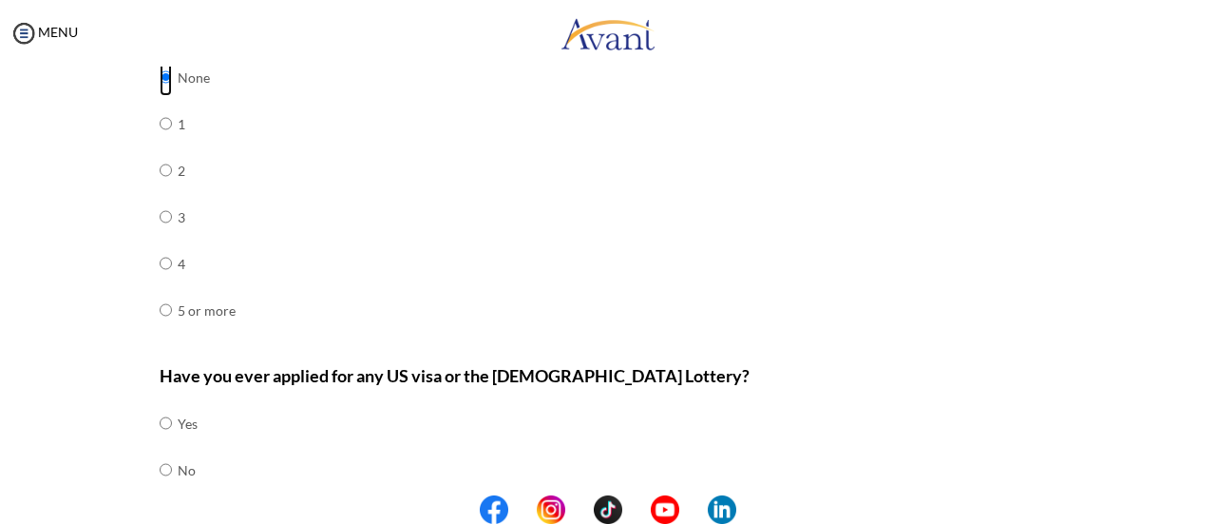
scroll to position [959, 0]
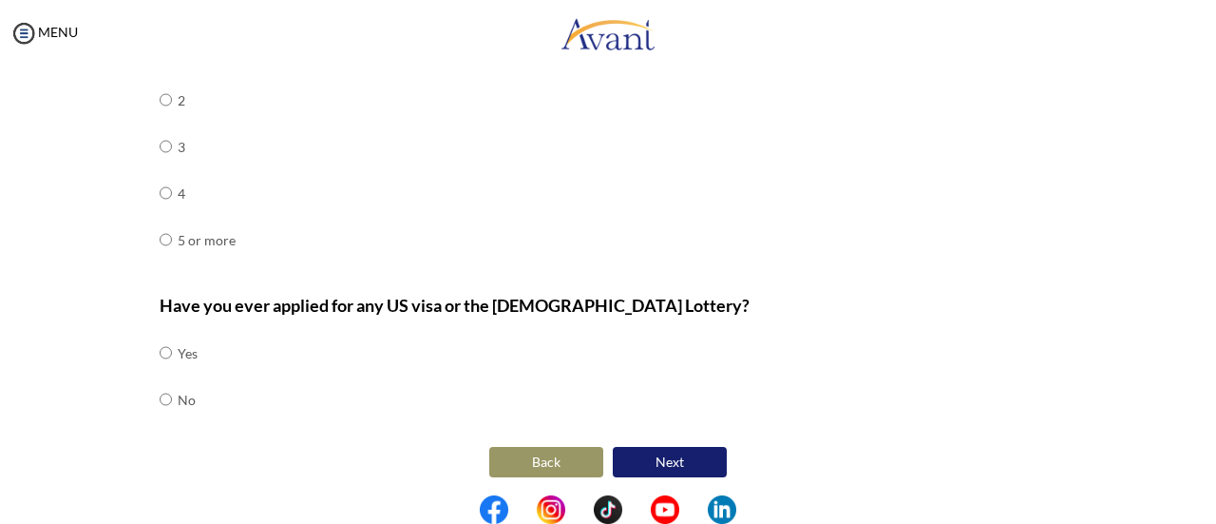
click at [172, 350] on td at bounding box center [175, 353] width 6 height 47
click at [162, 349] on input "radio" at bounding box center [166, 353] width 12 height 38
radio input "true"
click at [686, 453] on button "Next" at bounding box center [670, 462] width 114 height 30
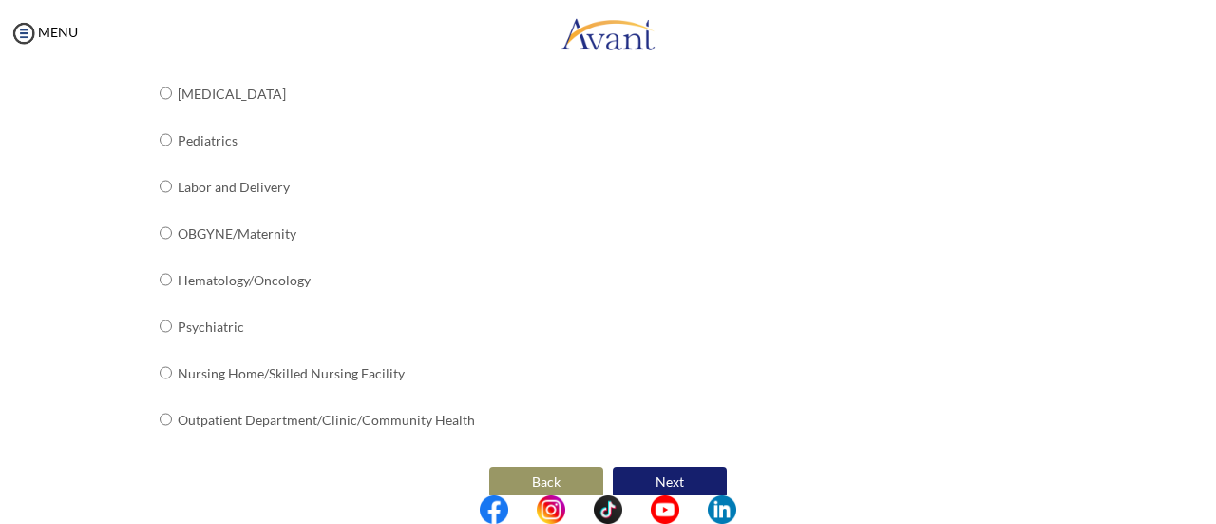
scroll to position [848, 0]
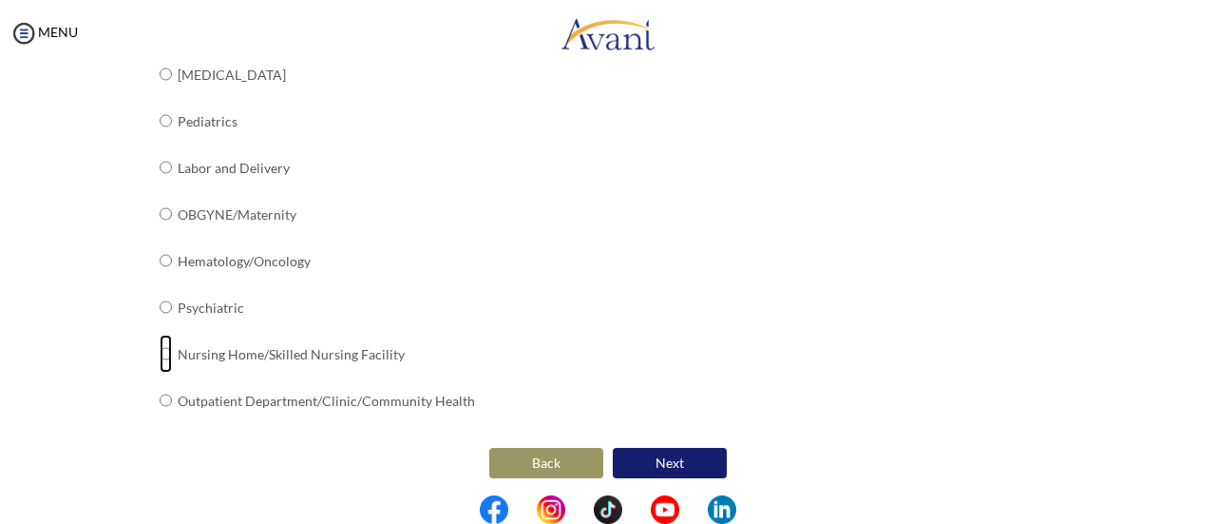
click at [160, 348] on input "radio" at bounding box center [166, 353] width 12 height 38
radio input "true"
click at [689, 464] on button "Next" at bounding box center [670, 463] width 114 height 30
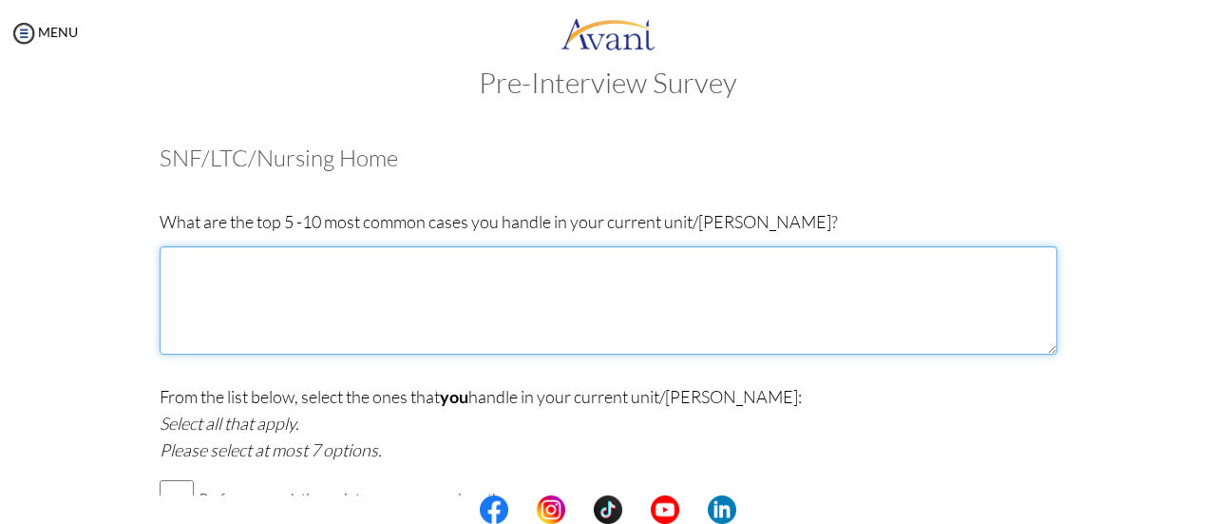
click at [277, 298] on textarea at bounding box center [609, 300] width 898 height 108
click at [200, 282] on textarea at bounding box center [609, 300] width 898 height 108
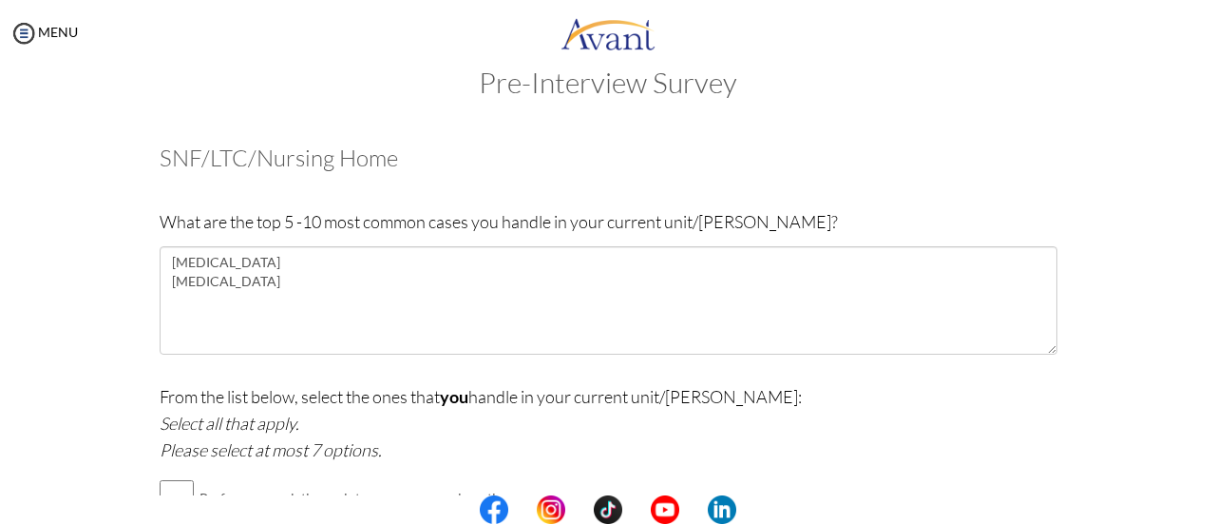
drag, startPoint x: 200, startPoint y: 282, endPoint x: 293, endPoint y: 121, distance: 186.4
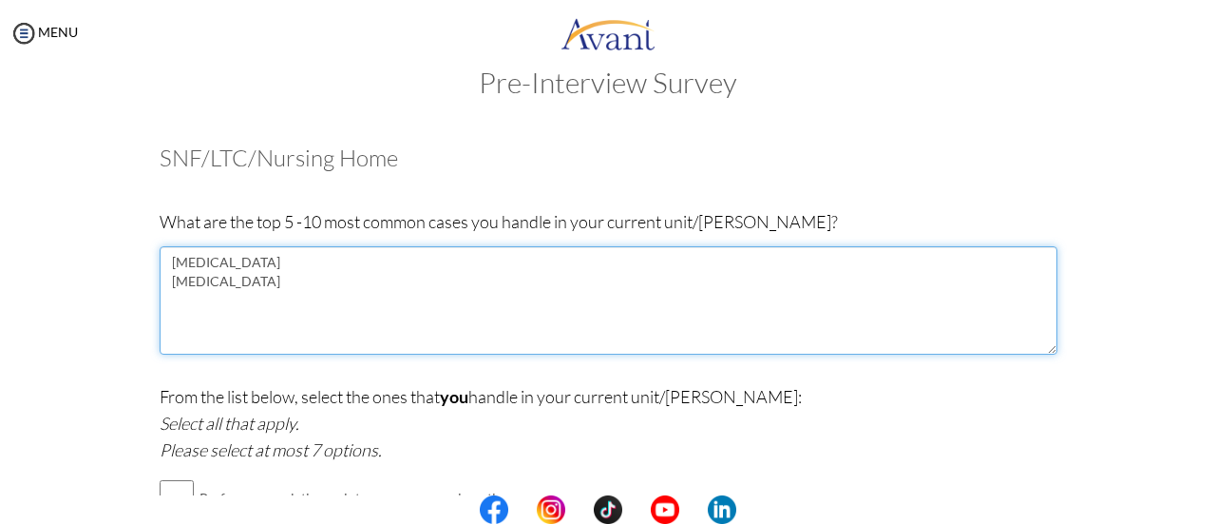
click at [207, 280] on textarea "Dementia Parkinsons" at bounding box center [609, 300] width 898 height 108
click at [298, 288] on textarea "Dementia Parkinson's Disease" at bounding box center [609, 300] width 898 height 108
click at [163, 296] on textarea "Dementia Parkinson's Disease Chronic wounds" at bounding box center [609, 300] width 898 height 108
click at [213, 296] on textarea "Dementia Parkinson's Disease Chronic wounds" at bounding box center [609, 300] width 898 height 108
click at [340, 306] on textarea "Dementia Parkinson's Disease Chronic and acute wounds" at bounding box center [609, 300] width 898 height 108
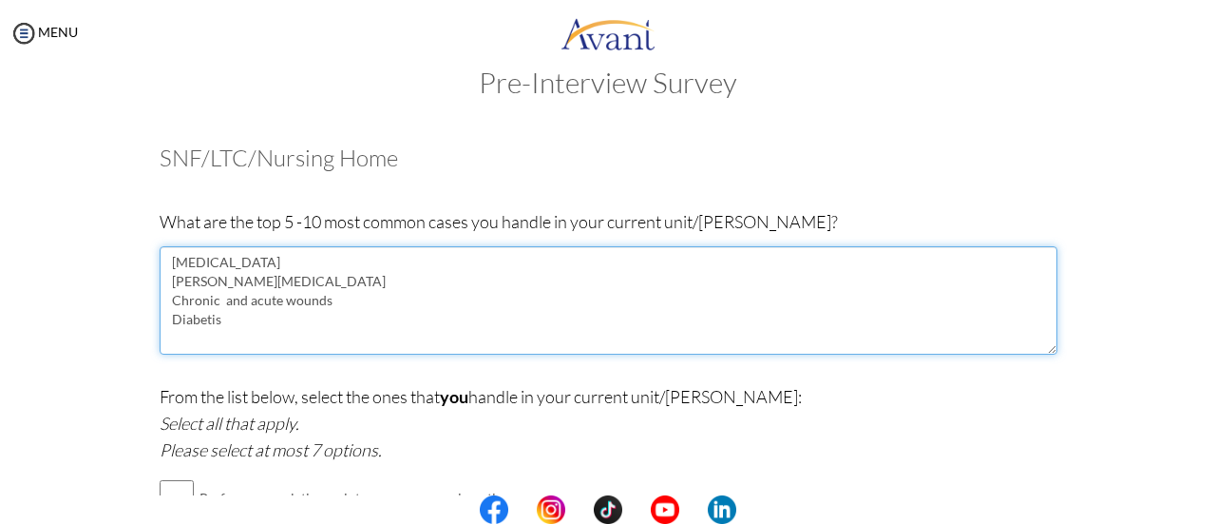
click at [180, 324] on textarea "Dementia Parkinson's Disease Chronic and acute wounds Diabetis" at bounding box center [609, 300] width 898 height 108
click at [263, 334] on textarea "Dementia Parkinson's Disease Chronic and acute wounds Diabetes Hypertension" at bounding box center [609, 300] width 898 height 108
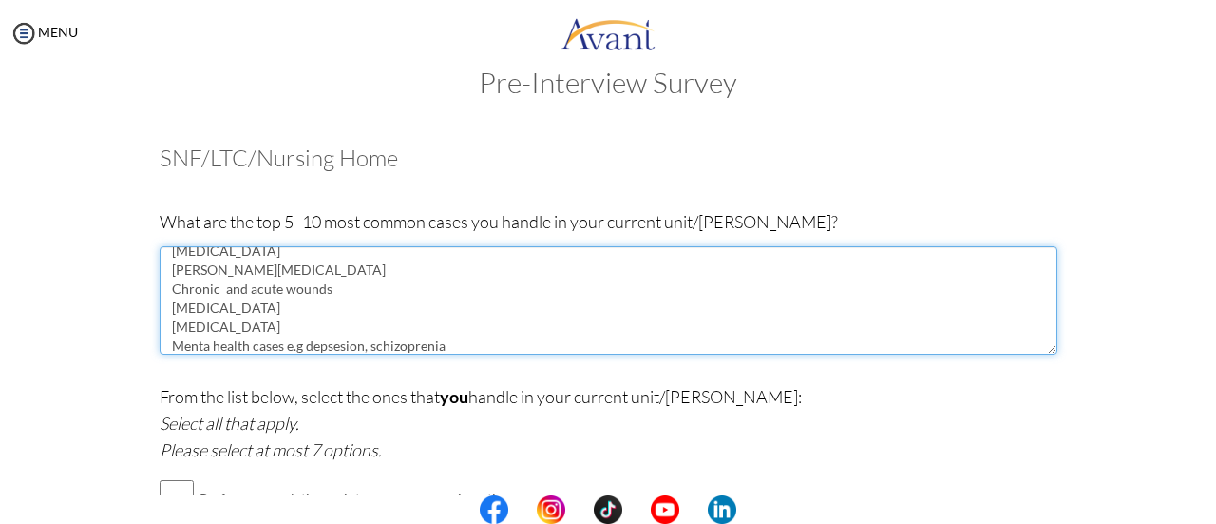
click at [319, 349] on textarea "Dementia Parkinson's Disease Chronic and acute wounds Diabetes Hypertension Men…" at bounding box center [609, 300] width 898 height 108
click at [413, 351] on textarea "Dementia Parkinson's Disease Chronic and acute wounds Diabetes Hypertension Men…" at bounding box center [609, 300] width 898 height 108
click at [203, 342] on textarea "Dementia Parkinson's Disease Chronic and acute wounds Diabetes Hypertension Men…" at bounding box center [609, 300] width 898 height 108
click at [405, 320] on textarea "Dementia Parkinson's Disease Chronic and acute wounds Diabetes Hypertension Men…" at bounding box center [609, 300] width 898 height 108
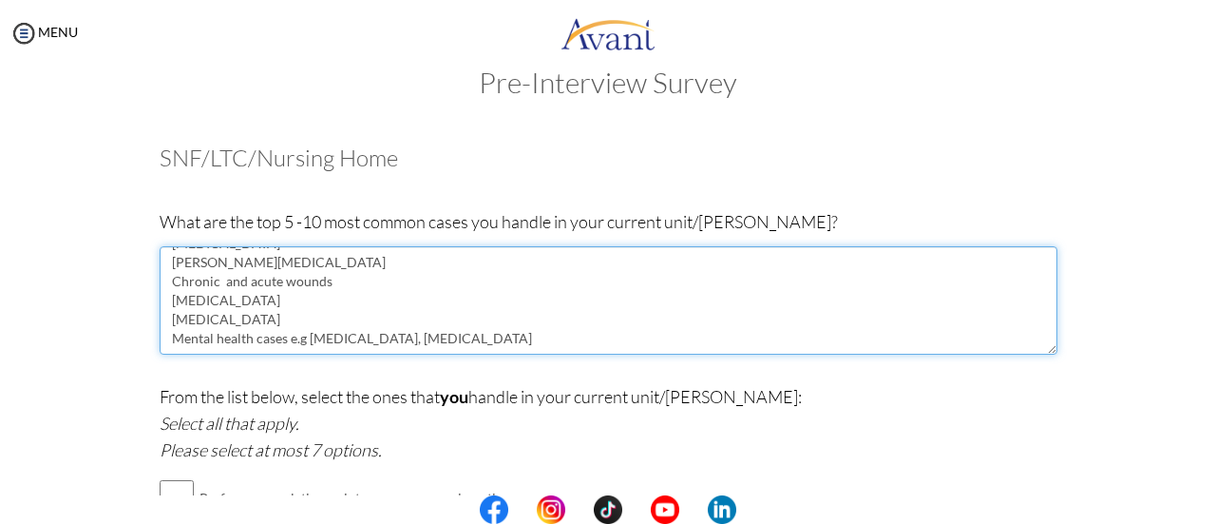
click at [460, 317] on textarea "Dementia Parkinson's Disease Chronic and acute wounds Diabetes Hypertension Men…" at bounding box center [609, 300] width 898 height 108
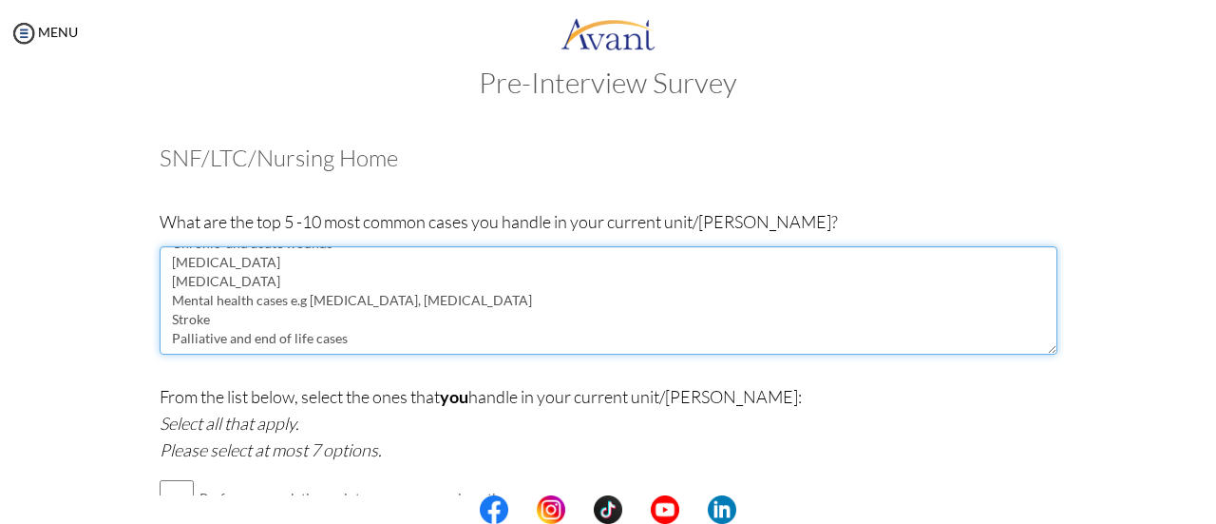
scroll to position [76, 0]
type textarea "Dementia Parkinson's Disease Chronic and acute wounds Diabetes Hypertension Men…"
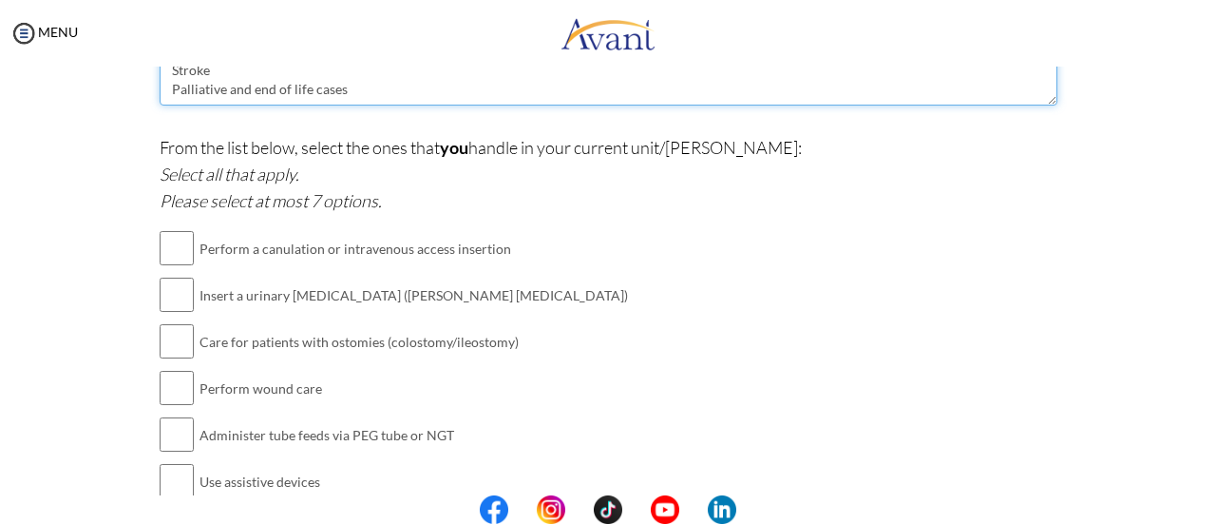
scroll to position [291, 0]
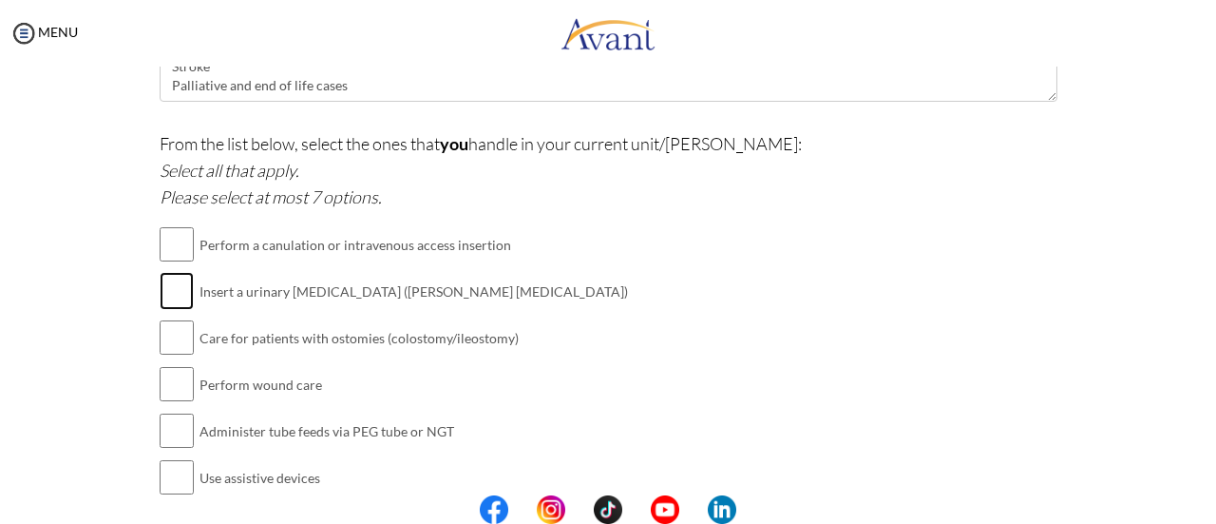
click at [173, 307] on input "checkbox" at bounding box center [177, 291] width 34 height 38
checkbox input "true"
click at [179, 380] on input "checkbox" at bounding box center [177, 384] width 34 height 38
checkbox input "true"
click at [182, 430] on input "checkbox" at bounding box center [177, 430] width 34 height 38
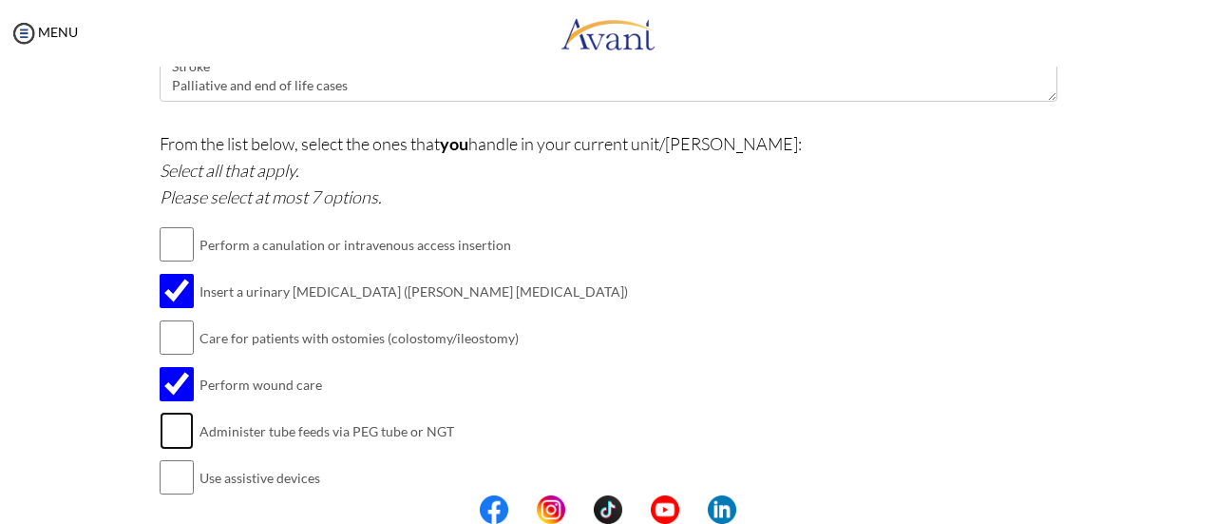
checkbox input "true"
click at [171, 334] on input "checkbox" at bounding box center [177, 337] width 34 height 38
checkbox input "true"
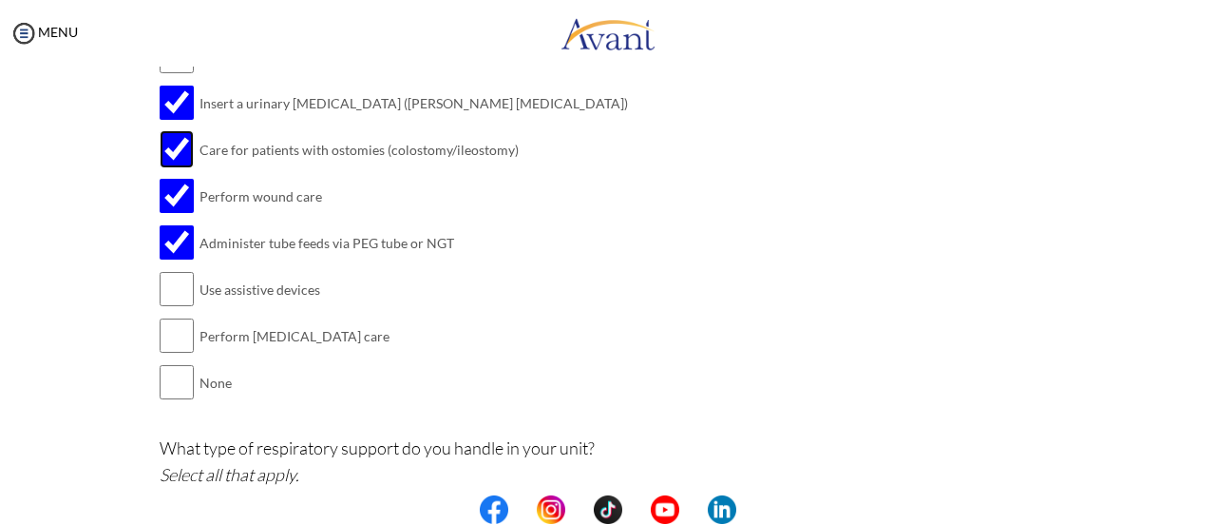
scroll to position [482, 0]
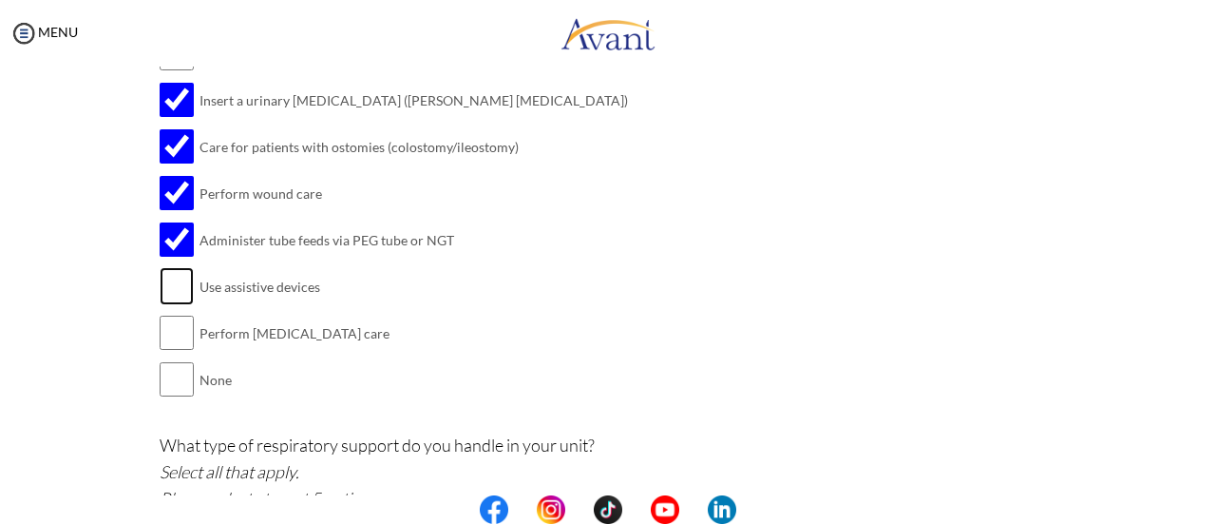
click at [167, 273] on input "checkbox" at bounding box center [177, 286] width 34 height 38
checkbox input "true"
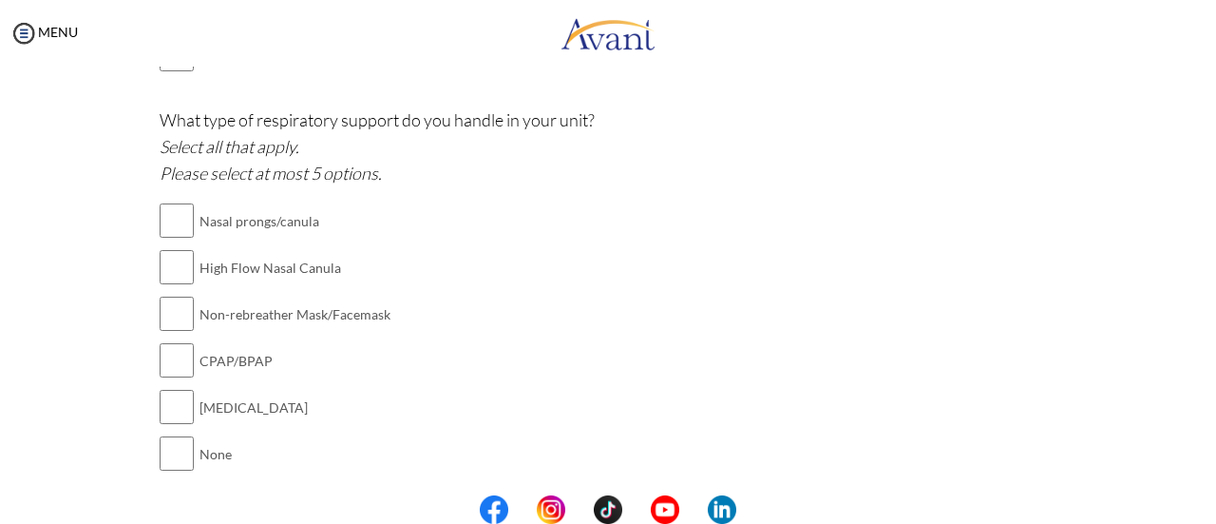
scroll to position [809, 0]
click at [162, 209] on input "checkbox" at bounding box center [177, 219] width 34 height 38
checkbox input "true"
click at [162, 276] on input "checkbox" at bounding box center [177, 265] width 34 height 38
checkbox input "true"
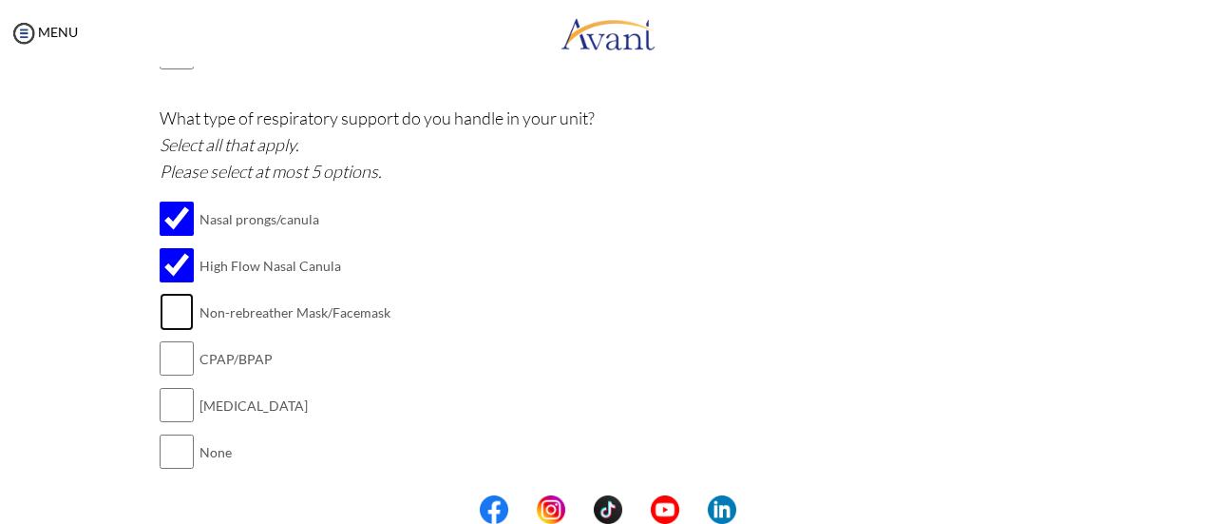
click at [175, 318] on input "checkbox" at bounding box center [177, 312] width 34 height 38
checkbox input "true"
click at [172, 367] on input "checkbox" at bounding box center [177, 358] width 34 height 38
checkbox input "true"
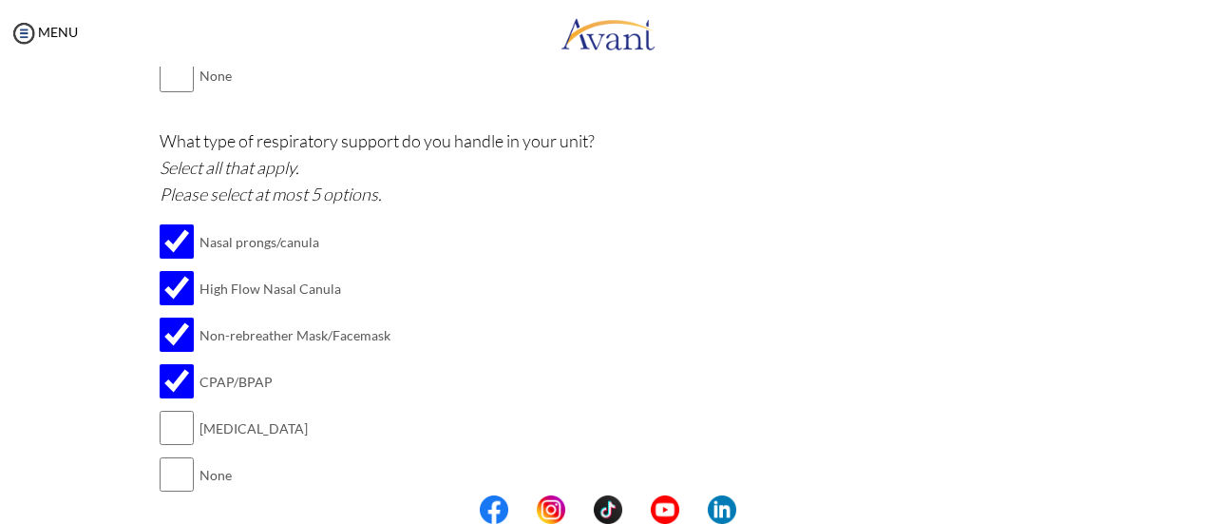
scroll to position [861, 0]
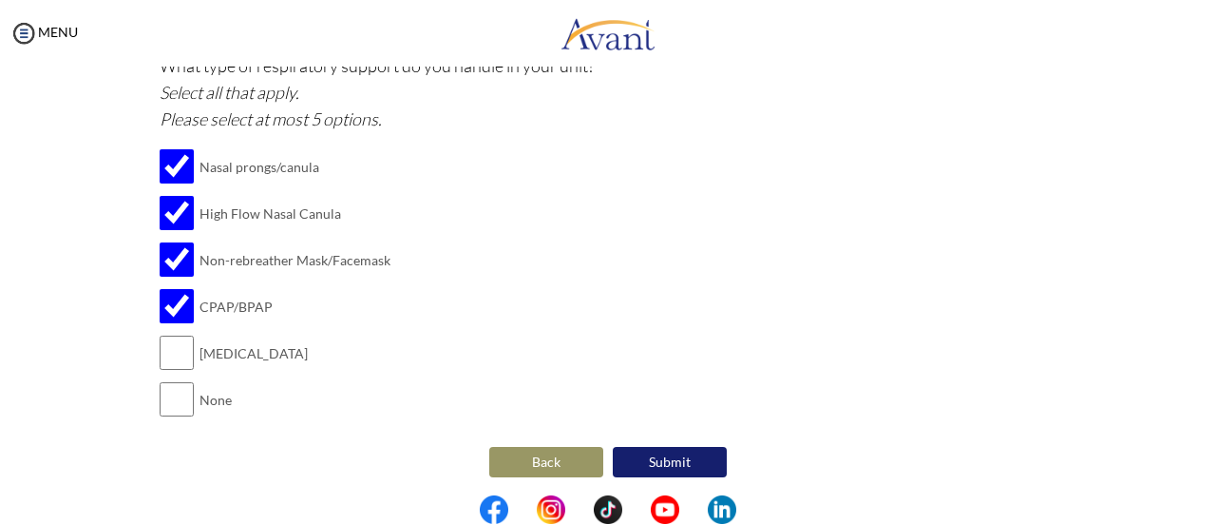
click at [691, 458] on button "Submit" at bounding box center [670, 462] width 114 height 30
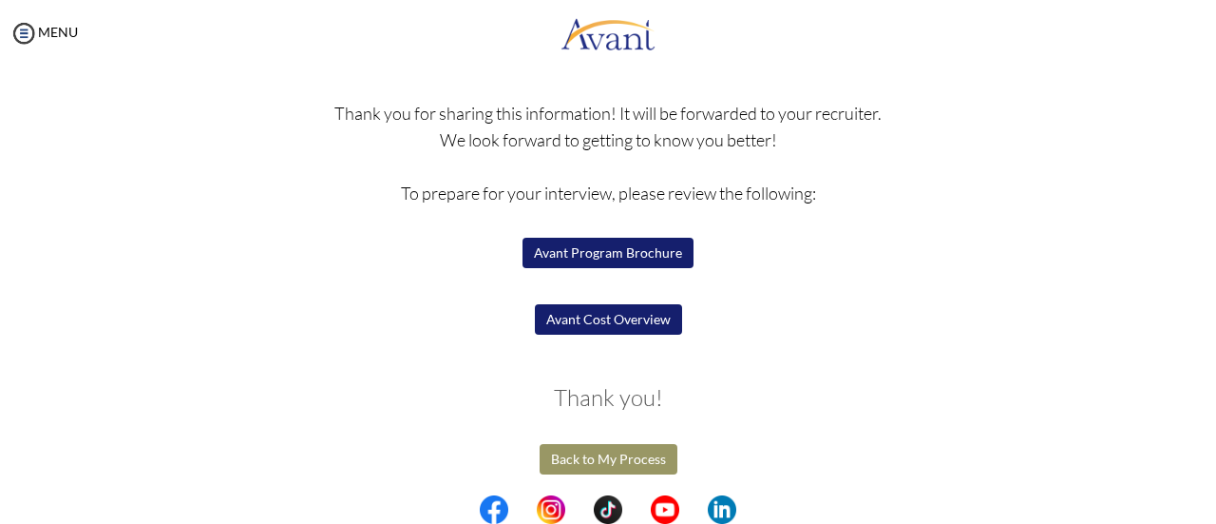
scroll to position [148, 0]
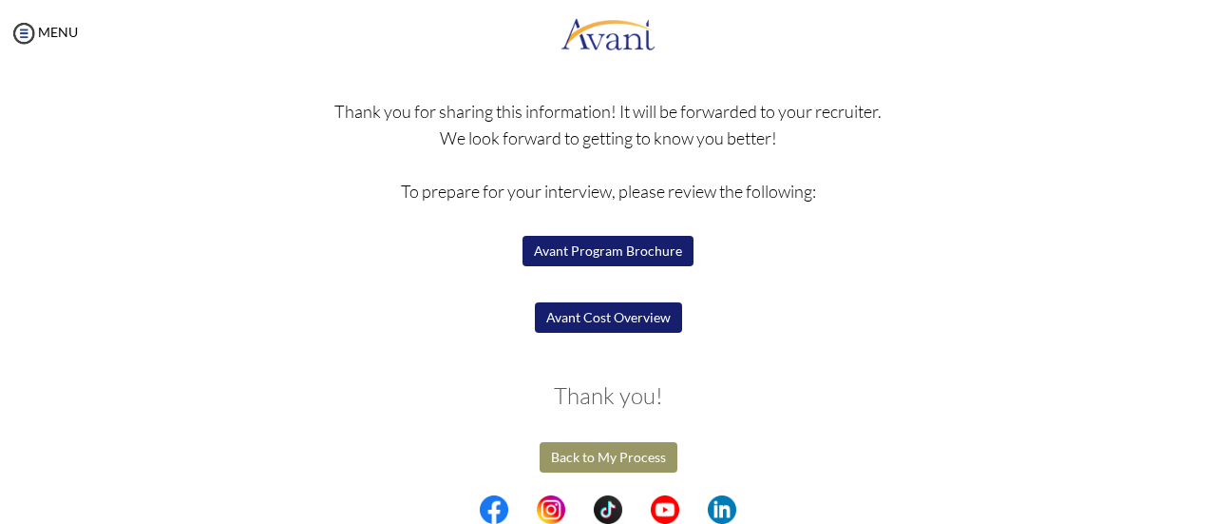
click at [645, 315] on button "Avant Cost Overview" at bounding box center [608, 317] width 147 height 30
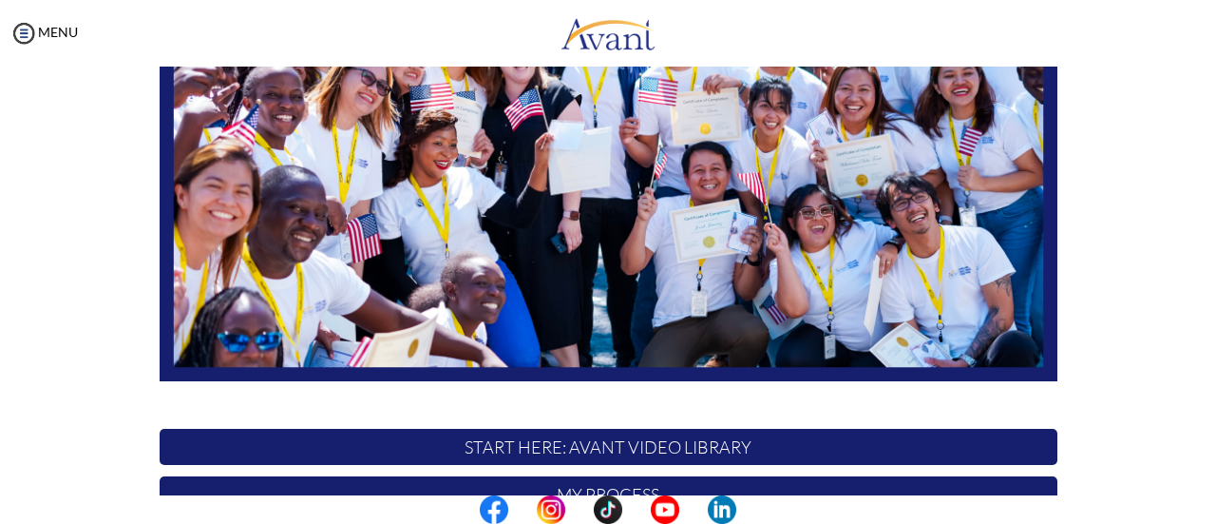
scroll to position [532, 0]
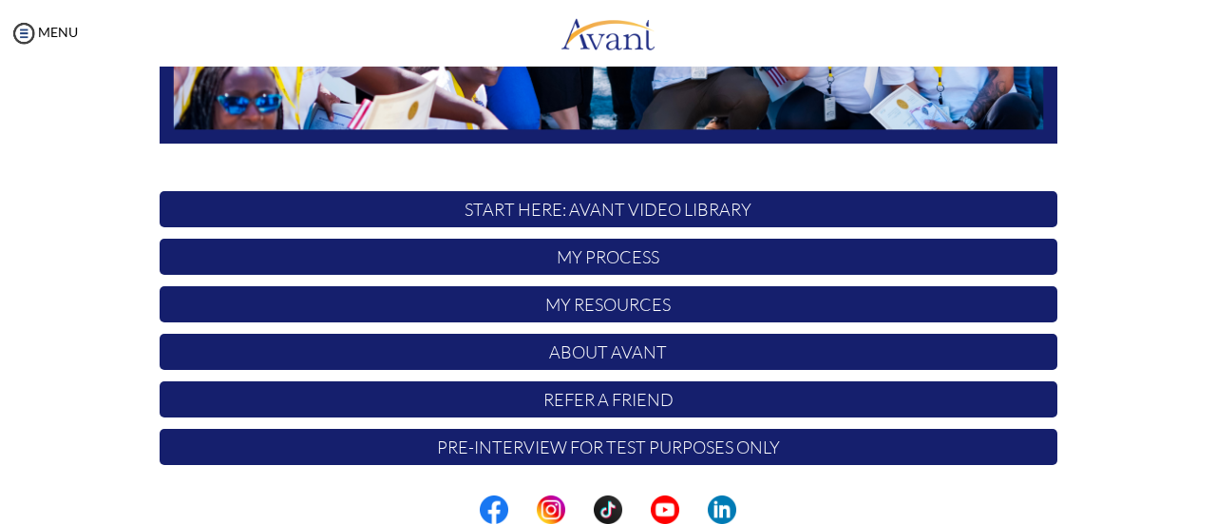
click at [602, 301] on p "My Resources" at bounding box center [609, 304] width 898 height 36
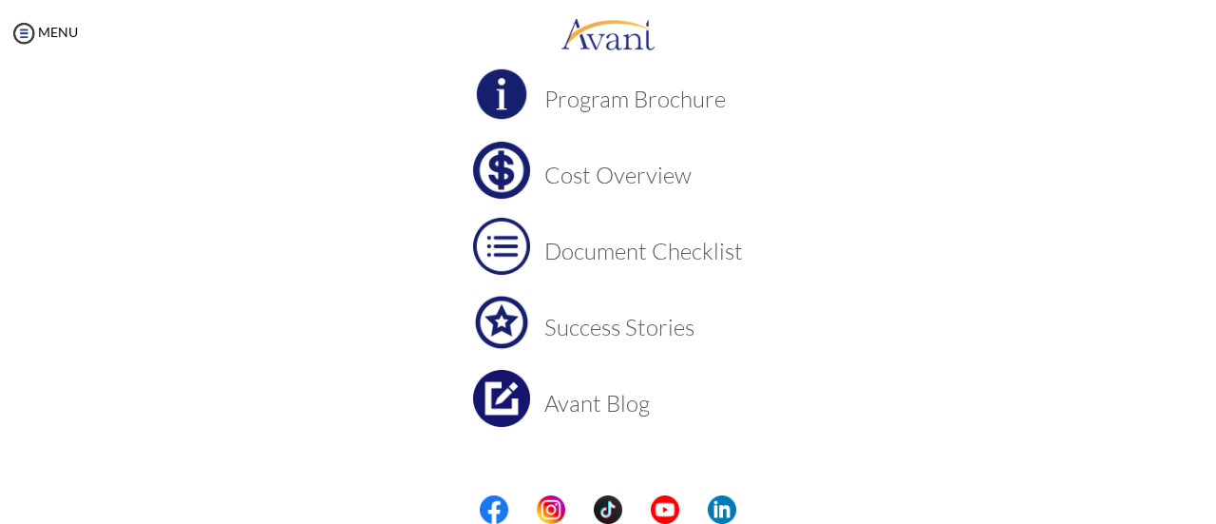
scroll to position [244, 0]
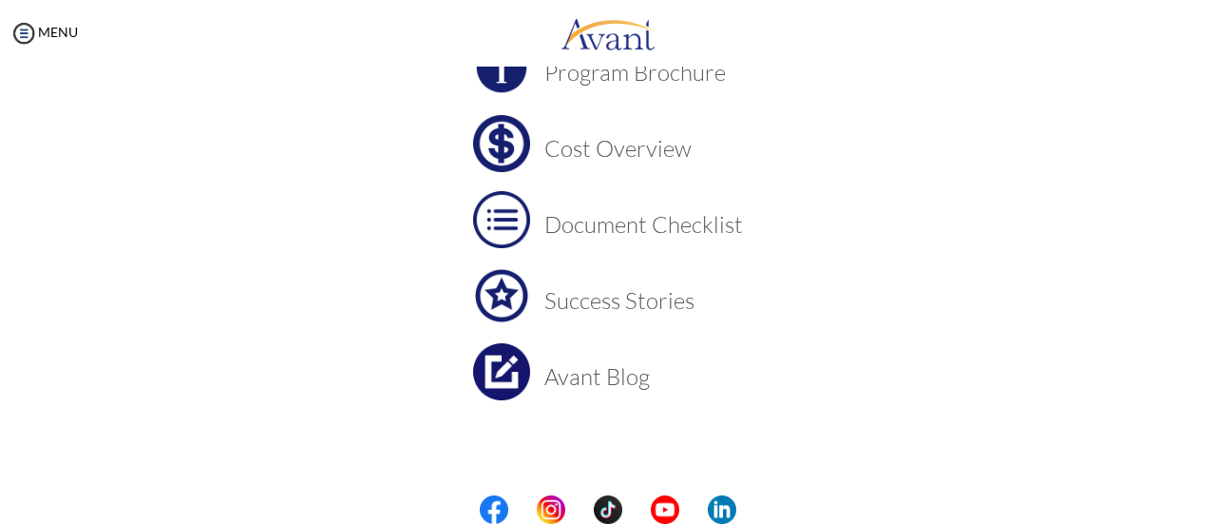
click at [549, 144] on h3 "Cost Overview" at bounding box center [643, 148] width 199 height 25
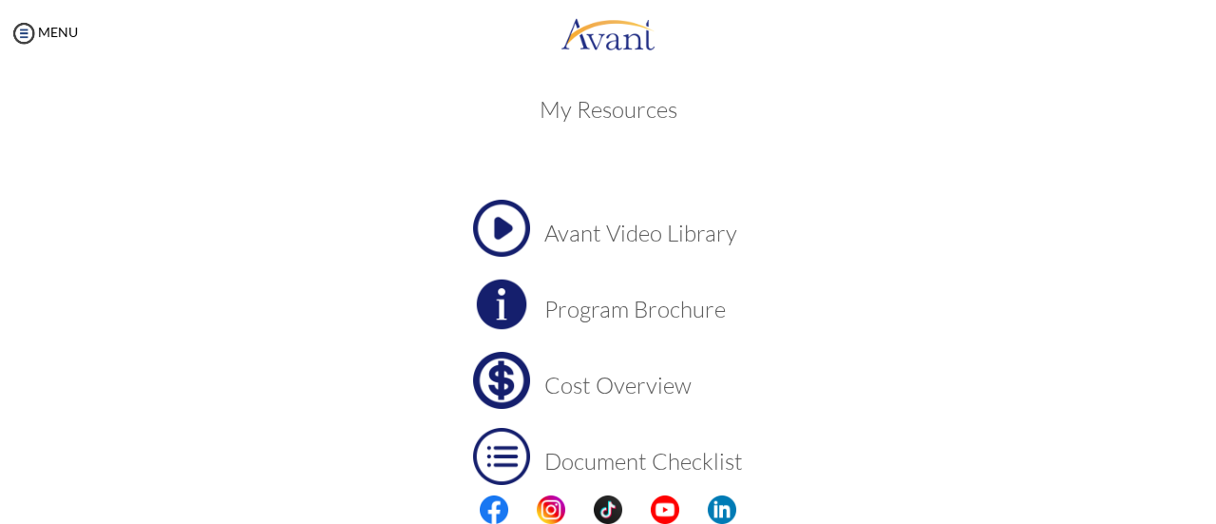
scroll to position [0, 0]
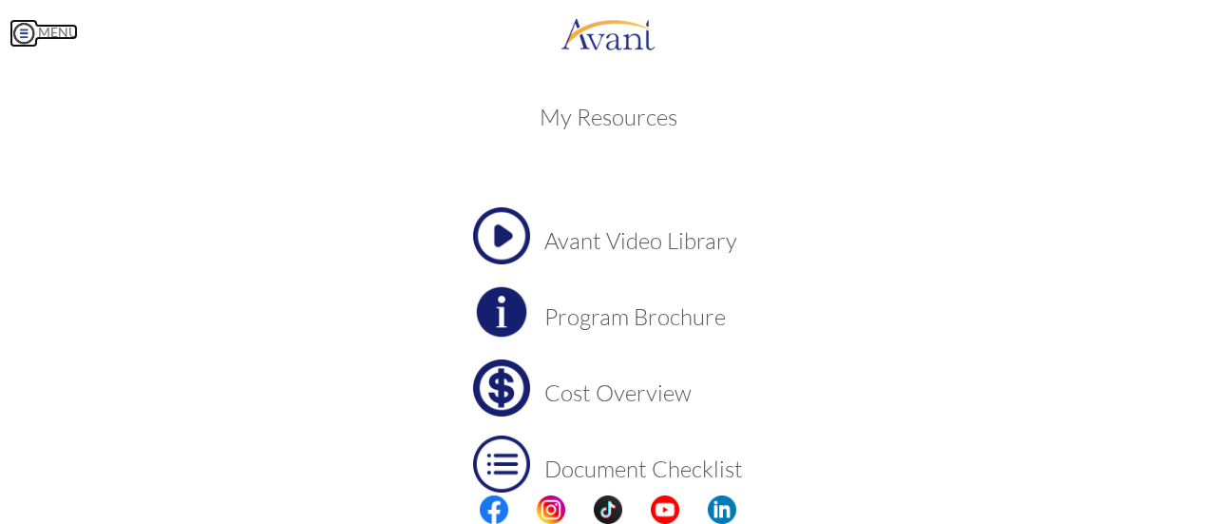
click at [29, 31] on img at bounding box center [24, 33] width 29 height 29
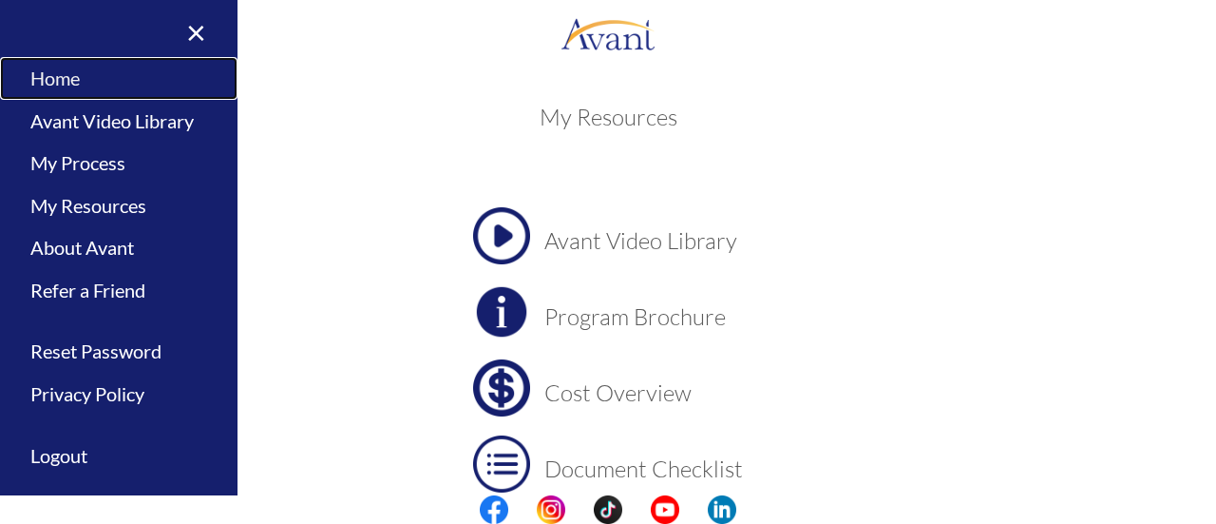
click at [71, 71] on link "Home" at bounding box center [119, 78] width 238 height 43
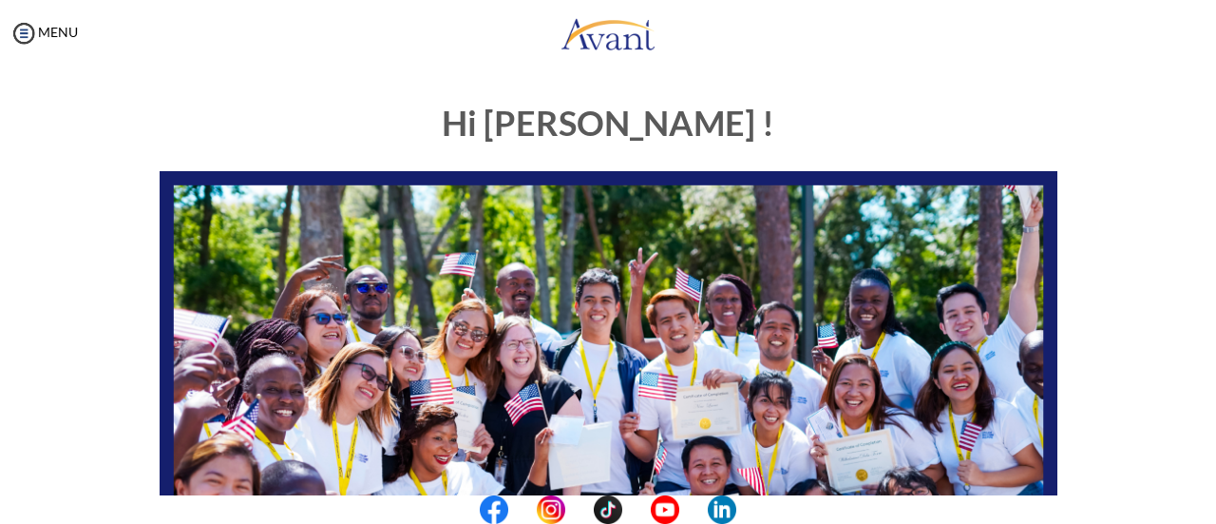
scroll to position [532, 0]
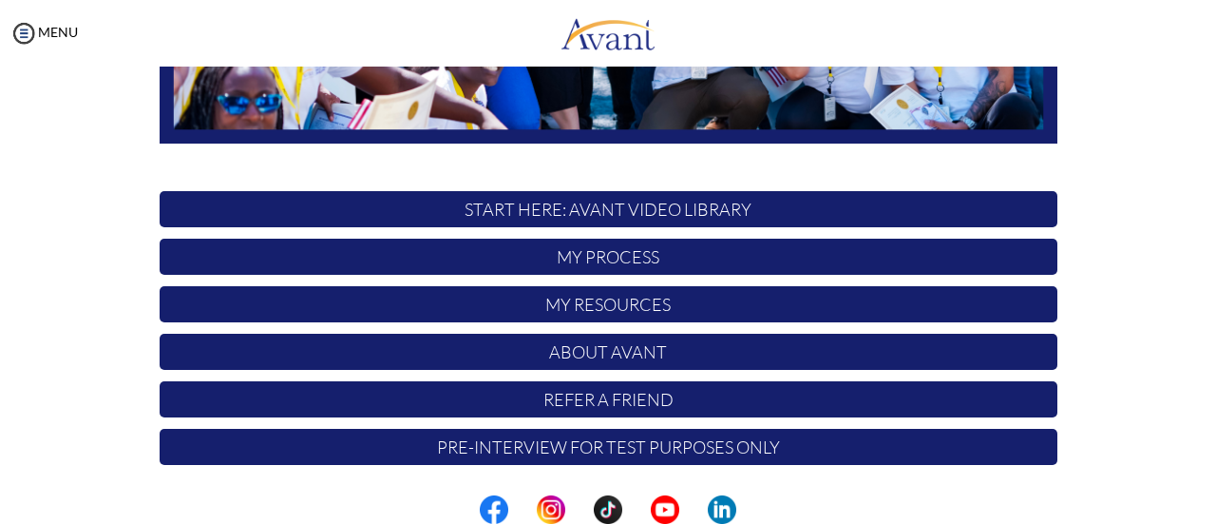
click at [631, 258] on p "My Process" at bounding box center [609, 256] width 898 height 36
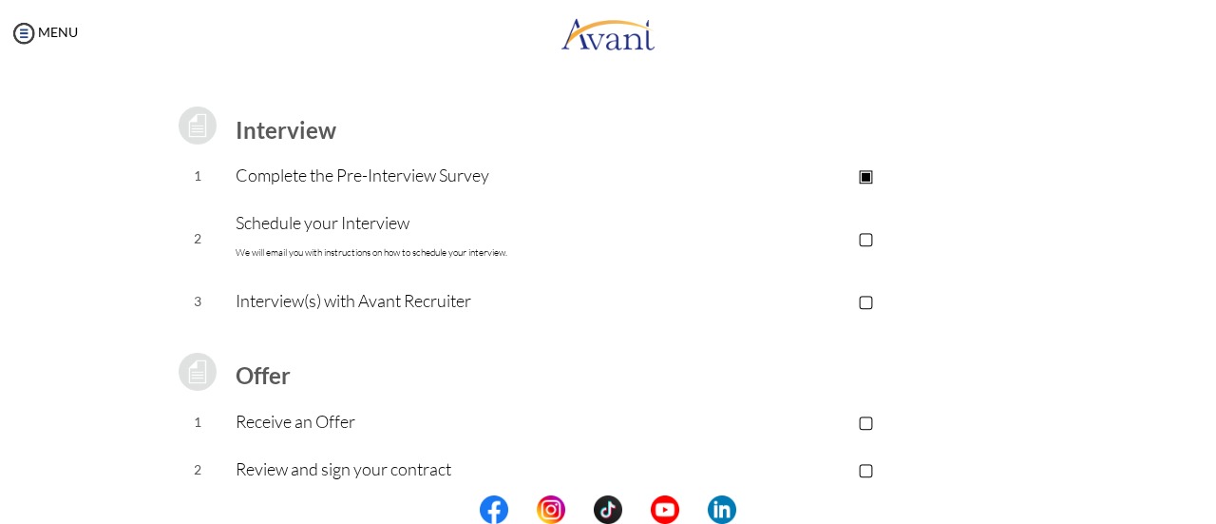
scroll to position [232, 0]
click at [700, 261] on td "▢" at bounding box center [866, 237] width 381 height 78
